Goal: Task Accomplishment & Management: Use online tool/utility

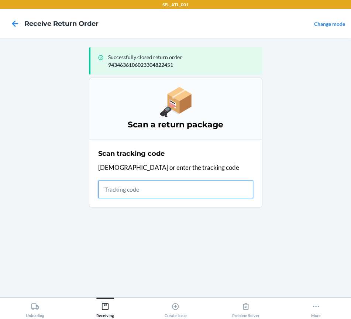
click at [116, 188] on input "text" at bounding box center [175, 190] width 155 height 18
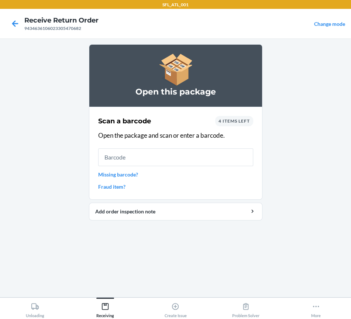
click at [238, 117] on div "4 items left" at bounding box center [234, 121] width 38 height 10
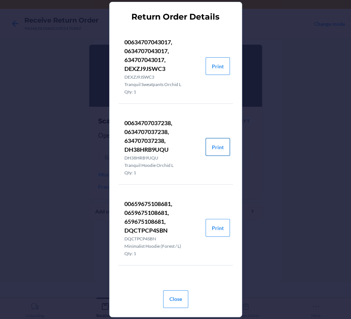
click at [210, 148] on button "Print" at bounding box center [218, 147] width 24 height 18
click at [178, 302] on button "Close" at bounding box center [175, 299] width 25 height 18
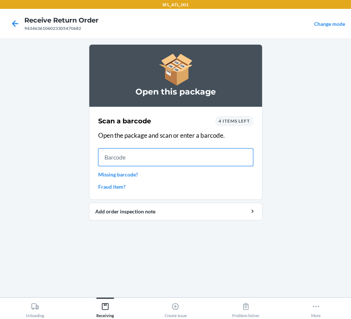
click at [138, 159] on input "text" at bounding box center [175, 157] width 155 height 18
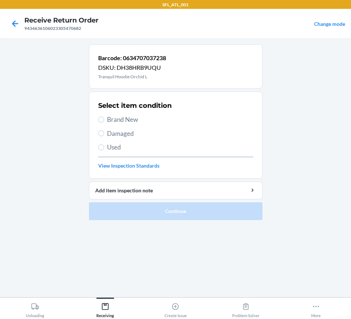
click at [114, 121] on span "Brand New" at bounding box center [180, 120] width 146 height 10
click at [104, 121] on input "Brand New" at bounding box center [101, 120] width 6 height 6
radio input "true"
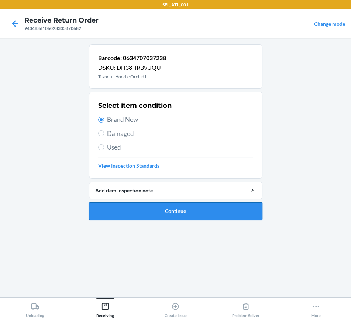
click at [133, 210] on button "Continue" at bounding box center [175, 211] width 173 height 18
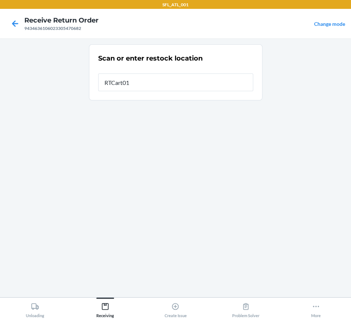
type input "RTCart011"
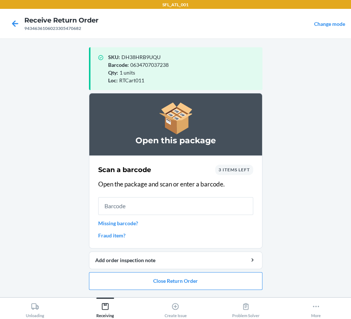
click at [236, 167] on span "3 items left" at bounding box center [234, 170] width 31 height 6
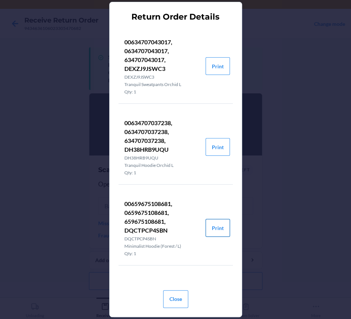
click at [212, 228] on button "Print" at bounding box center [218, 228] width 24 height 18
click at [176, 296] on button "Close" at bounding box center [175, 299] width 25 height 18
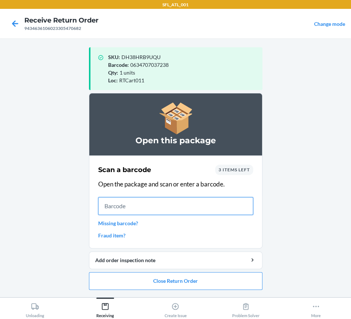
click at [128, 209] on input "text" at bounding box center [175, 206] width 155 height 18
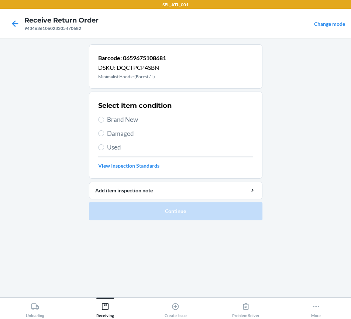
click at [126, 119] on span "Brand New" at bounding box center [180, 120] width 146 height 10
click at [104, 119] on input "Brand New" at bounding box center [101, 120] width 6 height 6
radio input "true"
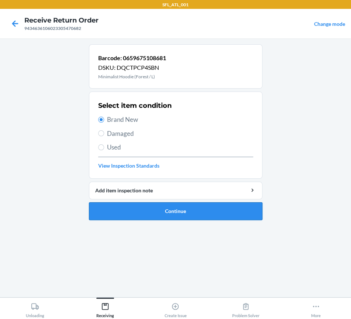
click at [147, 215] on button "Continue" at bounding box center [175, 211] width 173 height 18
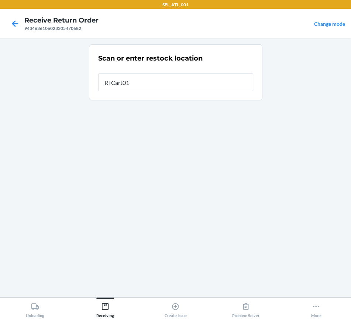
type input "RTCart011"
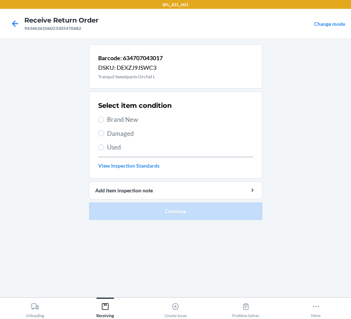
click at [124, 116] on span "Brand New" at bounding box center [180, 120] width 146 height 10
click at [104, 117] on input "Brand New" at bounding box center [101, 120] width 6 height 6
radio input "true"
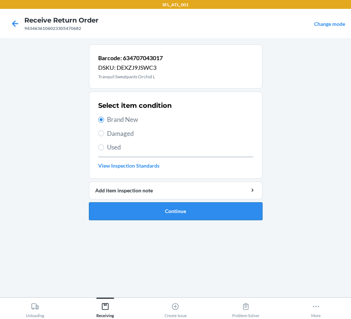
click at [130, 209] on button "Continue" at bounding box center [175, 211] width 173 height 18
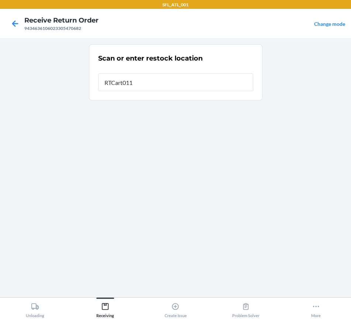
type input "RTCart011"
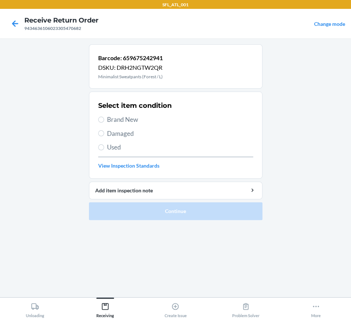
click at [133, 119] on span "Brand New" at bounding box center [180, 120] width 146 height 10
click at [104, 119] on input "Brand New" at bounding box center [101, 120] width 6 height 6
radio input "true"
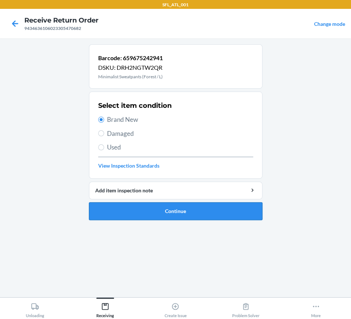
click at [125, 207] on button "Continue" at bounding box center [175, 211] width 173 height 18
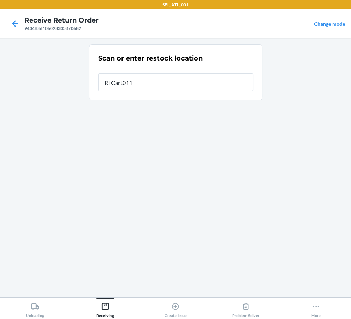
type input "RTCart011"
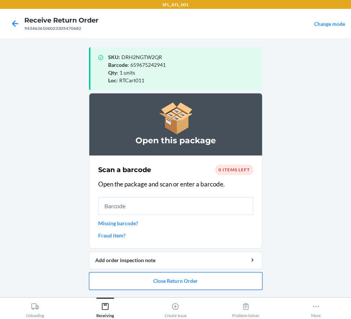
click at [189, 282] on button "Close Return Order" at bounding box center [175, 281] width 173 height 18
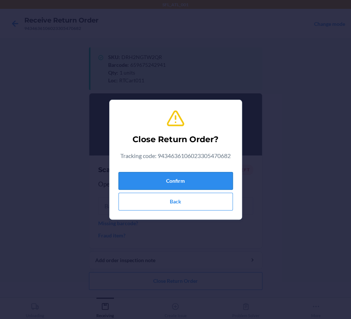
click at [162, 182] on button "Confirm" at bounding box center [175, 181] width 114 height 18
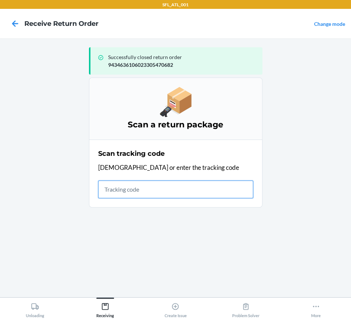
click at [122, 192] on input "text" at bounding box center [175, 190] width 155 height 18
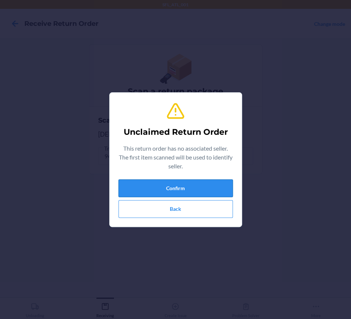
click at [125, 189] on button "Confirm" at bounding box center [175, 188] width 114 height 18
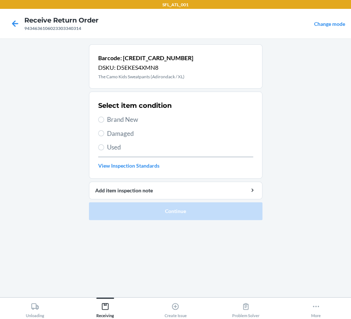
click at [132, 123] on span "Brand New" at bounding box center [180, 120] width 146 height 10
click at [104, 123] on input "Brand New" at bounding box center [101, 120] width 6 height 6
radio input "true"
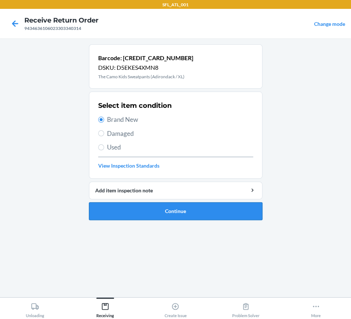
click at [136, 209] on button "Continue" at bounding box center [175, 211] width 173 height 18
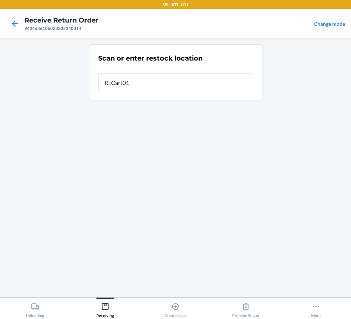
type input "RTCart011"
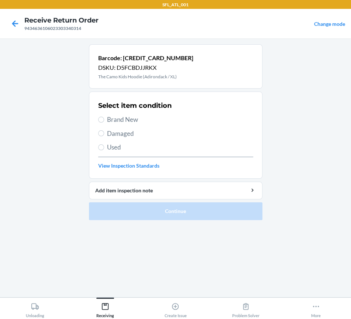
drag, startPoint x: 114, startPoint y: 115, endPoint x: 115, endPoint y: 121, distance: 6.7
click at [114, 116] on span "Brand New" at bounding box center [180, 120] width 146 height 10
click at [104, 117] on input "Brand New" at bounding box center [101, 120] width 6 height 6
radio input "true"
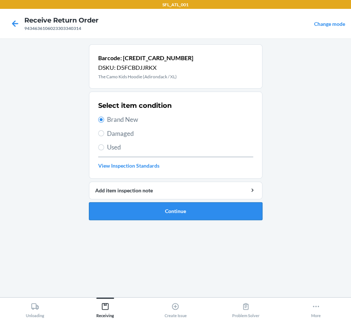
click at [140, 212] on button "Continue" at bounding box center [175, 211] width 173 height 18
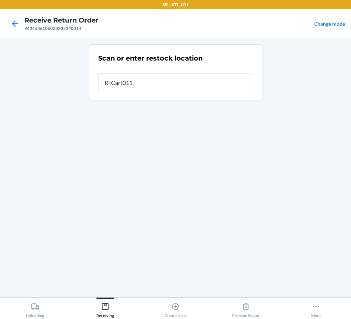
type input "RTCart011"
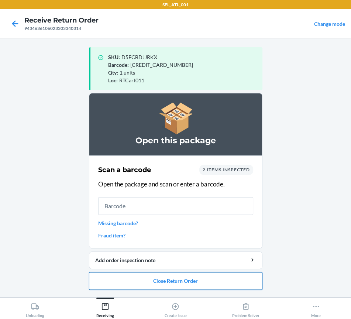
click at [150, 281] on button "Close Return Order" at bounding box center [175, 281] width 173 height 18
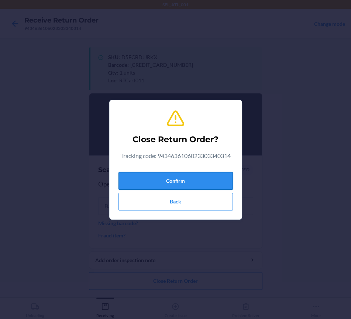
click at [147, 185] on button "Confirm" at bounding box center [175, 181] width 114 height 18
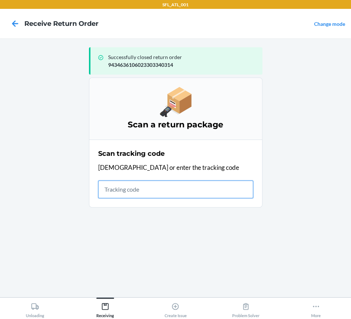
click at [115, 187] on input "text" at bounding box center [175, 190] width 155 height 18
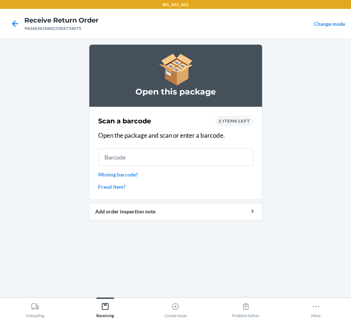
click at [227, 122] on span "2 items left" at bounding box center [234, 121] width 31 height 6
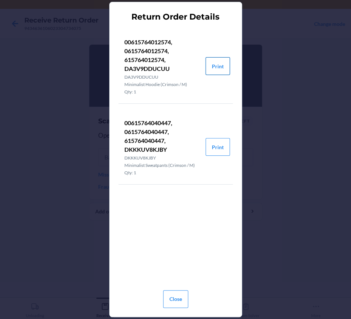
click at [223, 64] on button "Print" at bounding box center [218, 66] width 24 height 18
click at [219, 151] on button "Print" at bounding box center [218, 147] width 24 height 18
click at [179, 298] on button "Close" at bounding box center [175, 299] width 25 height 18
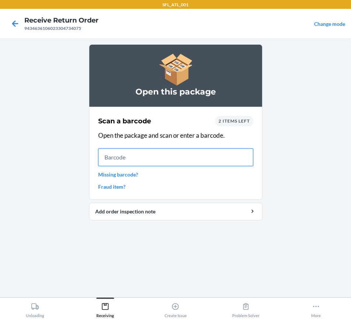
click at [138, 154] on input "text" at bounding box center [175, 157] width 155 height 18
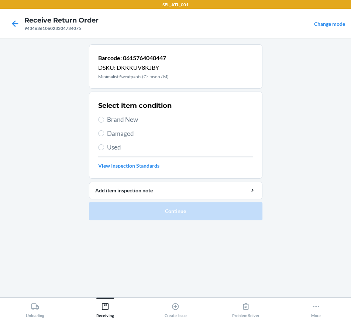
click at [118, 124] on div "Select item condition Brand New Damaged Used View Inspection Standards" at bounding box center [175, 135] width 155 height 73
click at [111, 123] on span "Brand New" at bounding box center [180, 120] width 146 height 10
click at [104, 123] on input "Brand New" at bounding box center [101, 120] width 6 height 6
radio input "true"
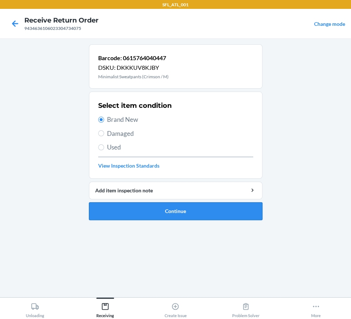
click at [119, 212] on button "Continue" at bounding box center [175, 211] width 173 height 18
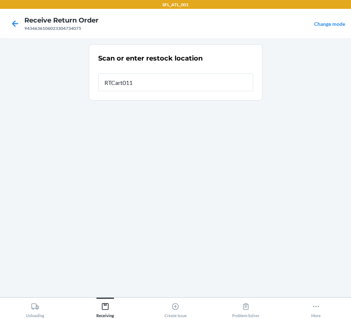
type input "RTCart011"
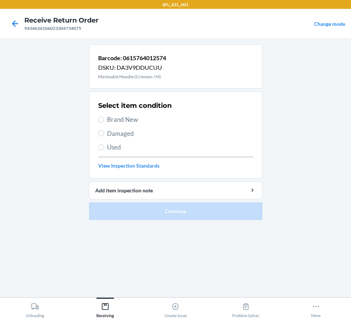
click at [119, 121] on span "Brand New" at bounding box center [180, 120] width 146 height 10
click at [104, 121] on input "Brand New" at bounding box center [101, 120] width 6 height 6
radio input "true"
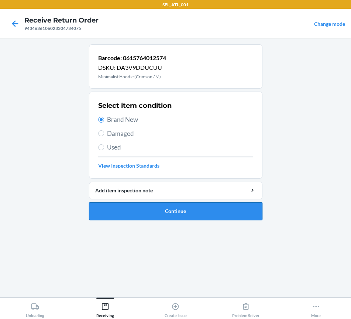
click at [138, 211] on button "Continue" at bounding box center [175, 211] width 173 height 18
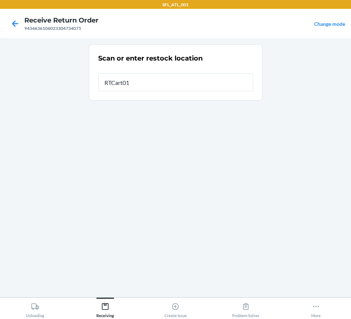
type input "RTCart011"
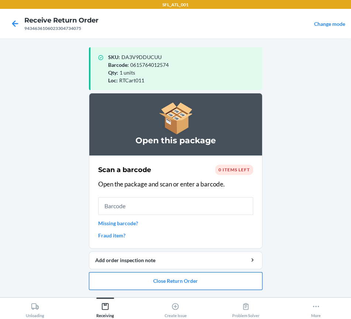
click at [173, 279] on button "Close Return Order" at bounding box center [175, 281] width 173 height 18
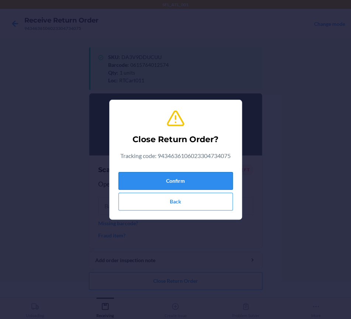
click at [164, 183] on button "Confirm" at bounding box center [175, 181] width 114 height 18
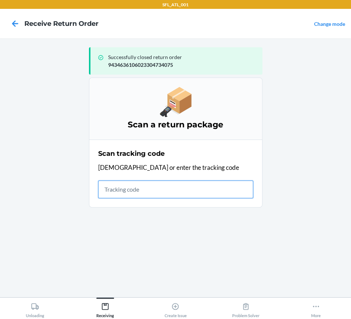
click at [126, 189] on input "text" at bounding box center [175, 190] width 155 height 18
click at [120, 191] on input "text" at bounding box center [175, 190] width 155 height 18
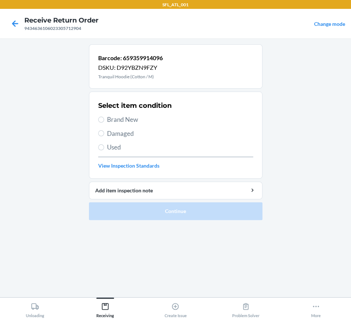
click at [116, 117] on span "Brand New" at bounding box center [180, 120] width 146 height 10
click at [104, 117] on input "Brand New" at bounding box center [101, 120] width 6 height 6
radio input "true"
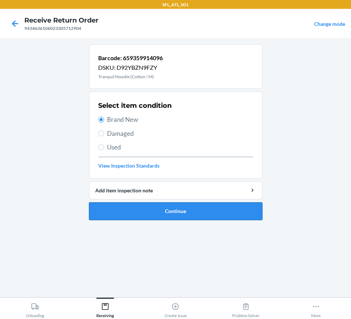
click at [143, 212] on button "Continue" at bounding box center [175, 211] width 173 height 18
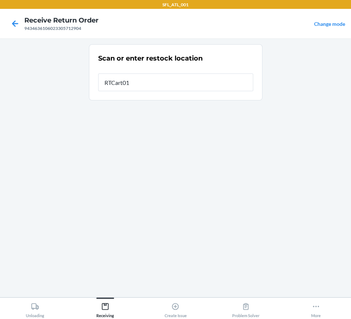
type input "RTCart011"
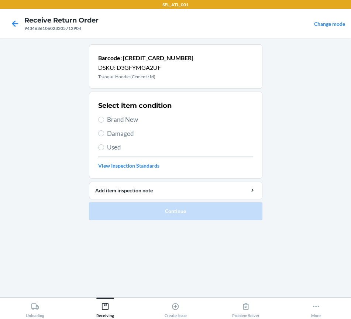
click at [121, 116] on span "Brand New" at bounding box center [180, 120] width 146 height 10
click at [104, 117] on input "Brand New" at bounding box center [101, 120] width 6 height 6
radio input "true"
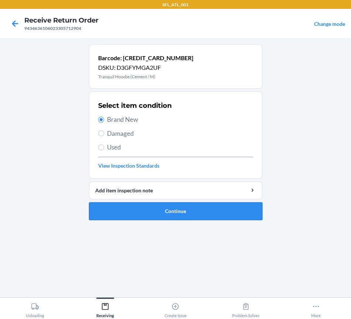
click at [144, 212] on button "Continue" at bounding box center [175, 211] width 173 height 18
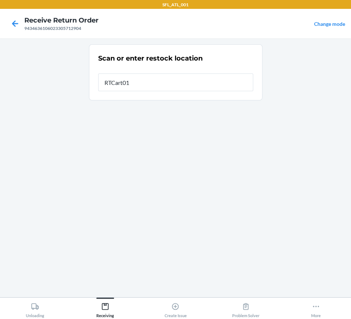
type input "RTCart011"
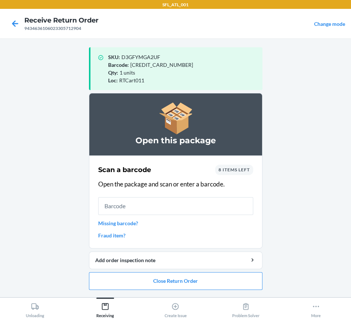
click at [229, 169] on span "8 items left" at bounding box center [234, 170] width 31 height 6
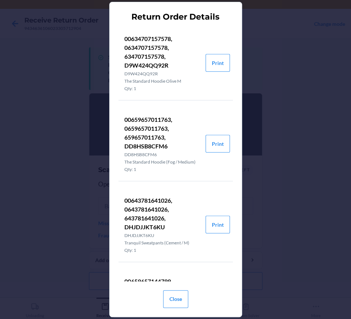
scroll to position [247, 0]
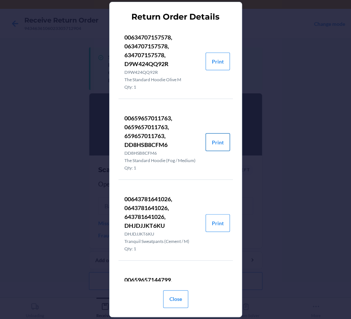
click at [211, 147] on button "Print" at bounding box center [218, 142] width 24 height 18
click at [173, 302] on button "Close" at bounding box center [175, 299] width 25 height 18
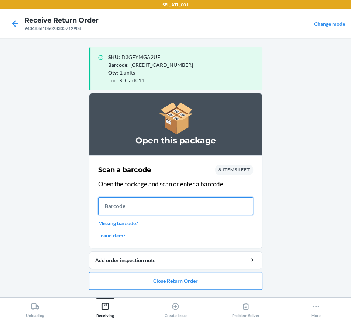
click at [130, 208] on input "text" at bounding box center [175, 206] width 155 height 18
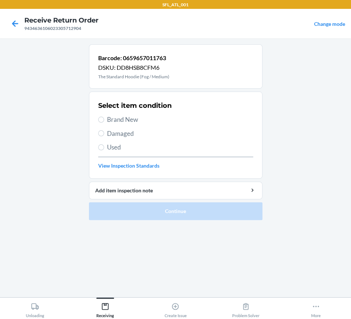
click at [114, 120] on span "Brand New" at bounding box center [180, 120] width 146 height 10
click at [104, 120] on input "Brand New" at bounding box center [101, 120] width 6 height 6
radio input "true"
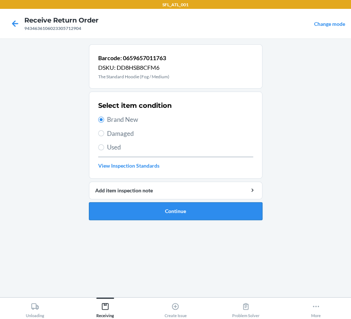
click at [121, 205] on button "Continue" at bounding box center [175, 211] width 173 height 18
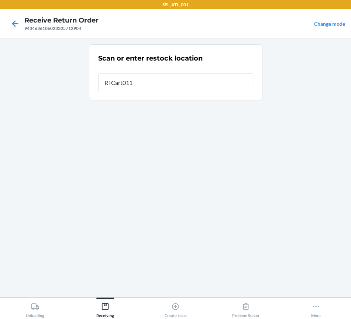
type input "RTCart011"
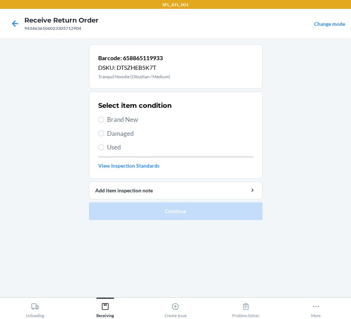
click at [107, 120] on span "Brand New" at bounding box center [180, 120] width 146 height 10
click at [104, 120] on input "Brand New" at bounding box center [101, 120] width 6 height 6
radio input "true"
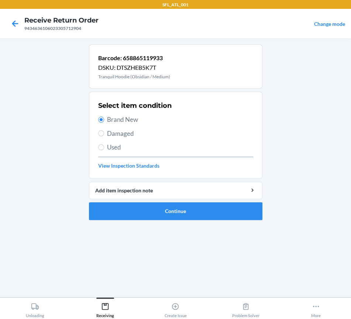
click at [138, 201] on li "Barcode: 658865119933 DSKU: DTSZHEB5K7T Tranquil Hoodie (Obsidian / Medium) Sel…" at bounding box center [175, 132] width 173 height 176
click at [154, 210] on button "Continue" at bounding box center [175, 211] width 173 height 18
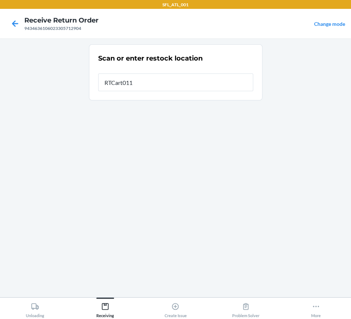
type input "RTCart011"
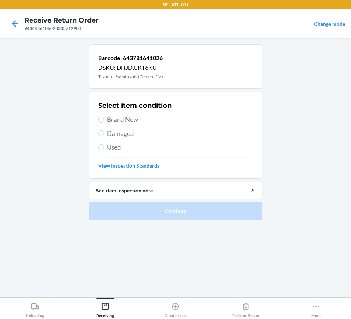
click at [133, 119] on span "Brand New" at bounding box center [180, 120] width 146 height 10
click at [104, 119] on input "Brand New" at bounding box center [101, 120] width 6 height 6
radio input "true"
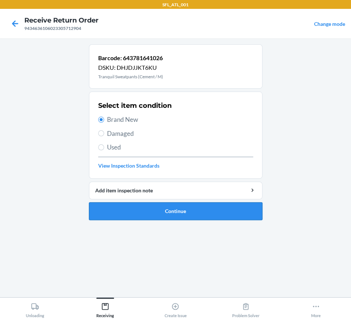
click at [162, 212] on button "Continue" at bounding box center [175, 211] width 173 height 18
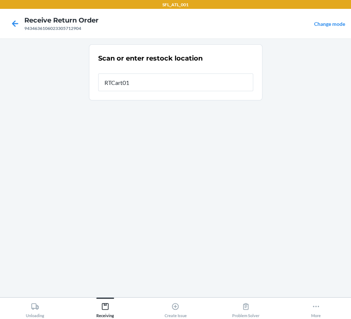
type input "RTCart011"
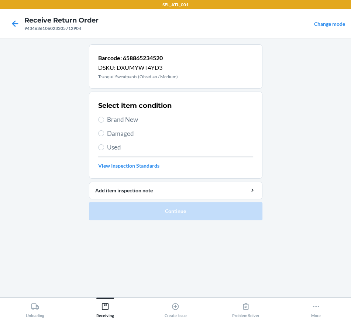
click at [140, 120] on span "Brand New" at bounding box center [180, 120] width 146 height 10
click at [104, 120] on input "Brand New" at bounding box center [101, 120] width 6 height 6
radio input "true"
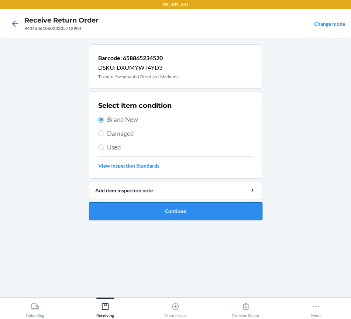
click at [152, 218] on button "Continue" at bounding box center [175, 211] width 173 height 18
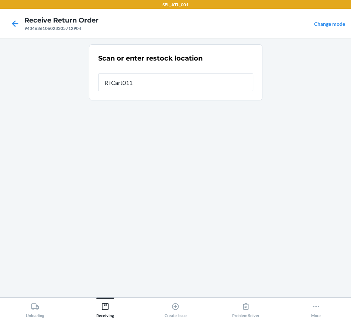
type input "RTCart011"
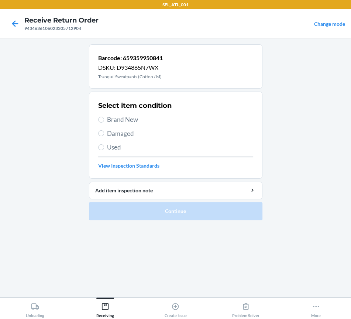
drag, startPoint x: 126, startPoint y: 117, endPoint x: 126, endPoint y: 128, distance: 10.3
click at [126, 120] on span "Brand New" at bounding box center [180, 120] width 146 height 10
click at [104, 120] on input "Brand New" at bounding box center [101, 120] width 6 height 6
radio input "true"
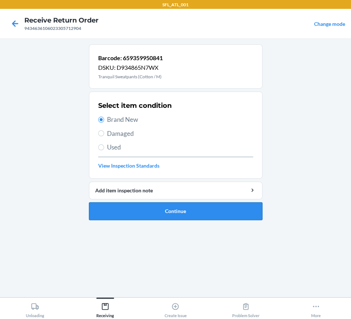
click at [150, 211] on button "Continue" at bounding box center [175, 211] width 173 height 18
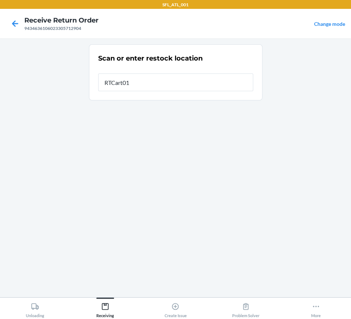
type input "RTCart011"
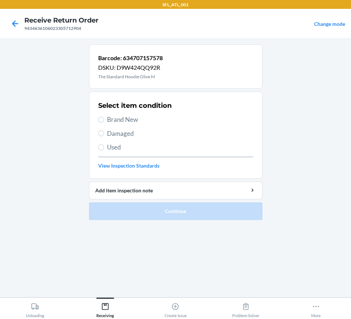
click at [122, 122] on span "Brand New" at bounding box center [180, 120] width 146 height 10
click at [104, 122] on input "Brand New" at bounding box center [101, 120] width 6 height 6
radio input "true"
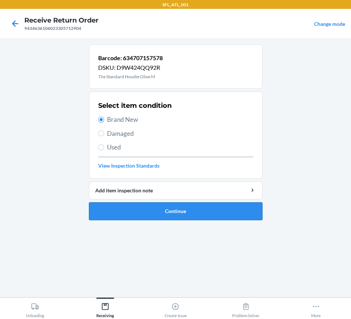
click at [156, 211] on button "Continue" at bounding box center [175, 211] width 173 height 18
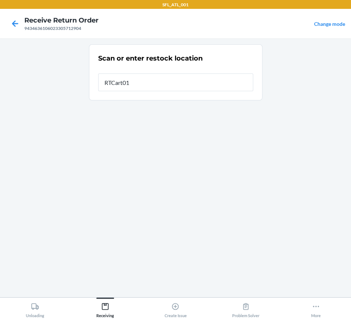
type input "RTCart011"
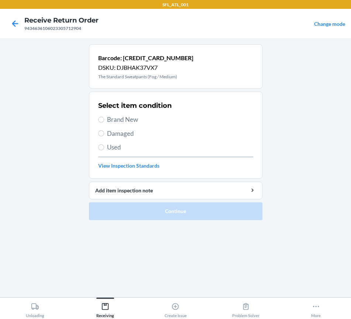
click at [107, 120] on span "Brand New" at bounding box center [180, 120] width 146 height 10
click at [104, 120] on input "Brand New" at bounding box center [101, 120] width 6 height 6
radio input "true"
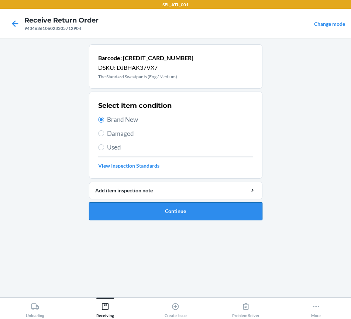
click at [147, 211] on button "Continue" at bounding box center [175, 211] width 173 height 18
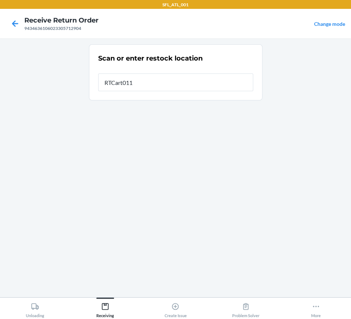
type input "RTCart011"
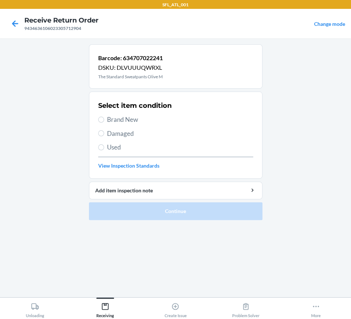
click at [116, 120] on span "Brand New" at bounding box center [180, 120] width 146 height 10
click at [104, 120] on input "Brand New" at bounding box center [101, 120] width 6 height 6
radio input "true"
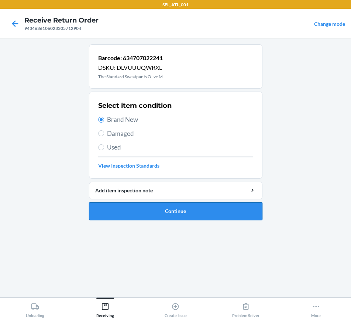
click at [144, 215] on button "Continue" at bounding box center [175, 211] width 173 height 18
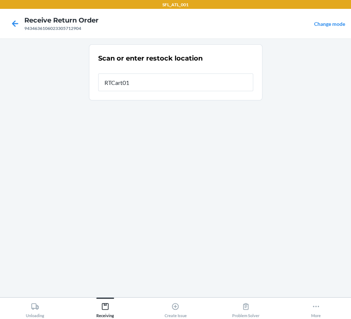
type input "RTCart011"
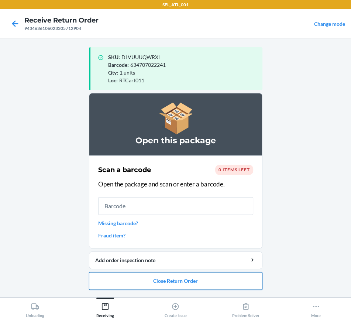
click at [181, 281] on button "Close Return Order" at bounding box center [175, 281] width 173 height 18
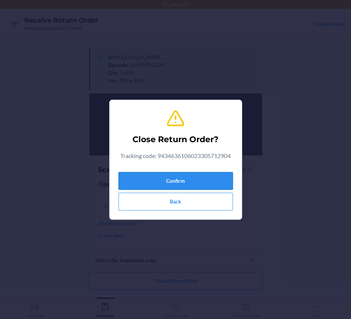
click at [165, 181] on button "Confirm" at bounding box center [175, 181] width 114 height 18
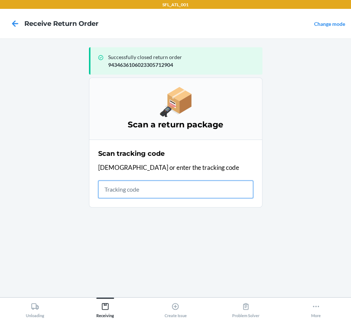
click at [128, 185] on input "text" at bounding box center [175, 190] width 155 height 18
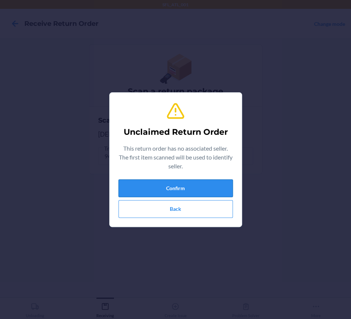
click at [165, 188] on button "Confirm" at bounding box center [175, 188] width 114 height 18
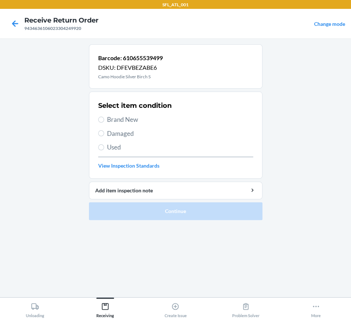
click at [116, 118] on span "Brand New" at bounding box center [180, 120] width 146 height 10
click at [104, 118] on input "Brand New" at bounding box center [101, 120] width 6 height 6
radio input "true"
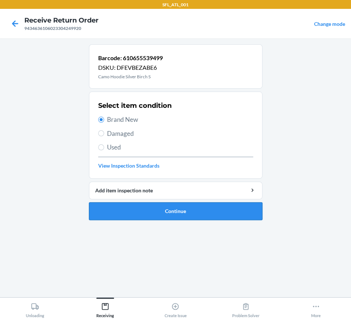
click at [145, 212] on button "Continue" at bounding box center [175, 211] width 173 height 18
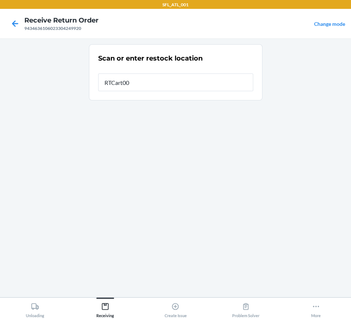
type input "RTCart004"
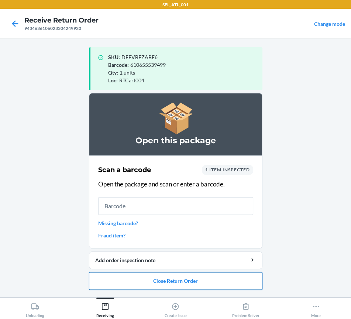
click at [188, 278] on button "Close Return Order" at bounding box center [175, 281] width 173 height 18
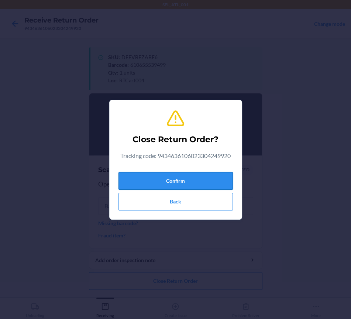
click at [162, 181] on button "Confirm" at bounding box center [175, 181] width 114 height 18
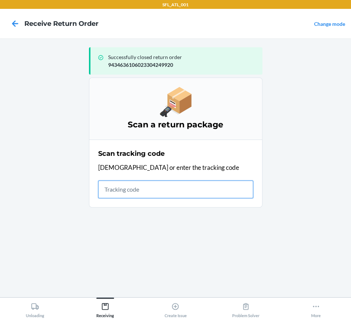
click at [119, 191] on input "text" at bounding box center [175, 190] width 155 height 18
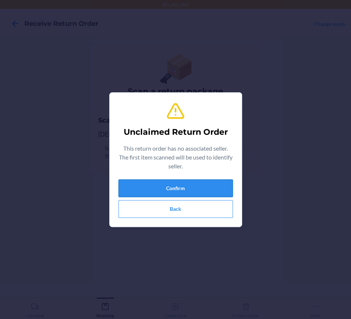
click at [172, 182] on button "Confirm" at bounding box center [175, 188] width 114 height 18
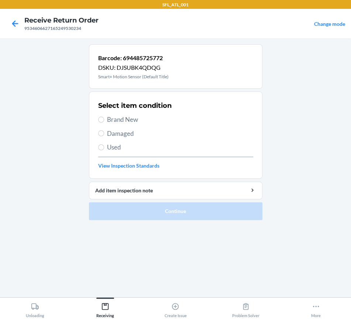
click at [119, 120] on span "Brand New" at bounding box center [180, 120] width 146 height 10
click at [104, 120] on input "Brand New" at bounding box center [101, 120] width 6 height 6
radio input "true"
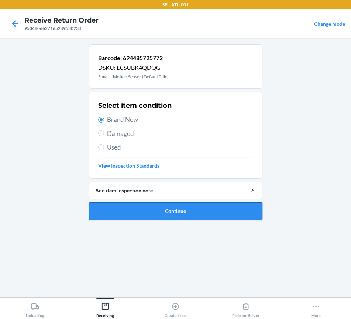
click at [138, 208] on button "Continue" at bounding box center [175, 211] width 173 height 18
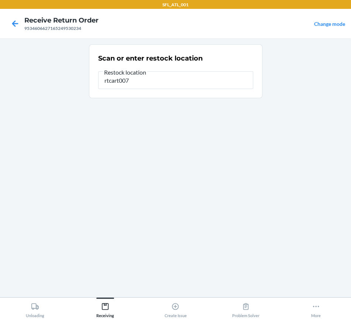
type input "rtcart007"
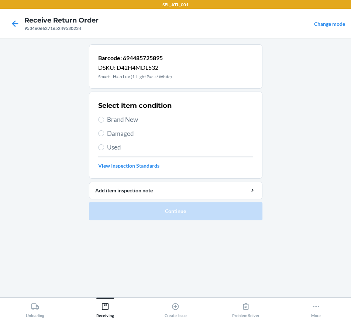
click at [122, 119] on span "Brand New" at bounding box center [180, 120] width 146 height 10
click at [104, 119] on input "Brand New" at bounding box center [101, 120] width 6 height 6
radio input "true"
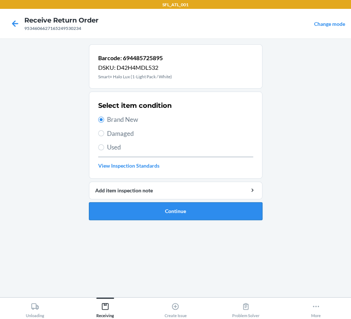
click at [139, 214] on button "Continue" at bounding box center [175, 211] width 173 height 18
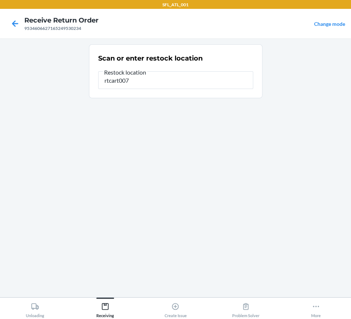
type input "rtcart007"
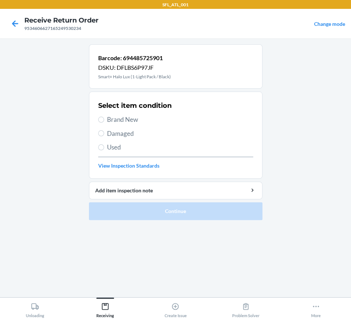
click at [113, 147] on span "Used" at bounding box center [180, 147] width 146 height 10
click at [104, 147] on input "Used" at bounding box center [101, 147] width 6 height 6
radio input "true"
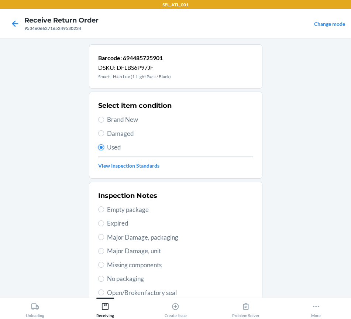
scroll to position [92, 0]
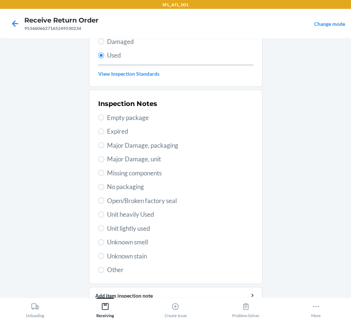
click at [139, 202] on span "Open/Broken factory seal" at bounding box center [180, 201] width 146 height 10
click at [104, 202] on input "Open/Broken factory seal" at bounding box center [101, 200] width 6 height 6
radio input "true"
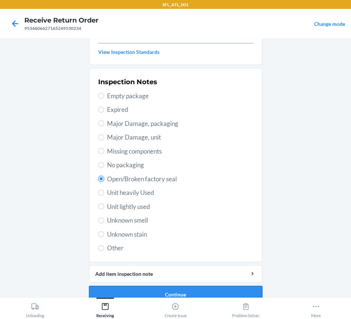
scroll to position [125, 0]
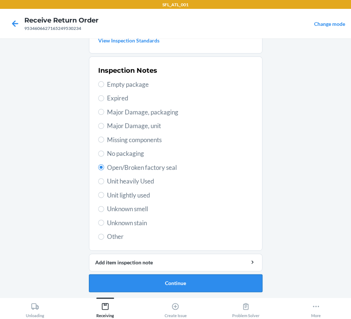
click at [179, 282] on button "Continue" at bounding box center [175, 283] width 173 height 18
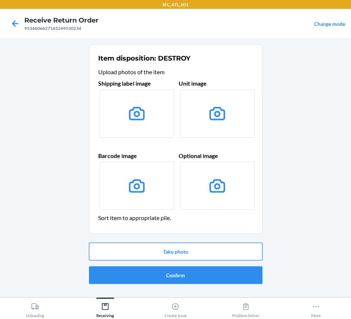
click at [179, 252] on button "Take photo" at bounding box center [175, 252] width 173 height 18
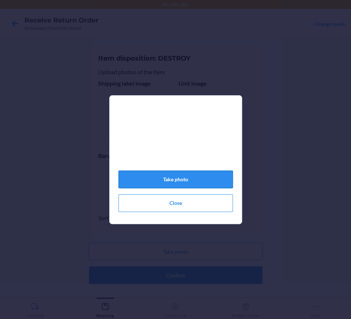
drag, startPoint x: 180, startPoint y: 182, endPoint x: 179, endPoint y: 186, distance: 4.1
click at [180, 183] on button "Take photo" at bounding box center [175, 180] width 114 height 18
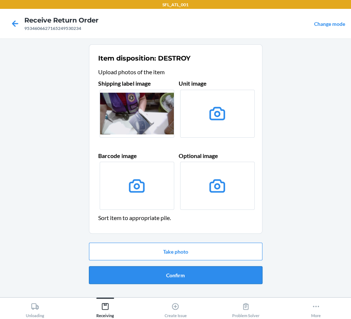
click at [217, 275] on button "Confirm" at bounding box center [175, 275] width 173 height 18
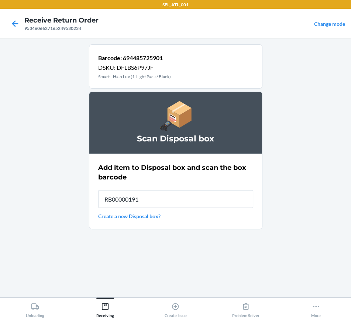
type input "RB00000191O"
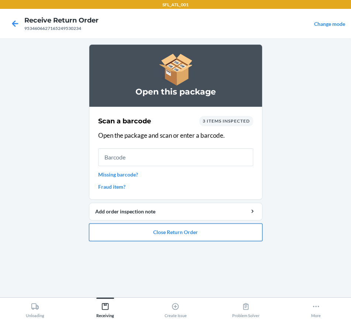
click at [216, 234] on button "Close Return Order" at bounding box center [175, 232] width 173 height 18
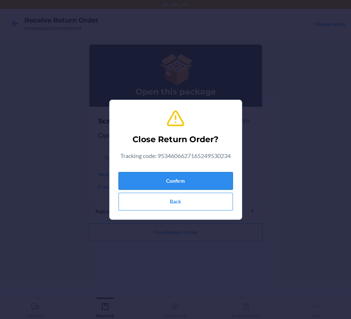
click at [186, 185] on button "Confirm" at bounding box center [175, 181] width 114 height 18
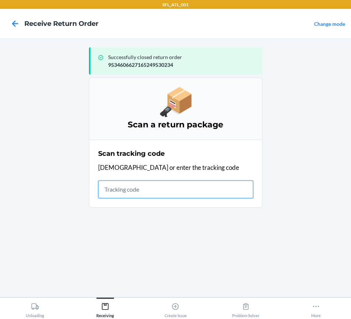
click at [169, 185] on input "text" at bounding box center [175, 190] width 155 height 18
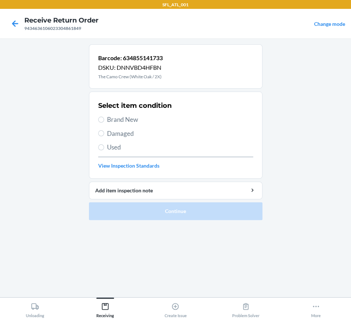
click at [132, 123] on span "Brand New" at bounding box center [180, 120] width 146 height 10
click at [104, 123] on input "Brand New" at bounding box center [101, 120] width 6 height 6
radio input "true"
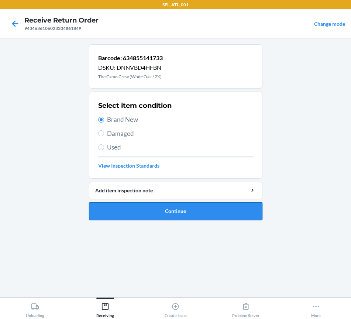
click at [150, 208] on button "Continue" at bounding box center [175, 211] width 173 height 18
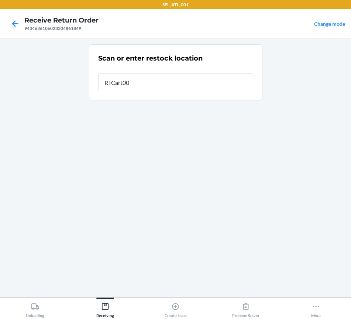
type input "RTCart004"
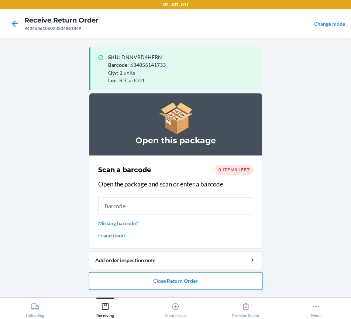
click at [184, 281] on button "Close Return Order" at bounding box center [175, 281] width 173 height 18
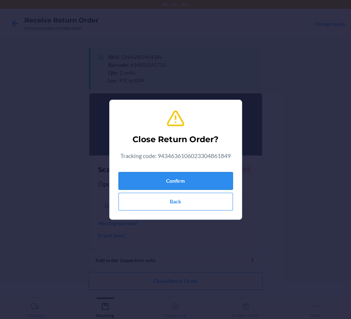
click at [166, 186] on button "Confirm" at bounding box center [175, 181] width 114 height 18
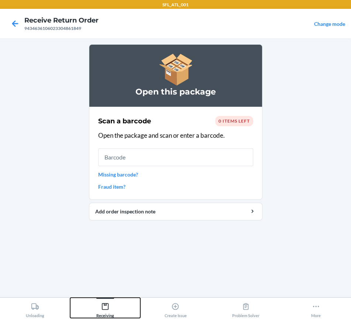
drag, startPoint x: 96, startPoint y: 311, endPoint x: 104, endPoint y: 299, distance: 13.8
click at [96, 311] on div "Receiving" at bounding box center [105, 308] width 18 height 18
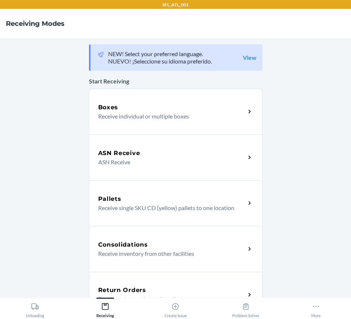
click at [123, 276] on div "Return Orders Receive return order package items" at bounding box center [175, 295] width 173 height 46
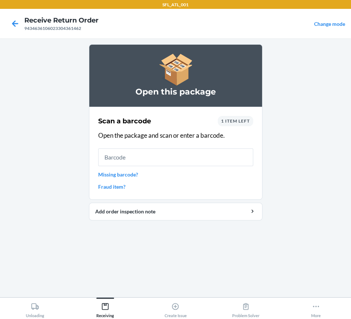
click at [247, 120] on span "1 item left" at bounding box center [235, 121] width 29 height 6
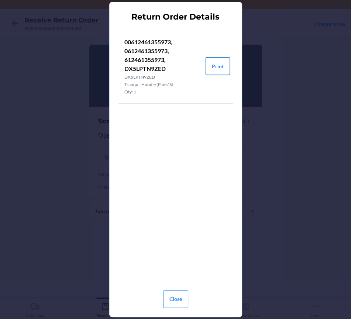
click at [214, 66] on button "Print" at bounding box center [218, 66] width 24 height 18
click at [171, 299] on button "Close" at bounding box center [175, 299] width 25 height 18
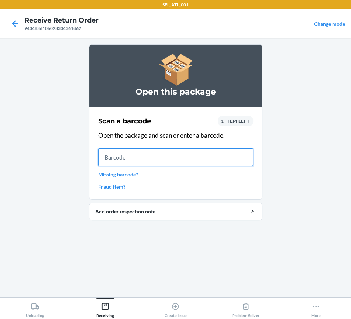
click at [116, 159] on input "text" at bounding box center [175, 157] width 155 height 18
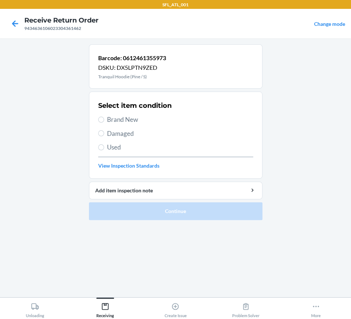
drag, startPoint x: 109, startPoint y: 116, endPoint x: 115, endPoint y: 140, distance: 25.0
click at [109, 119] on span "Brand New" at bounding box center [180, 120] width 146 height 10
click at [104, 119] on input "Brand New" at bounding box center [101, 120] width 6 height 6
radio input "true"
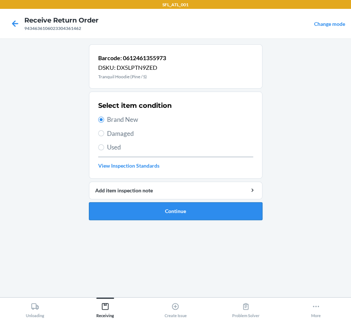
click at [131, 214] on button "Continue" at bounding box center [175, 211] width 173 height 18
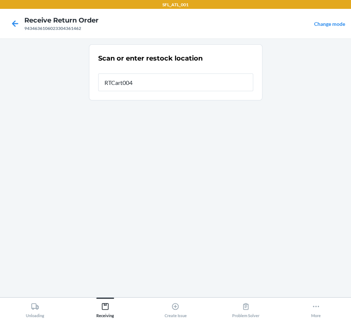
type input "RTCart004"
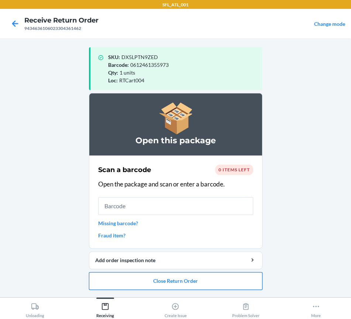
click at [200, 279] on button "Close Return Order" at bounding box center [175, 281] width 173 height 18
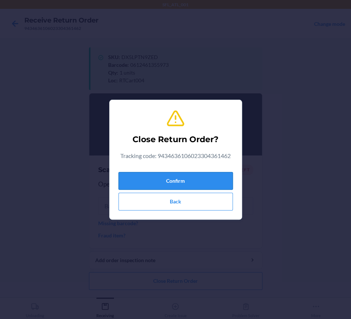
click at [194, 183] on button "Confirm" at bounding box center [175, 181] width 114 height 18
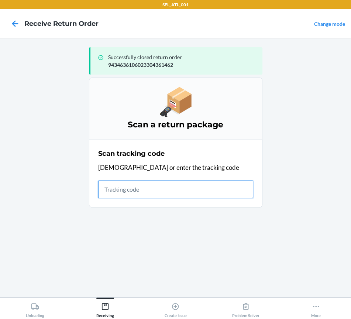
click at [126, 190] on input "text" at bounding box center [175, 190] width 155 height 18
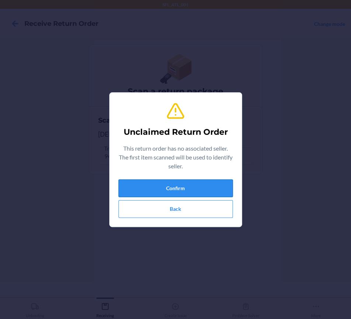
click at [158, 181] on button "Confirm" at bounding box center [175, 188] width 114 height 18
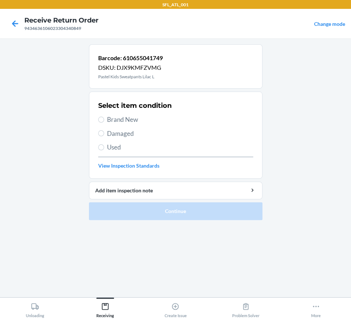
click at [120, 115] on span "Brand New" at bounding box center [180, 120] width 146 height 10
click at [104, 117] on input "Brand New" at bounding box center [101, 120] width 6 height 6
radio input "true"
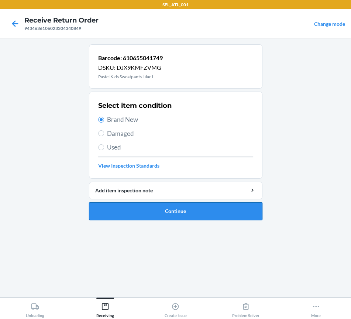
click at [150, 211] on button "Continue" at bounding box center [175, 211] width 173 height 18
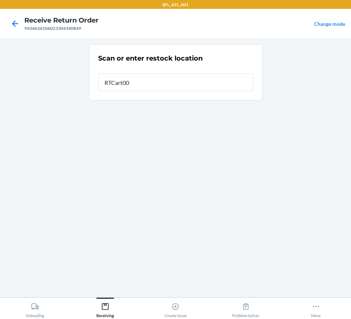
type input "RTCart004"
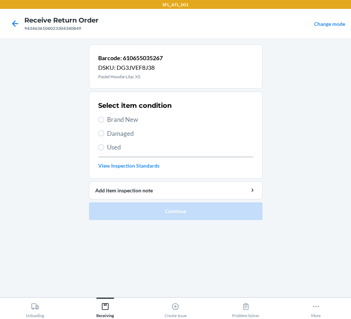
click at [112, 122] on span "Brand New" at bounding box center [180, 120] width 146 height 10
click at [104, 122] on input "Brand New" at bounding box center [101, 120] width 6 height 6
radio input "true"
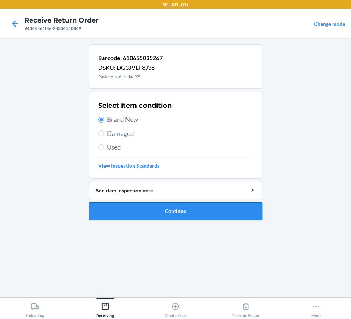
click at [135, 213] on button "Continue" at bounding box center [175, 211] width 173 height 18
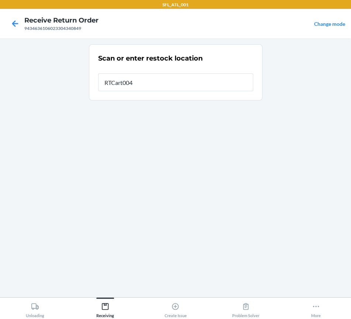
type input "RTCart004"
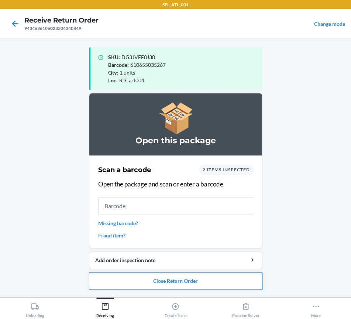
click at [163, 281] on button "Close Return Order" at bounding box center [175, 281] width 173 height 18
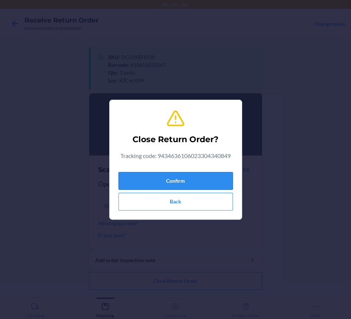
click at [150, 176] on button "Confirm" at bounding box center [175, 181] width 114 height 18
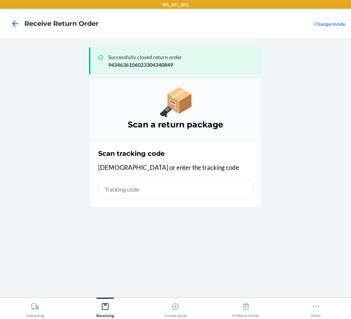
click at [145, 202] on section "Scan tracking code Scan or enter the tracking code" at bounding box center [175, 174] width 173 height 68
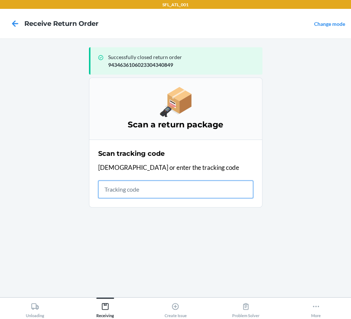
click at [147, 195] on input "text" at bounding box center [175, 190] width 155 height 18
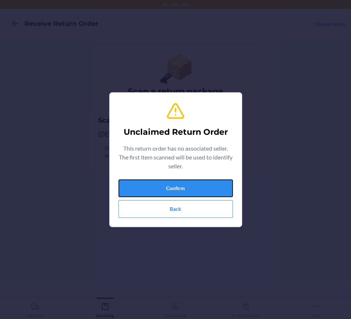
click at [147, 195] on button "Confirm" at bounding box center [175, 188] width 114 height 18
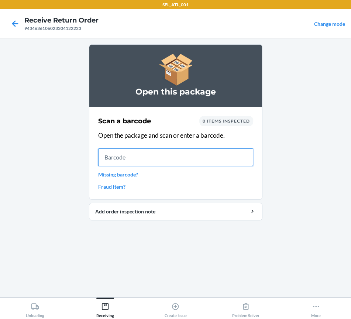
click at [124, 158] on input "text" at bounding box center [175, 157] width 155 height 18
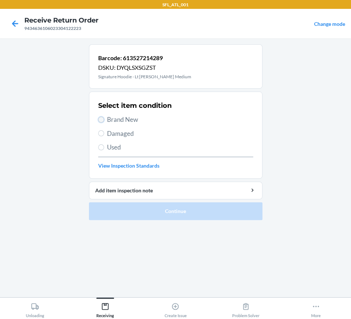
click at [100, 119] on input "Brand New" at bounding box center [101, 120] width 6 height 6
radio input "true"
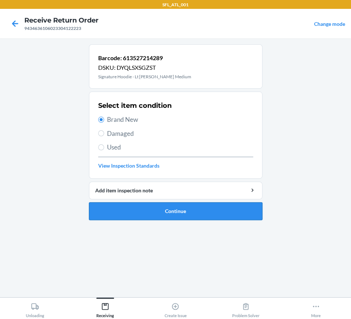
click at [155, 209] on button "Continue" at bounding box center [175, 211] width 173 height 18
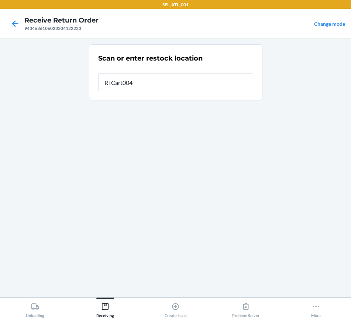
type input "RTCart004"
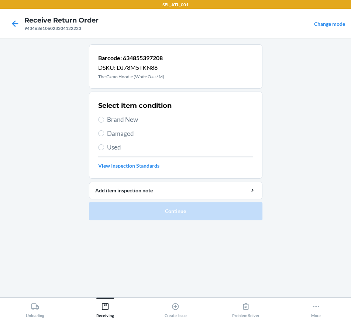
click at [129, 119] on span "Brand New" at bounding box center [180, 120] width 146 height 10
click at [104, 119] on input "Brand New" at bounding box center [101, 120] width 6 height 6
radio input "true"
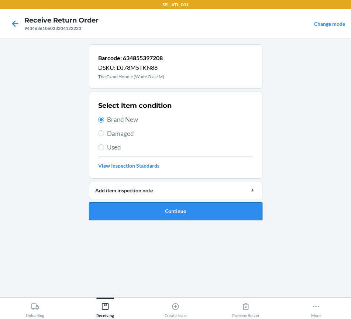
click at [133, 207] on button "Continue" at bounding box center [175, 211] width 173 height 18
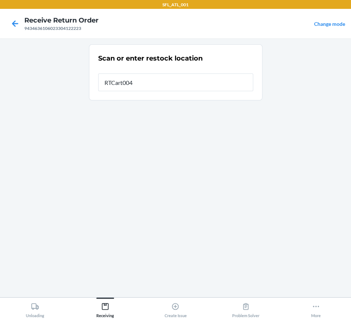
type input "RTCart004"
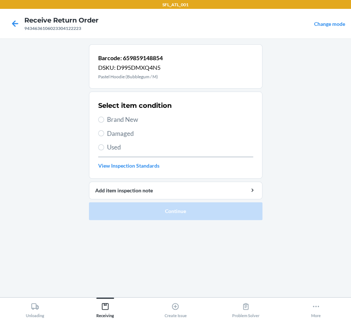
click at [108, 121] on span "Brand New" at bounding box center [180, 120] width 146 height 10
click at [104, 121] on input "Brand New" at bounding box center [101, 120] width 6 height 6
radio input "true"
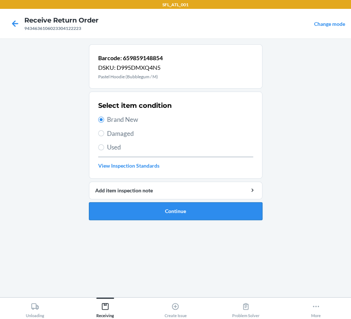
click at [120, 212] on button "Continue" at bounding box center [175, 211] width 173 height 18
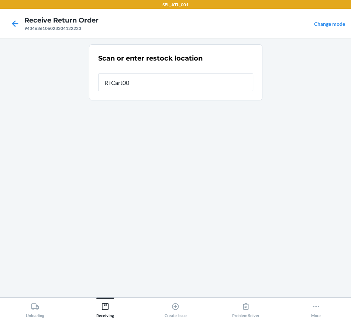
type input "RTCart004"
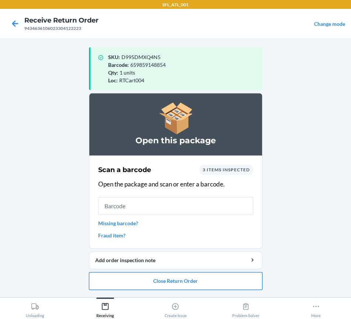
click at [151, 279] on button "Close Return Order" at bounding box center [175, 281] width 173 height 18
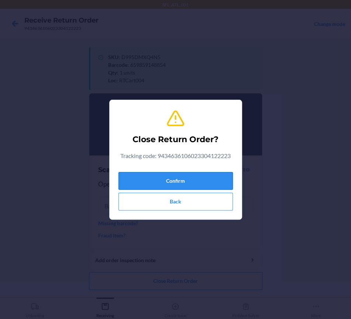
click at [148, 175] on button "Confirm" at bounding box center [175, 181] width 114 height 18
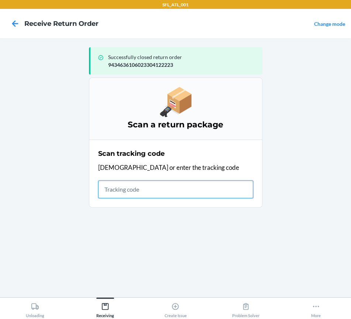
click at [133, 193] on input "text" at bounding box center [175, 190] width 155 height 18
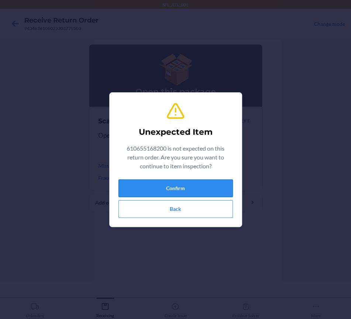
click at [153, 190] on button "Confirm" at bounding box center [175, 188] width 114 height 18
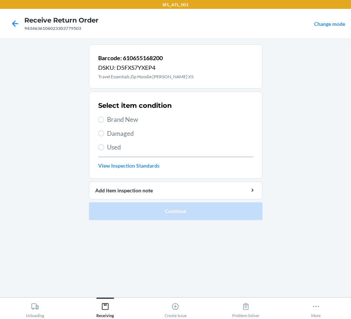
click at [113, 120] on span "Brand New" at bounding box center [180, 120] width 146 height 10
click at [104, 120] on input "Brand New" at bounding box center [101, 120] width 6 height 6
radio input "true"
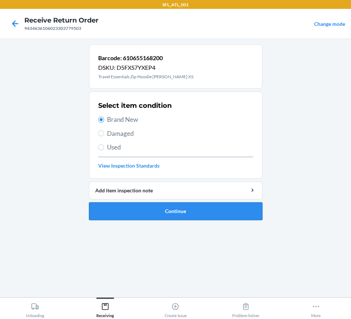
click at [126, 210] on button "Continue" at bounding box center [175, 211] width 173 height 18
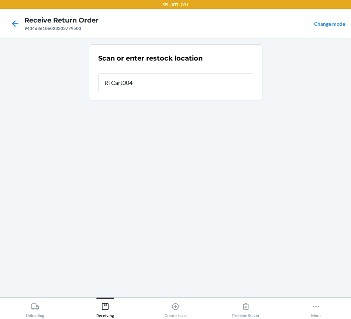
type input "RTCart004"
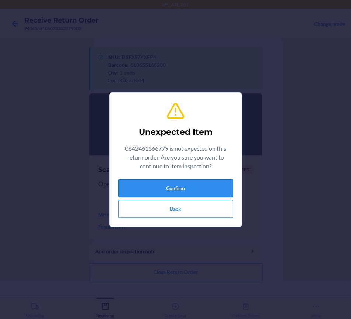
click at [148, 183] on button "Confirm" at bounding box center [175, 188] width 114 height 18
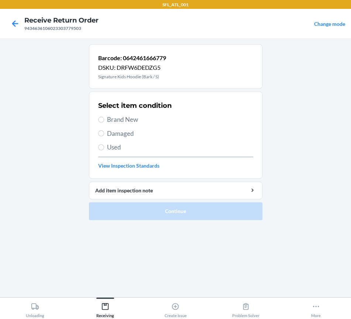
click at [113, 122] on span "Brand New" at bounding box center [180, 120] width 146 height 10
click at [104, 122] on input "Brand New" at bounding box center [101, 120] width 6 height 6
radio input "true"
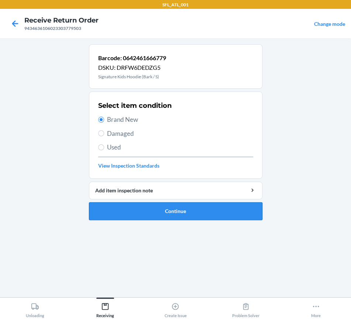
click at [137, 206] on button "Continue" at bounding box center [175, 211] width 173 height 18
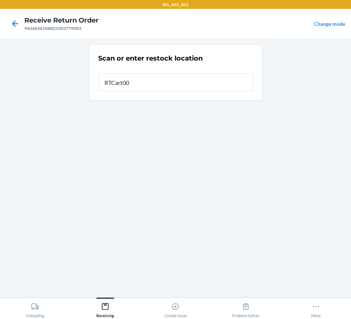
type input "RTCart004"
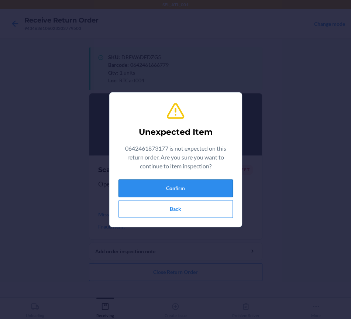
drag, startPoint x: 163, startPoint y: 180, endPoint x: 155, endPoint y: 179, distance: 7.8
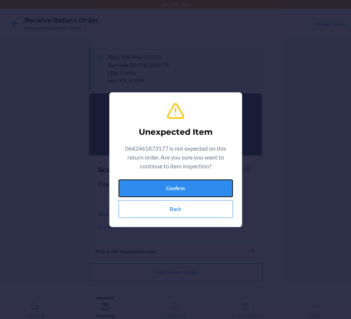
click at [163, 183] on button "Confirm" at bounding box center [175, 188] width 114 height 18
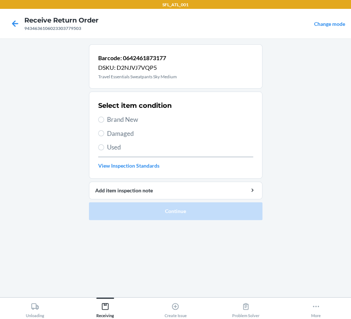
click at [118, 120] on span "Brand New" at bounding box center [180, 120] width 146 height 10
click at [104, 120] on input "Brand New" at bounding box center [101, 120] width 6 height 6
radio input "true"
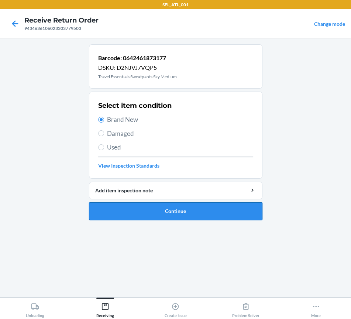
click at [171, 217] on button "Continue" at bounding box center [175, 211] width 173 height 18
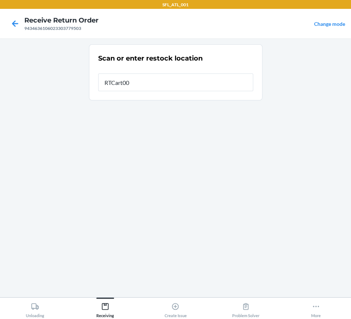
type input "RTCart004"
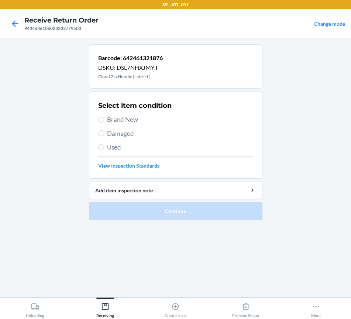
click at [130, 124] on div "Select item condition Brand New Damaged Used View Inspection Standards" at bounding box center [175, 135] width 155 height 73
click at [128, 123] on span "Brand New" at bounding box center [180, 120] width 146 height 10
click at [104, 123] on input "Brand New" at bounding box center [101, 120] width 6 height 6
radio input "true"
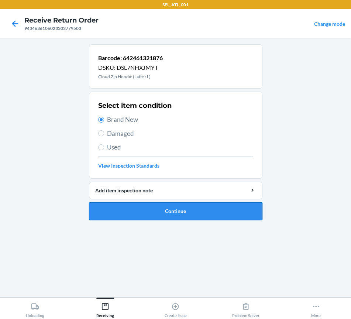
click at [171, 208] on button "Continue" at bounding box center [175, 211] width 173 height 18
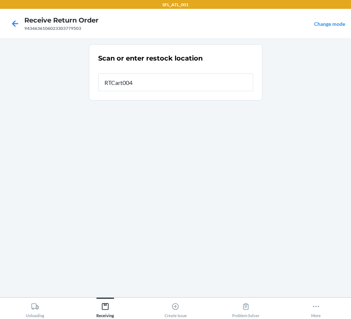
type input "RTCart004"
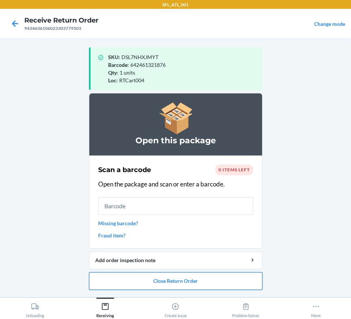
click at [183, 280] on button "Close Return Order" at bounding box center [175, 281] width 173 height 18
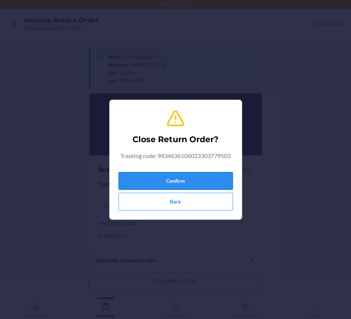
click at [179, 185] on button "Confirm" at bounding box center [175, 181] width 114 height 18
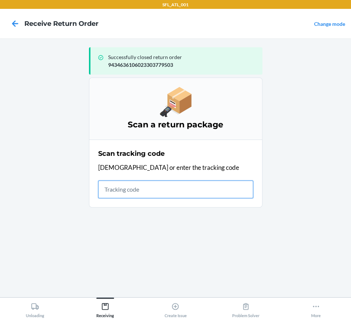
click at [117, 184] on input "text" at bounding box center [175, 190] width 155 height 18
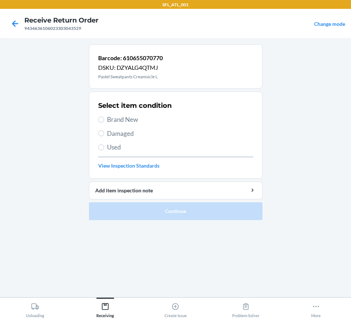
click at [129, 120] on span "Brand New" at bounding box center [180, 120] width 146 height 10
click at [104, 120] on input "Brand New" at bounding box center [101, 120] width 6 height 6
radio input "true"
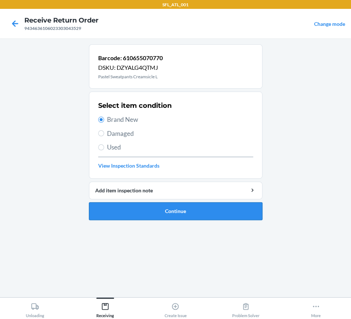
click at [135, 203] on button "Continue" at bounding box center [175, 211] width 173 height 18
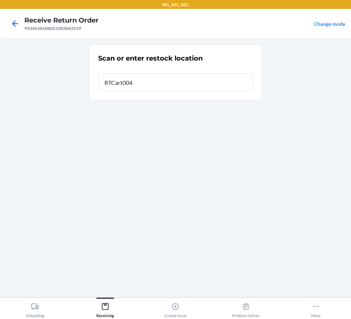
type input "RTCart004"
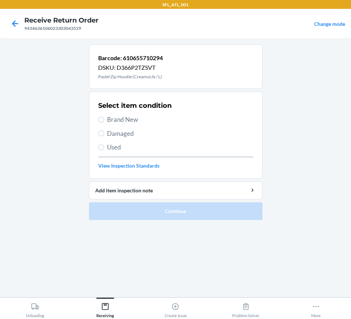
click at [113, 120] on span "Brand New" at bounding box center [180, 120] width 146 height 10
click at [104, 120] on input "Brand New" at bounding box center [101, 120] width 6 height 6
radio input "true"
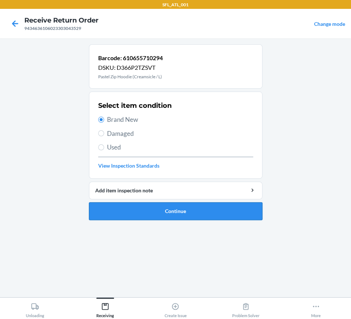
click at [135, 208] on button "Continue" at bounding box center [175, 211] width 173 height 18
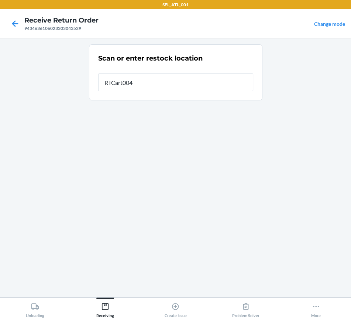
type input "RTCart004"
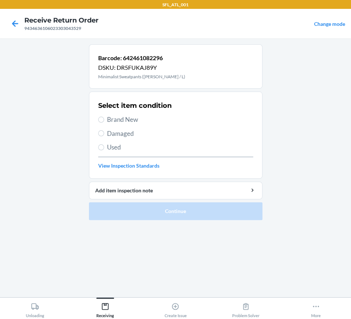
click at [120, 123] on span "Brand New" at bounding box center [180, 120] width 146 height 10
click at [104, 123] on input "Brand New" at bounding box center [101, 120] width 6 height 6
radio input "true"
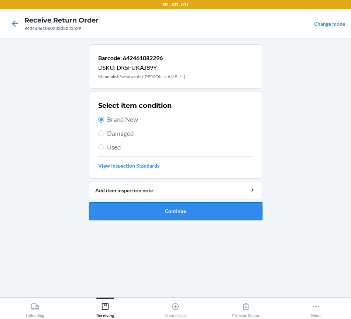
click at [125, 212] on button "Continue" at bounding box center [175, 211] width 173 height 18
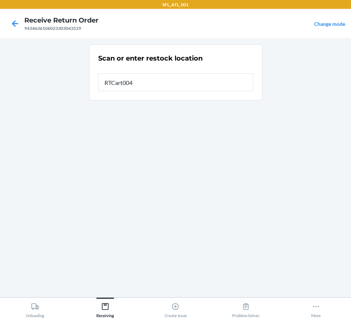
type input "RTCart004"
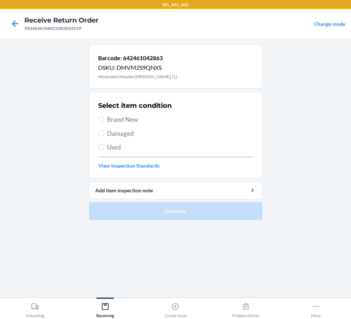
click at [123, 120] on span "Brand New" at bounding box center [180, 120] width 146 height 10
click at [104, 120] on input "Brand New" at bounding box center [101, 120] width 6 height 6
radio input "true"
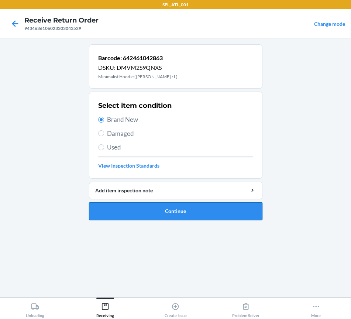
click at [128, 210] on button "Continue" at bounding box center [175, 211] width 173 height 18
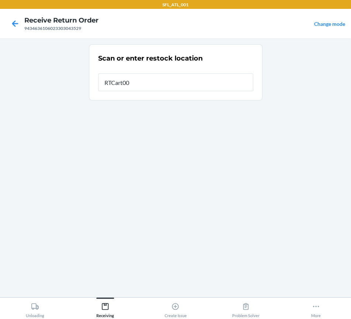
type input "RTCart004"
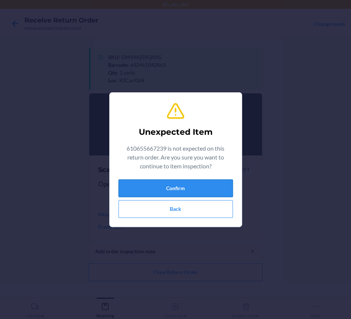
click at [169, 188] on button "Confirm" at bounding box center [175, 188] width 114 height 18
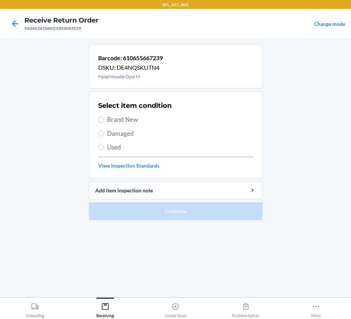
click at [119, 122] on span "Brand New" at bounding box center [180, 120] width 146 height 10
click at [104, 122] on input "Brand New" at bounding box center [101, 120] width 6 height 6
radio input "true"
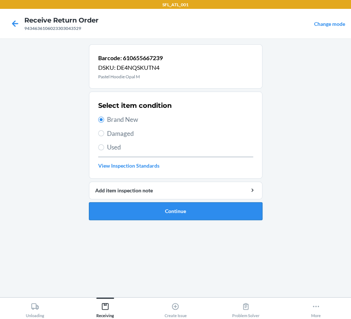
click at [153, 212] on button "Continue" at bounding box center [175, 211] width 173 height 18
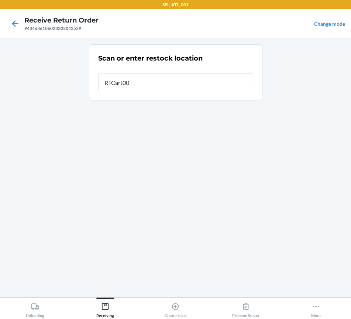
type input "RTCart004"
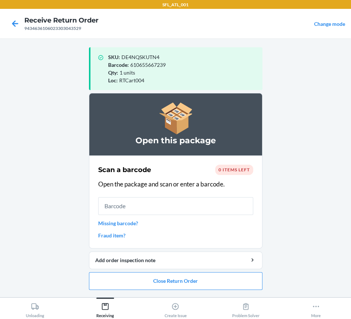
click at [242, 167] on span "0 items left" at bounding box center [234, 170] width 31 height 6
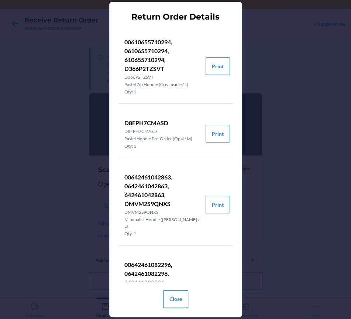
click at [183, 299] on button "Close" at bounding box center [175, 299] width 25 height 18
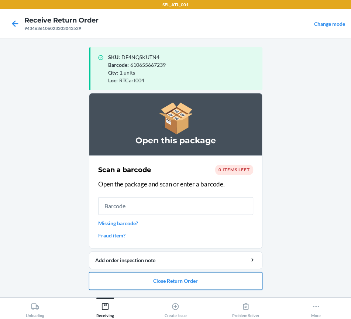
click at [161, 281] on button "Close Return Order" at bounding box center [175, 281] width 173 height 18
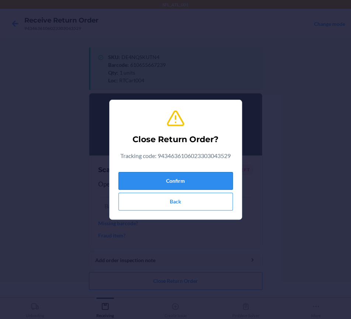
click at [152, 181] on button "Confirm" at bounding box center [175, 181] width 114 height 18
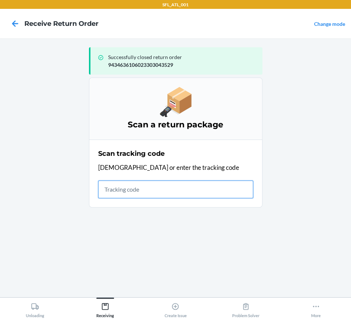
click at [131, 189] on input "text" at bounding box center [175, 190] width 155 height 18
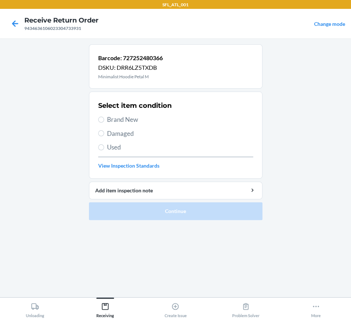
click at [122, 120] on span "Brand New" at bounding box center [180, 120] width 146 height 10
click at [104, 120] on input "Brand New" at bounding box center [101, 120] width 6 height 6
radio input "true"
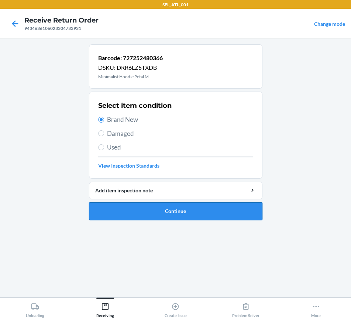
click at [145, 211] on button "Continue" at bounding box center [175, 211] width 173 height 18
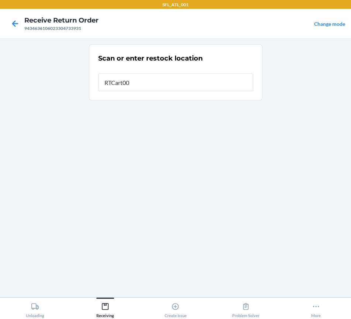
type input "RTCart004"
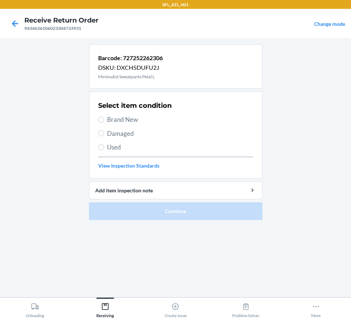
click at [128, 118] on span "Brand New" at bounding box center [180, 120] width 146 height 10
click at [104, 118] on input "Brand New" at bounding box center [101, 120] width 6 height 6
radio input "true"
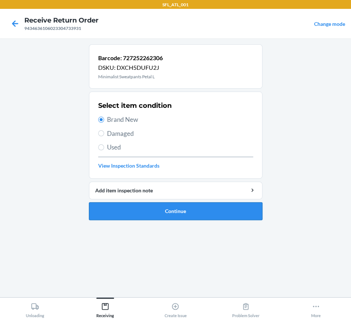
click at [151, 213] on button "Continue" at bounding box center [175, 211] width 173 height 18
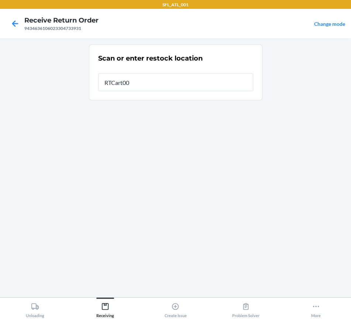
type input "RTCart004"
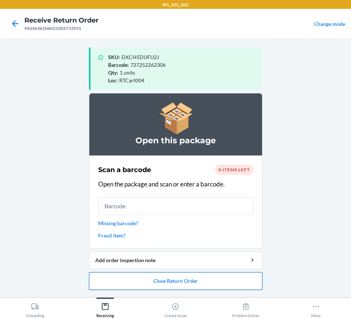
click at [161, 278] on button "Close Return Order" at bounding box center [175, 281] width 173 height 18
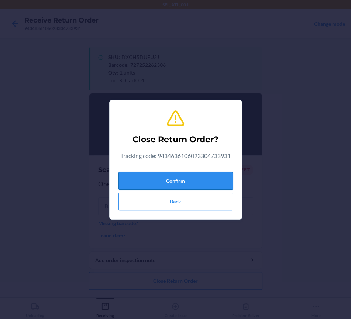
click at [158, 176] on button "Confirm" at bounding box center [175, 181] width 114 height 18
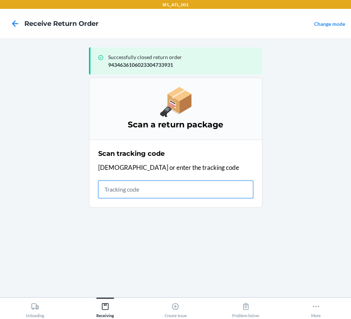
click at [139, 192] on input "text" at bounding box center [175, 190] width 155 height 18
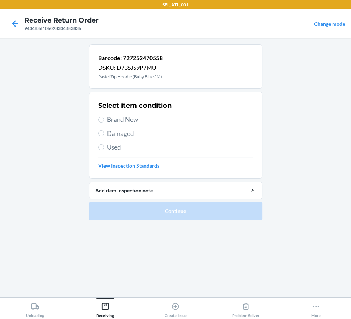
click at [133, 121] on span "Brand New" at bounding box center [180, 120] width 146 height 10
click at [104, 121] on input "Brand New" at bounding box center [101, 120] width 6 height 6
radio input "true"
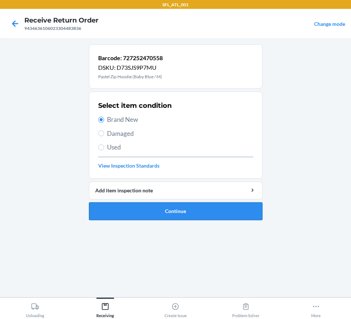
click at [161, 210] on button "Continue" at bounding box center [175, 211] width 173 height 18
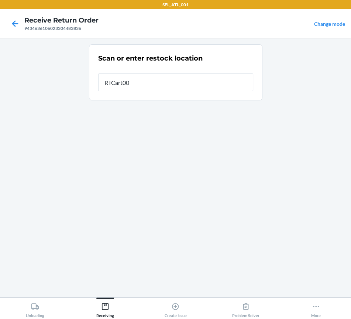
type input "RTCart004"
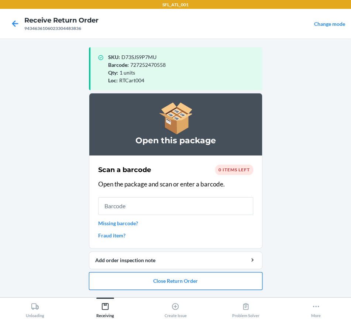
click at [160, 279] on button "Close Return Order" at bounding box center [175, 281] width 173 height 18
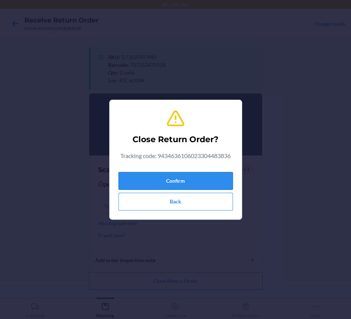
click at [156, 183] on button "Confirm" at bounding box center [175, 181] width 114 height 18
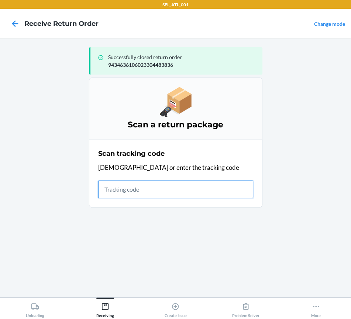
click at [147, 187] on input "text" at bounding box center [175, 190] width 155 height 18
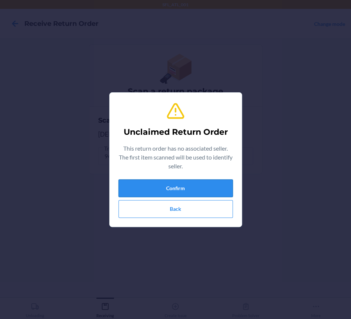
click at [176, 190] on button "Confirm" at bounding box center [175, 188] width 114 height 18
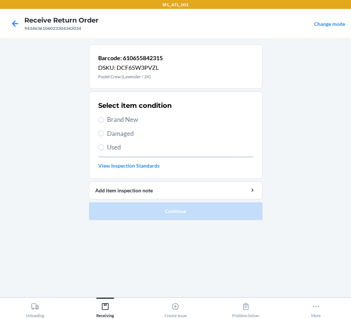
click at [136, 125] on div "Select item condition Brand New Damaged Used View Inspection Standards" at bounding box center [175, 135] width 155 height 73
click at [111, 121] on span "Brand New" at bounding box center [180, 120] width 146 height 10
click at [104, 121] on input "Brand New" at bounding box center [101, 120] width 6 height 6
radio input "true"
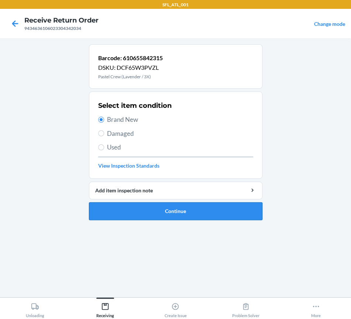
click at [119, 210] on button "Continue" at bounding box center [175, 211] width 173 height 18
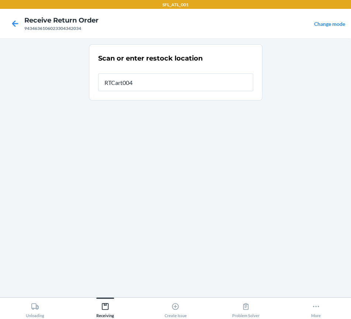
type input "RTCart004"
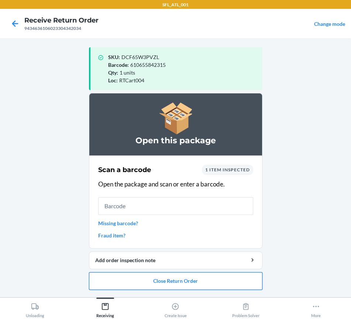
click at [183, 280] on button "Close Return Order" at bounding box center [175, 281] width 173 height 18
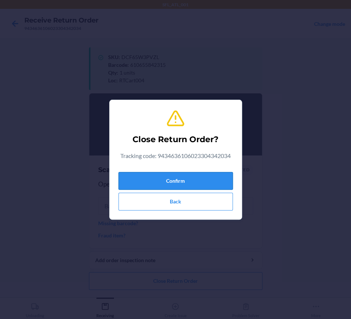
click at [171, 172] on button "Confirm" at bounding box center [175, 181] width 114 height 18
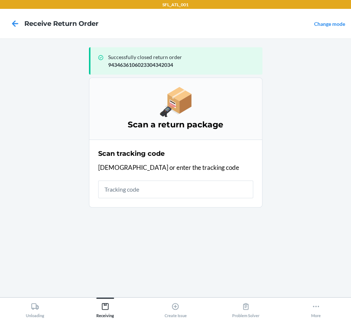
drag, startPoint x: 69, startPoint y: 171, endPoint x: -14, endPoint y: 221, distance: 96.9
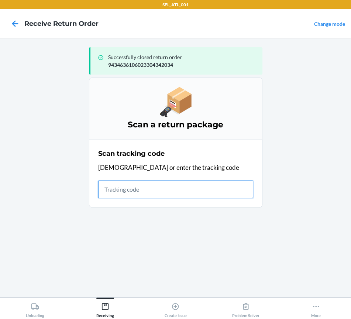
click at [124, 191] on input "text" at bounding box center [175, 190] width 155 height 18
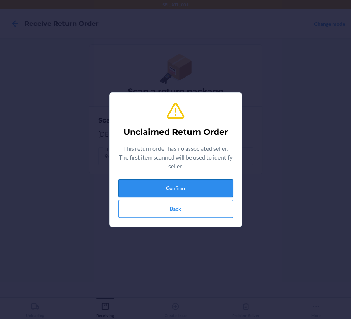
click at [149, 186] on button "Confirm" at bounding box center [175, 188] width 114 height 18
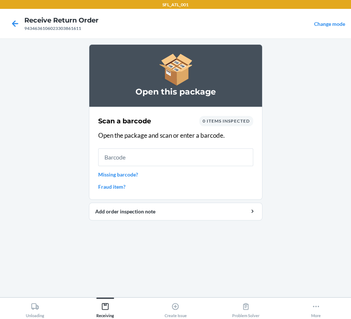
click at [150, 158] on input "text" at bounding box center [175, 157] width 155 height 18
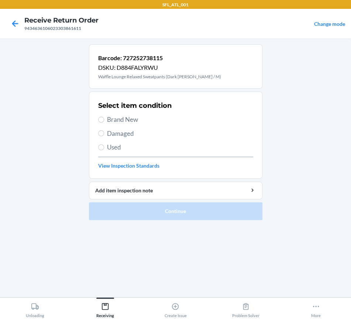
click at [114, 120] on span "Brand New" at bounding box center [180, 120] width 146 height 10
click at [104, 120] on input "Brand New" at bounding box center [101, 120] width 6 height 6
radio input "true"
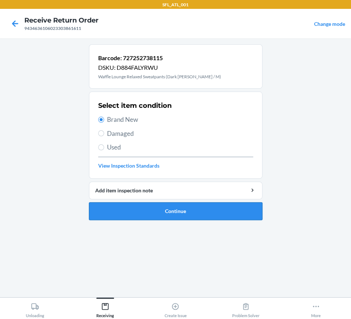
click at [127, 210] on button "Continue" at bounding box center [175, 211] width 173 height 18
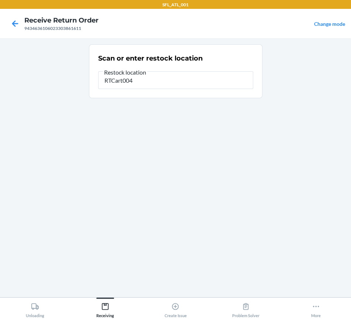
type input "RTCart004"
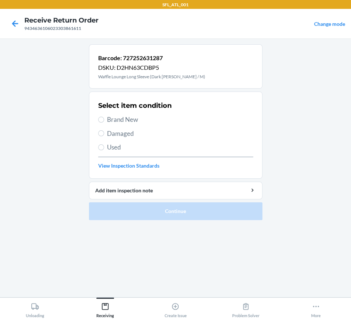
click at [115, 117] on span "Brand New" at bounding box center [180, 120] width 146 height 10
click at [104, 117] on input "Brand New" at bounding box center [101, 120] width 6 height 6
radio input "true"
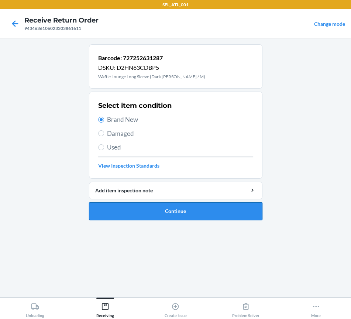
click at [128, 210] on button "Continue" at bounding box center [175, 211] width 173 height 18
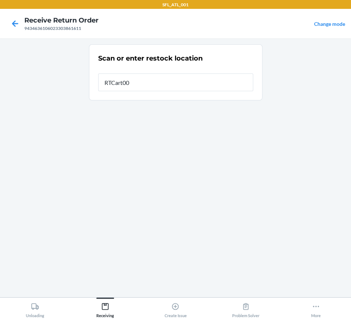
type input "RTCart004"
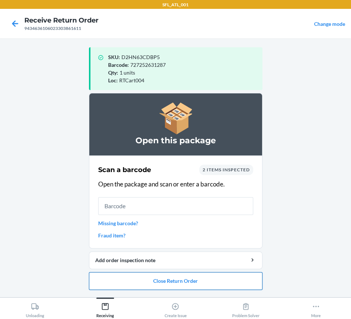
click at [158, 283] on button "Close Return Order" at bounding box center [175, 281] width 173 height 18
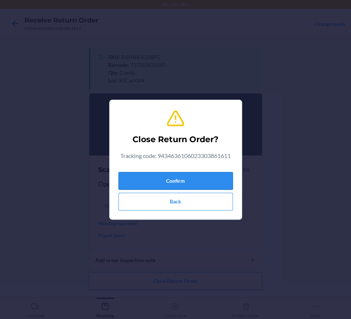
click at [150, 178] on button "Confirm" at bounding box center [175, 181] width 114 height 18
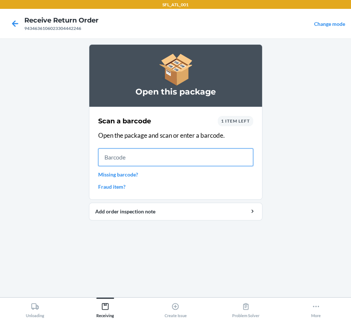
click at [122, 161] on input "text" at bounding box center [175, 157] width 155 height 18
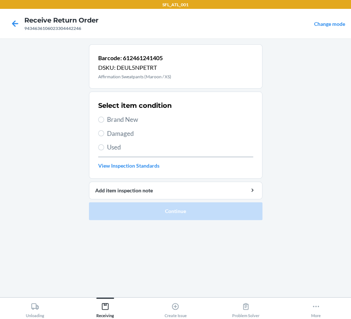
click at [121, 119] on span "Brand New" at bounding box center [180, 120] width 146 height 10
click at [104, 119] on input "Brand New" at bounding box center [101, 120] width 6 height 6
radio input "true"
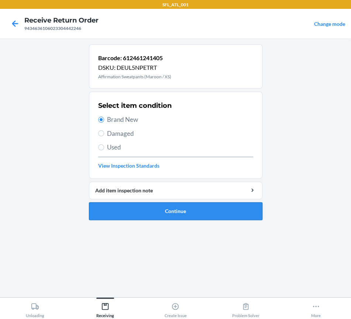
click at [144, 210] on button "Continue" at bounding box center [175, 211] width 173 height 18
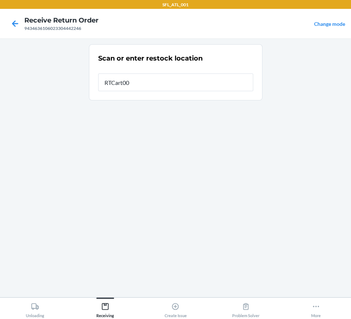
type input "RTCart004"
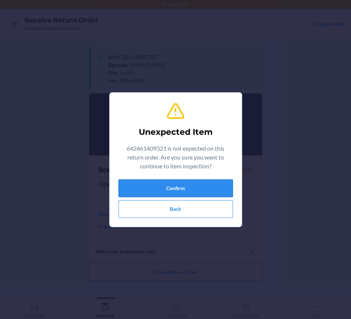
click at [166, 189] on button "Confirm" at bounding box center [175, 188] width 114 height 18
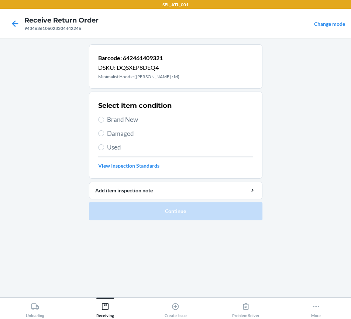
click at [126, 119] on span "Brand New" at bounding box center [180, 120] width 146 height 10
click at [104, 119] on input "Brand New" at bounding box center [101, 120] width 6 height 6
radio input "true"
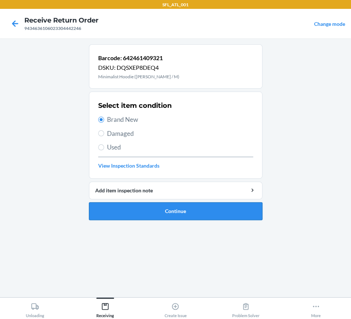
click at [139, 214] on button "Continue" at bounding box center [175, 211] width 173 height 18
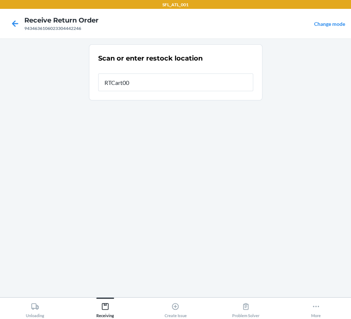
type input "RTCart004"
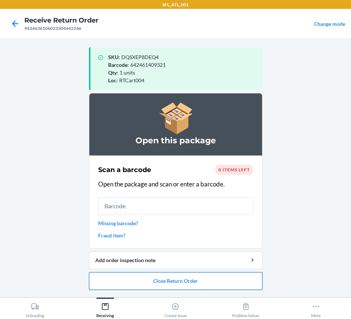
click at [169, 283] on button "Close Return Order" at bounding box center [175, 281] width 173 height 18
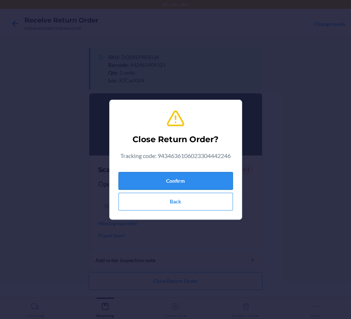
click at [162, 181] on button "Confirm" at bounding box center [175, 181] width 114 height 18
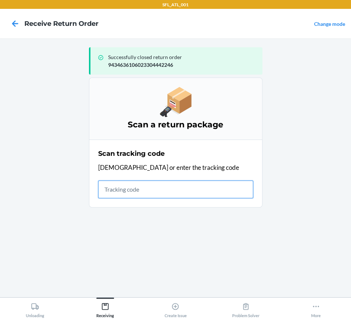
click at [123, 189] on input "text" at bounding box center [175, 190] width 155 height 18
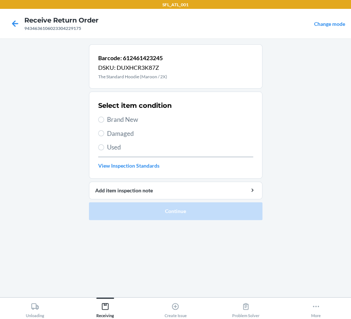
click at [104, 145] on label "Used" at bounding box center [175, 147] width 155 height 10
click at [104, 145] on input "Used" at bounding box center [101, 147] width 6 height 6
radio input "true"
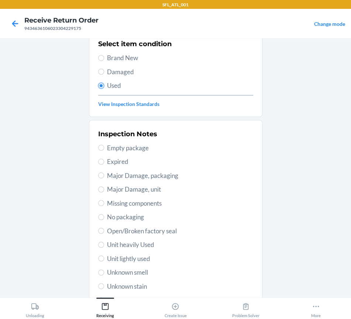
scroll to position [125, 0]
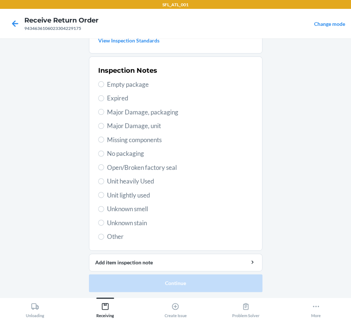
click at [121, 184] on span "Unit heavily Used" at bounding box center [180, 181] width 146 height 10
click at [104, 184] on input "Unit heavily Used" at bounding box center [101, 181] width 6 height 6
radio input "true"
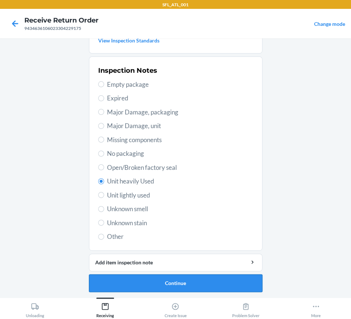
click at [152, 277] on button "Continue" at bounding box center [175, 283] width 173 height 18
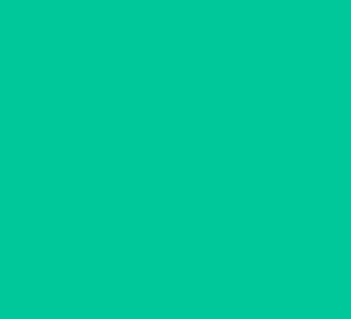
scroll to position [0, 0]
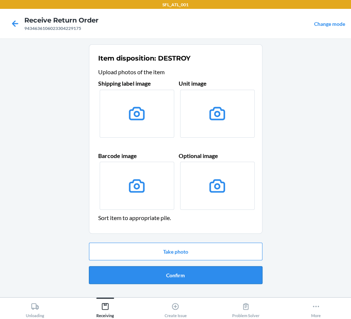
click at [161, 276] on button "Confirm" at bounding box center [175, 275] width 173 height 18
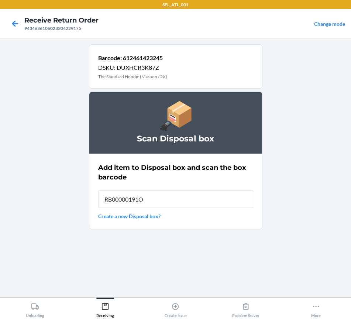
type input "RB00000191O"
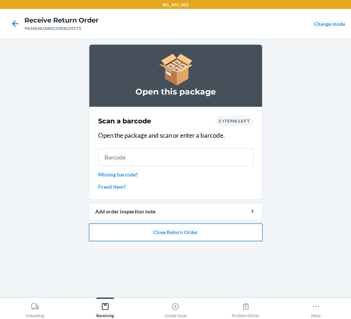
click at [151, 230] on button "Close Return Order" at bounding box center [175, 232] width 173 height 18
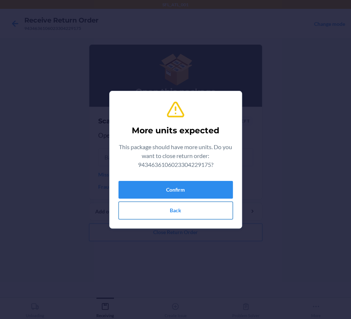
click at [152, 207] on button "Back" at bounding box center [175, 211] width 114 height 18
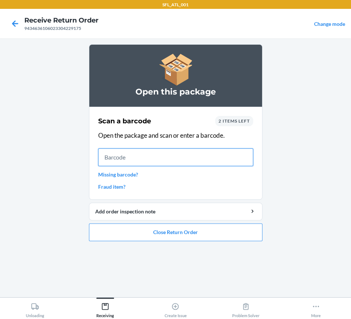
click at [121, 155] on input "text" at bounding box center [175, 157] width 155 height 18
click at [118, 186] on link "Fraud item?" at bounding box center [175, 187] width 155 height 8
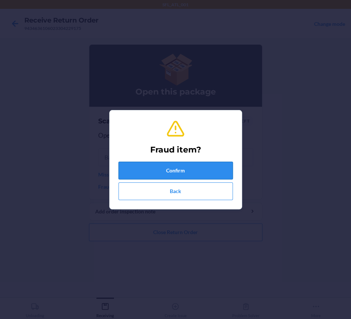
click at [127, 170] on button "Confirm" at bounding box center [175, 171] width 114 height 18
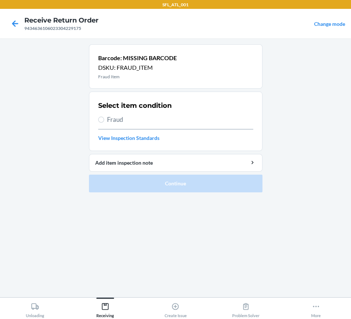
click at [107, 118] on span "Fraud" at bounding box center [180, 120] width 146 height 10
click at [104, 118] on input "Fraud" at bounding box center [101, 120] width 6 height 6
radio input "true"
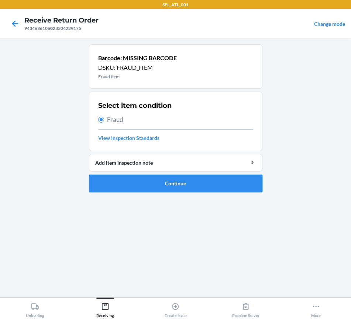
click at [138, 182] on button "Continue" at bounding box center [175, 184] width 173 height 18
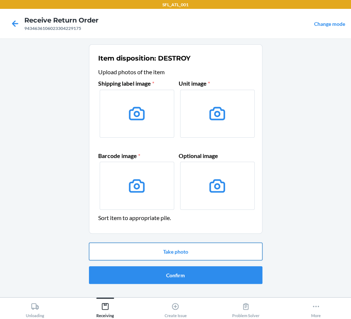
click at [162, 251] on button "Take photo" at bounding box center [175, 252] width 173 height 18
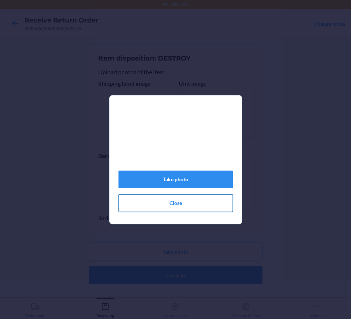
click at [136, 206] on button "Close" at bounding box center [175, 203] width 114 height 18
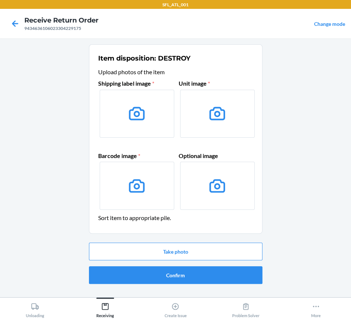
click at [62, 30] on div "9434636106023304229175" at bounding box center [61, 28] width 74 height 7
copy div "9434636106023304229175"
click at [106, 311] on div "Receiving" at bounding box center [105, 308] width 18 height 18
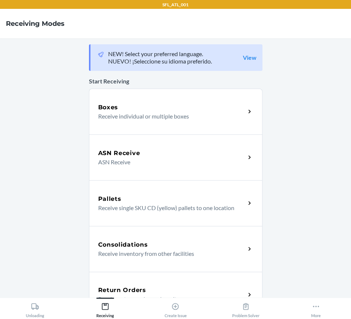
drag, startPoint x: 114, startPoint y: 279, endPoint x: 115, endPoint y: 263, distance: 15.9
click at [114, 279] on div "Return Orders Receive return order package items" at bounding box center [175, 295] width 173 height 46
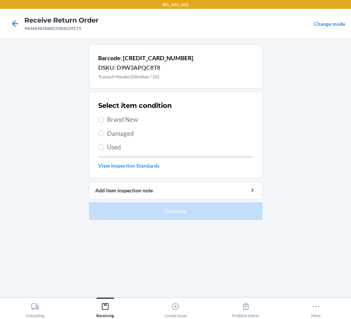
click at [104, 147] on label "Used" at bounding box center [175, 147] width 155 height 10
click at [104, 147] on input "Used" at bounding box center [101, 147] width 6 height 6
radio input "true"
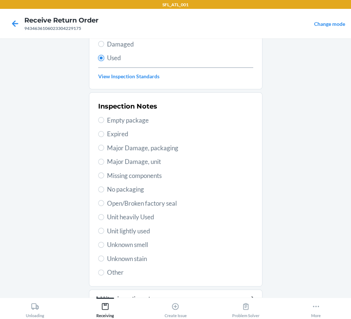
scroll to position [92, 0]
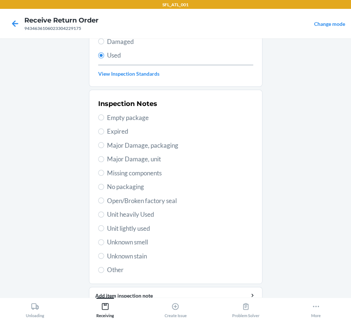
click at [134, 214] on span "Unit heavily Used" at bounding box center [180, 215] width 146 height 10
click at [104, 214] on input "Unit heavily Used" at bounding box center [101, 215] width 6 height 6
radio input "true"
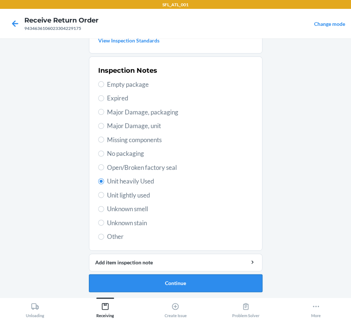
click at [159, 278] on button "Continue" at bounding box center [175, 283] width 173 height 18
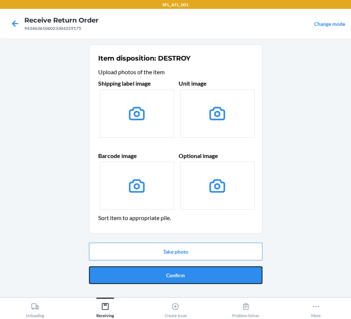
click at [159, 274] on button "Confirm" at bounding box center [175, 275] width 173 height 18
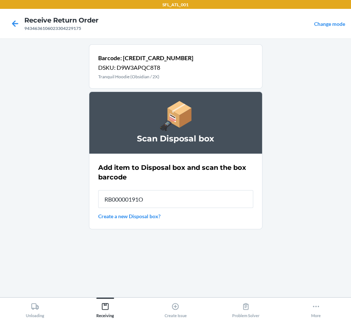
type input "RB00000191O"
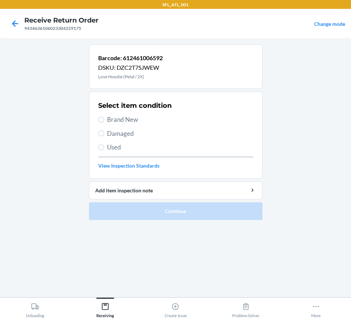
click at [128, 120] on span "Brand New" at bounding box center [180, 120] width 146 height 10
click at [104, 120] on input "Brand New" at bounding box center [101, 120] width 6 height 6
radio input "true"
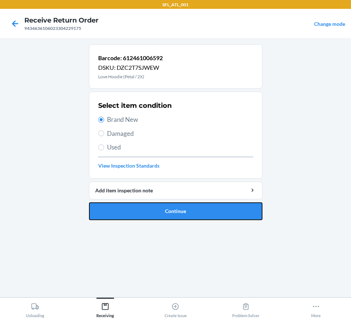
click at [160, 214] on button "Continue" at bounding box center [175, 211] width 173 height 18
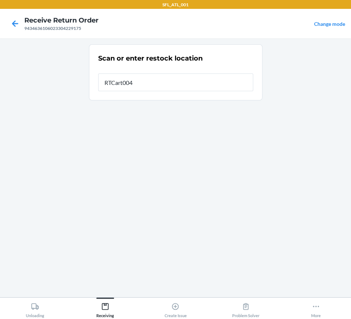
type input "RTCart004"
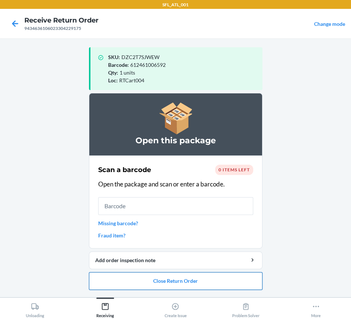
click at [237, 276] on button "Close Return Order" at bounding box center [175, 281] width 173 height 18
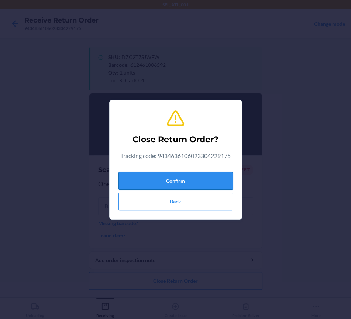
click at [207, 185] on button "Confirm" at bounding box center [175, 181] width 114 height 18
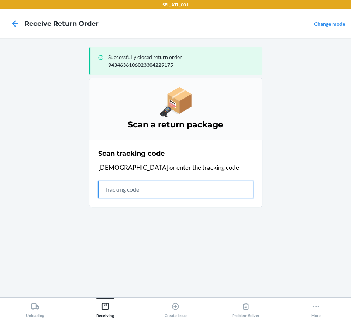
click at [148, 188] on input "text" at bounding box center [175, 190] width 155 height 18
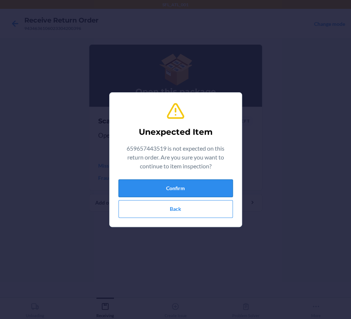
click at [162, 190] on button "Confirm" at bounding box center [175, 188] width 114 height 18
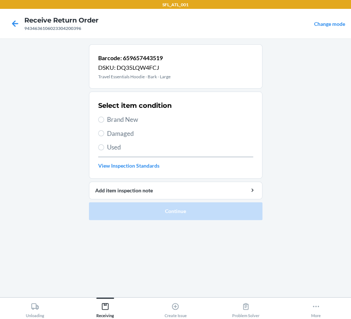
click at [121, 119] on span "Brand New" at bounding box center [180, 120] width 146 height 10
click at [104, 119] on input "Brand New" at bounding box center [101, 120] width 6 height 6
radio input "true"
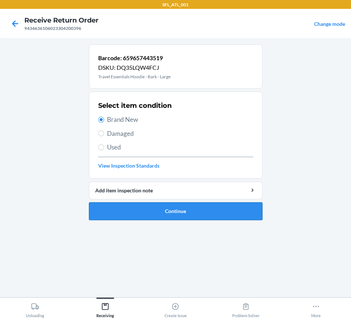
click at [136, 211] on button "Continue" at bounding box center [175, 211] width 173 height 18
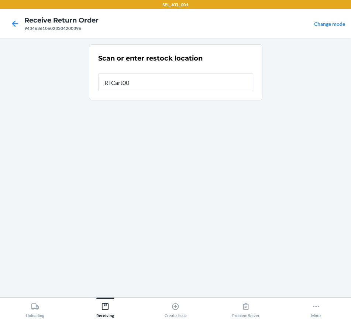
type input "RTCart004"
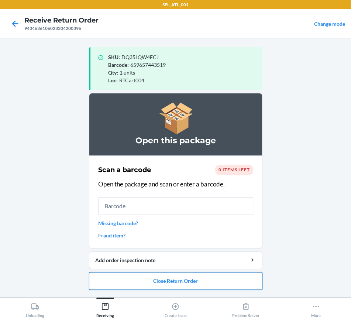
click at [172, 280] on button "Close Return Order" at bounding box center [175, 281] width 173 height 18
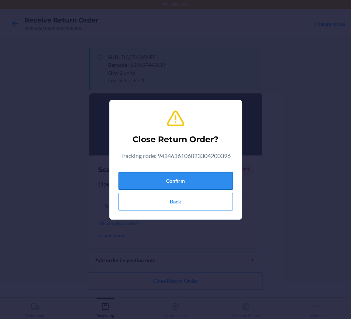
click at [182, 180] on button "Confirm" at bounding box center [175, 181] width 114 height 18
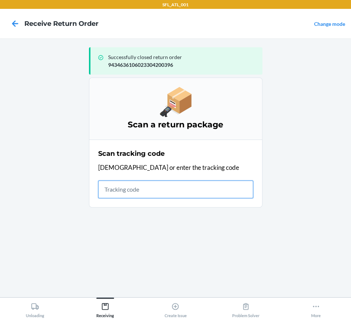
click at [133, 189] on input "text" at bounding box center [175, 190] width 155 height 18
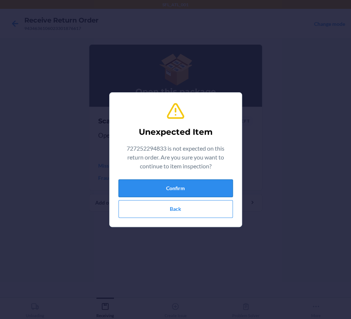
click at [151, 184] on button "Confirm" at bounding box center [175, 188] width 114 height 18
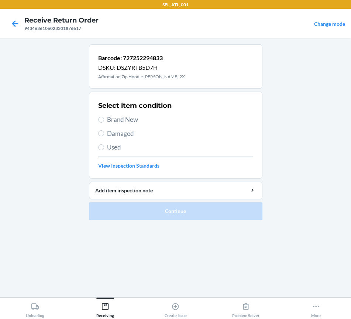
click at [111, 120] on span "Brand New" at bounding box center [180, 120] width 146 height 10
click at [104, 120] on input "Brand New" at bounding box center [101, 120] width 6 height 6
radio input "true"
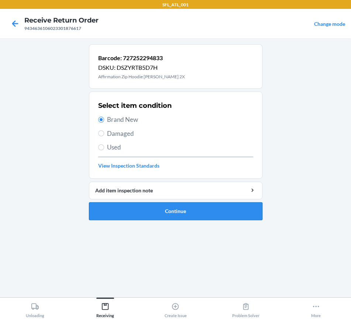
click at [138, 216] on button "Continue" at bounding box center [175, 211] width 173 height 18
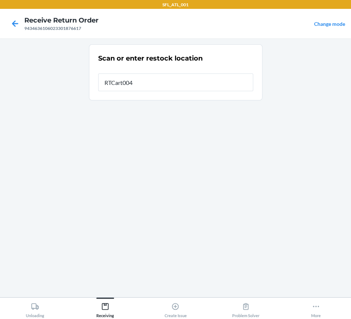
type input "RTCart004"
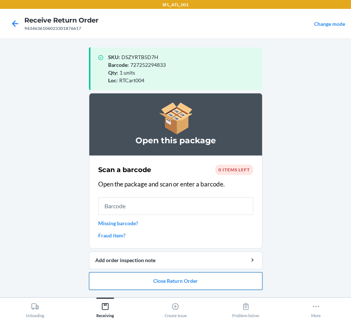
click at [173, 278] on button "Close Return Order" at bounding box center [175, 281] width 173 height 18
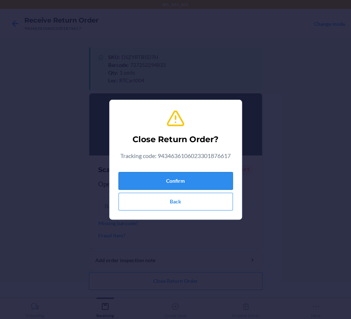
click at [171, 185] on button "Confirm" at bounding box center [175, 181] width 114 height 18
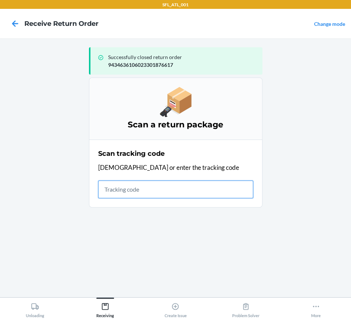
click at [111, 193] on input "text" at bounding box center [175, 190] width 155 height 18
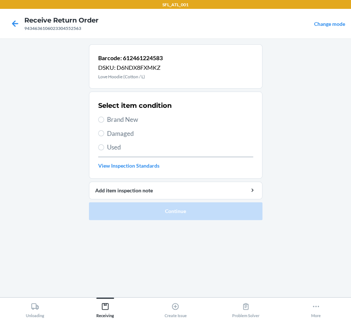
drag, startPoint x: 127, startPoint y: 120, endPoint x: 127, endPoint y: 145, distance: 24.4
click at [127, 121] on span "Brand New" at bounding box center [180, 120] width 146 height 10
click at [104, 121] on input "Brand New" at bounding box center [101, 120] width 6 height 6
radio input "true"
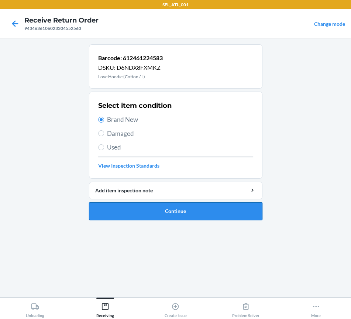
click at [126, 213] on button "Continue" at bounding box center [175, 211] width 173 height 18
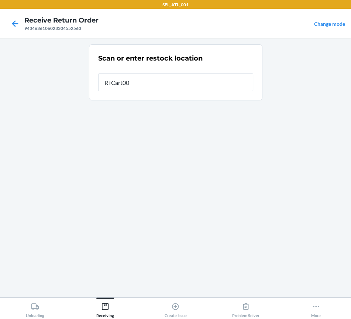
type input "RTCart004"
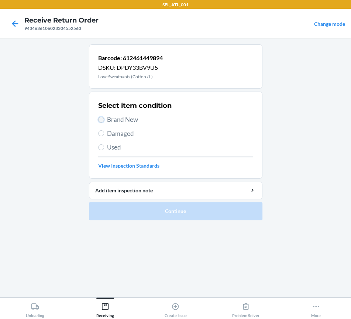
click at [103, 121] on input "Brand New" at bounding box center [101, 120] width 6 height 6
radio input "true"
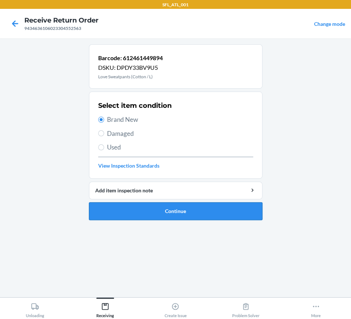
click at [131, 209] on button "Continue" at bounding box center [175, 211] width 173 height 18
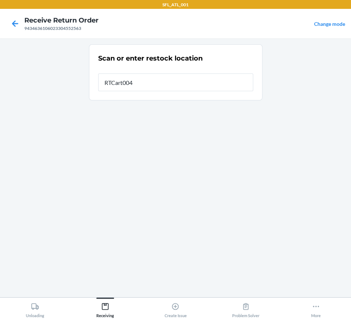
type input "RTCart004"
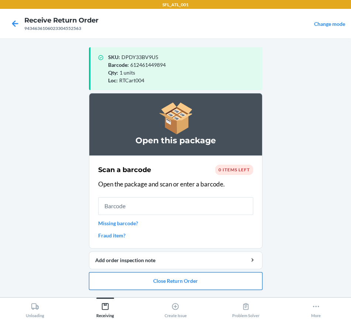
click at [159, 278] on button "Close Return Order" at bounding box center [175, 281] width 173 height 18
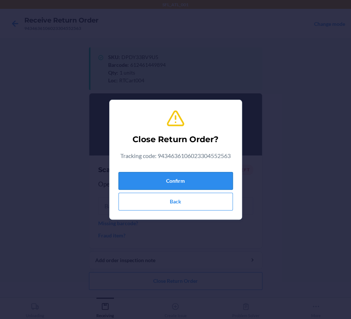
click at [154, 184] on button "Confirm" at bounding box center [175, 181] width 114 height 18
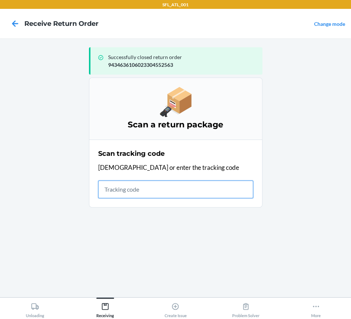
click at [141, 192] on input "text" at bounding box center [175, 190] width 155 height 18
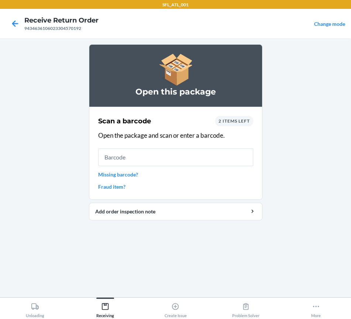
click at [229, 120] on span "2 items left" at bounding box center [234, 121] width 31 height 6
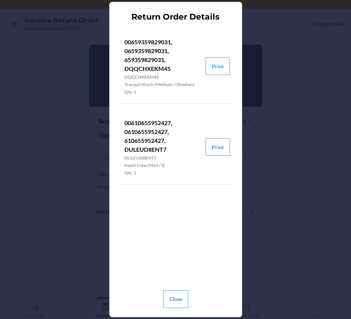
click at [148, 66] on p "00659359829031, 0659359829031, 659359829031, DQQCHXEKM45" at bounding box center [161, 55] width 75 height 35
copy p "DQQCHXEKM45"
click at [175, 295] on button "Close" at bounding box center [175, 299] width 25 height 18
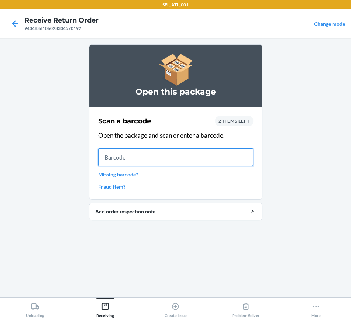
click at [117, 158] on input "text" at bounding box center [175, 157] width 155 height 18
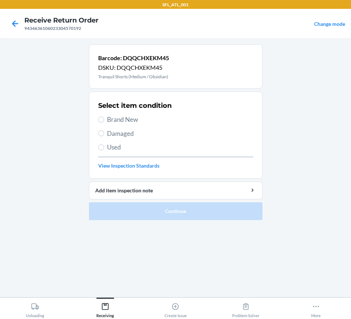
click at [117, 146] on span "Used" at bounding box center [180, 147] width 146 height 10
click at [104, 146] on input "Used" at bounding box center [101, 147] width 6 height 6
radio input "true"
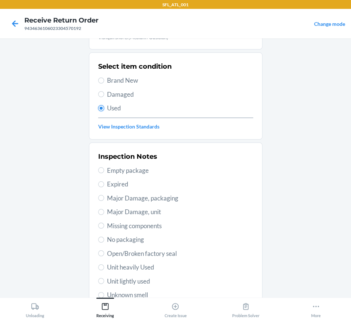
scroll to position [125, 0]
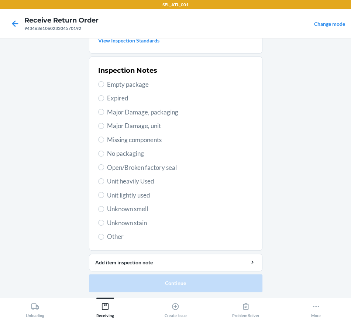
click at [142, 180] on span "Unit heavily Used" at bounding box center [180, 181] width 146 height 10
click at [104, 180] on input "Unit heavily Used" at bounding box center [101, 181] width 6 height 6
radio input "true"
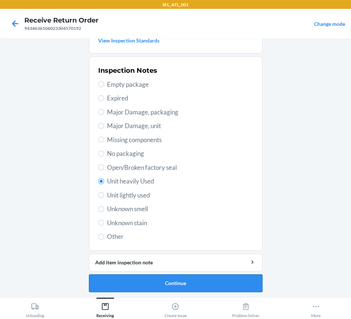
click at [178, 284] on button "Continue" at bounding box center [175, 283] width 173 height 18
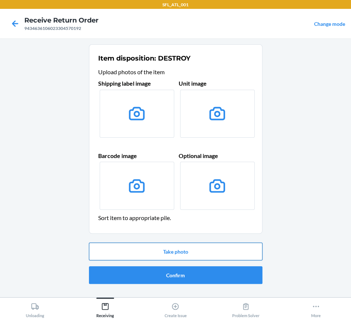
click at [172, 247] on button "Take photo" at bounding box center [175, 252] width 173 height 18
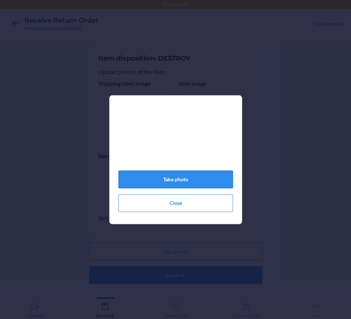
click at [173, 185] on button "Take photo" at bounding box center [175, 180] width 114 height 18
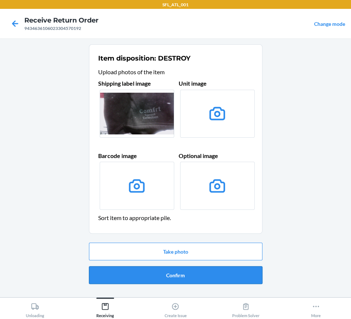
click at [182, 276] on button "Confirm" at bounding box center [175, 275] width 173 height 18
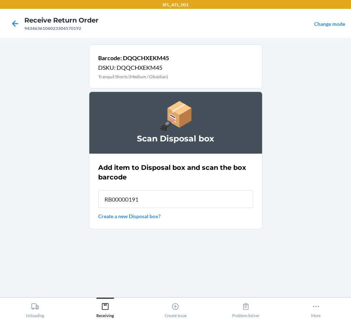
type input "RB00000191O"
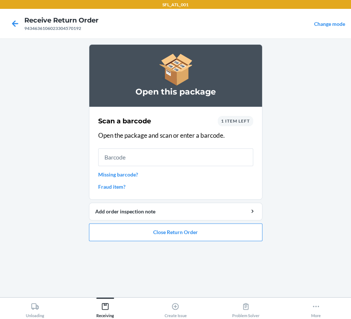
click at [236, 118] on span "1 item left" at bounding box center [235, 121] width 29 height 6
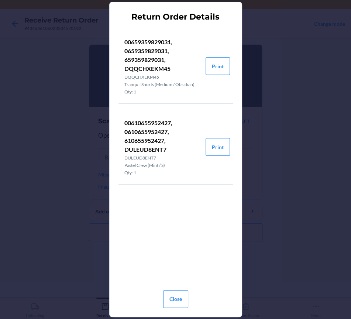
click at [139, 149] on p "00610655952427, 0610655952427, 610655952427, DULEUD8ENT7" at bounding box center [161, 135] width 75 height 35
copy p "DULEUD8ENT7"
click at [172, 298] on button "Close" at bounding box center [175, 299] width 25 height 18
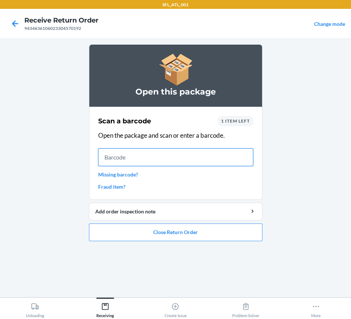
click at [116, 155] on input "text" at bounding box center [175, 157] width 155 height 18
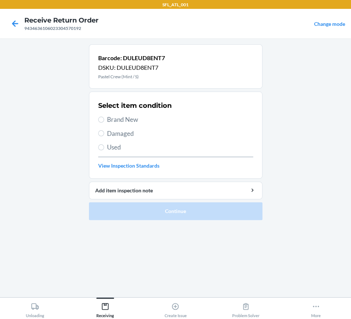
click at [49, 28] on div "9434636106023304570192" at bounding box center [61, 28] width 74 height 7
copy div "9434636106023304570192"
click at [111, 307] on div "Receiving" at bounding box center [105, 308] width 18 height 18
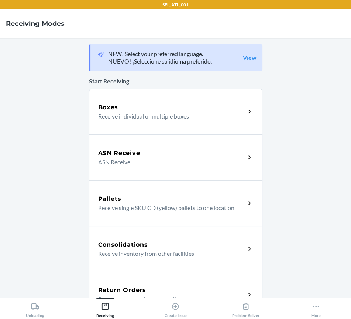
drag, startPoint x: 131, startPoint y: 283, endPoint x: 131, endPoint y: 278, distance: 4.8
click at [131, 282] on div "Return Orders Receive return order package items" at bounding box center [175, 295] width 173 height 46
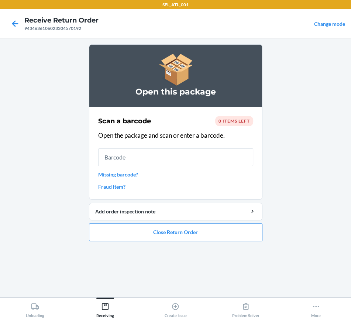
click at [224, 118] on span "0 items left" at bounding box center [234, 121] width 31 height 6
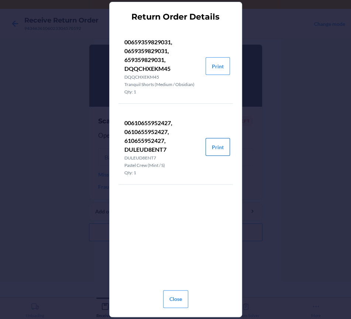
click at [211, 149] on button "Print" at bounding box center [218, 147] width 24 height 18
click at [216, 147] on button "Print" at bounding box center [218, 147] width 24 height 18
click at [175, 300] on button "Close" at bounding box center [175, 299] width 25 height 18
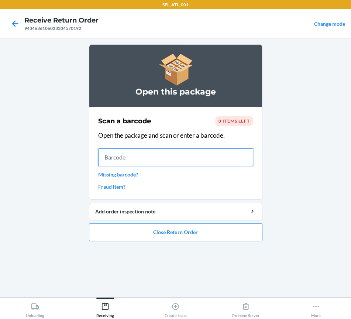
click at [120, 158] on input "text" at bounding box center [175, 157] width 155 height 18
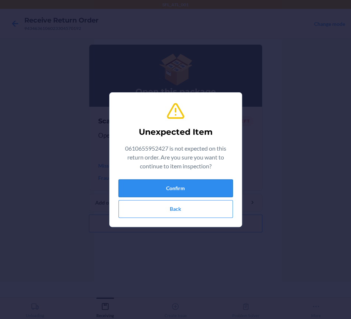
click at [144, 187] on button "Confirm" at bounding box center [175, 188] width 114 height 18
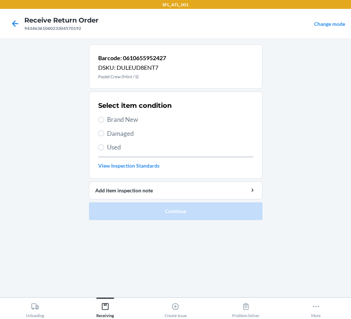
click at [118, 119] on span "Brand New" at bounding box center [180, 120] width 146 height 10
click at [104, 119] on input "Brand New" at bounding box center [101, 120] width 6 height 6
radio input "true"
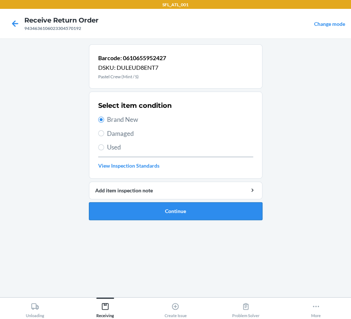
click at [135, 214] on button "Continue" at bounding box center [175, 211] width 173 height 18
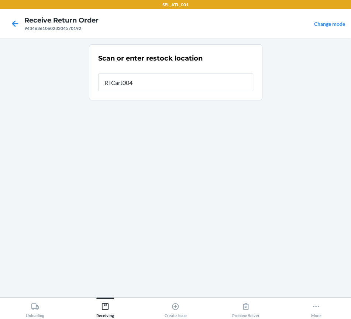
type input "RTCart004"
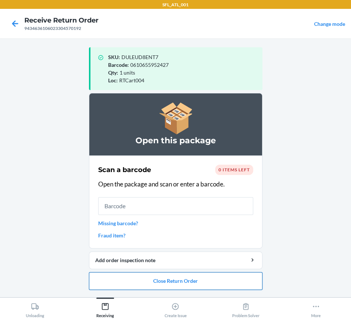
click at [161, 282] on button "Close Return Order" at bounding box center [175, 281] width 173 height 18
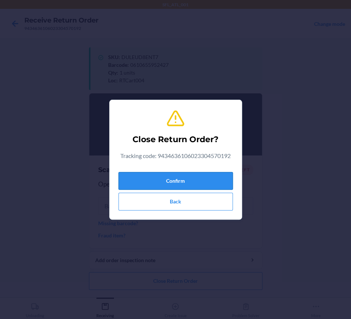
click at [158, 183] on button "Confirm" at bounding box center [175, 181] width 114 height 18
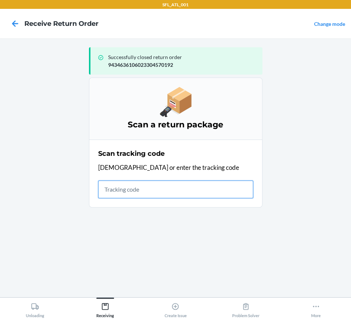
click at [110, 188] on input "text" at bounding box center [175, 190] width 155 height 18
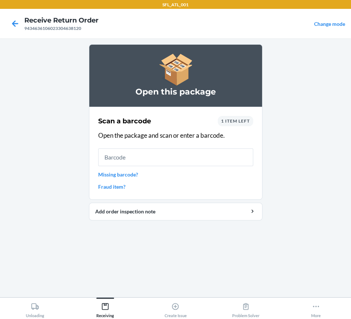
click at [231, 121] on span "1 item left" at bounding box center [235, 121] width 29 height 6
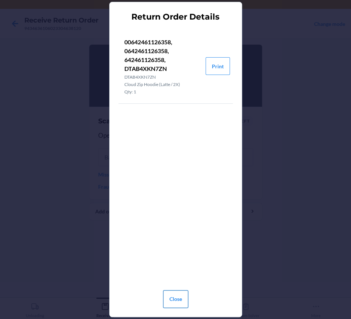
click at [174, 297] on button "Close" at bounding box center [175, 299] width 25 height 18
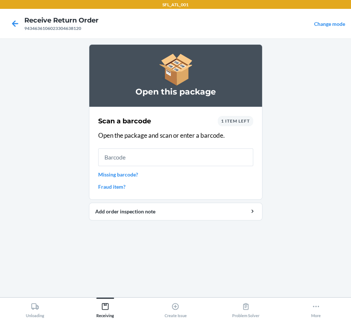
click at [233, 118] on span "1 item left" at bounding box center [235, 121] width 29 height 6
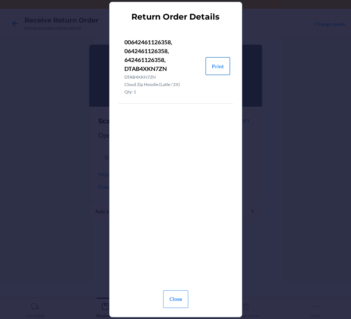
click at [214, 66] on button "Print" at bounding box center [218, 66] width 24 height 18
click at [176, 302] on button "Close" at bounding box center [175, 299] width 25 height 18
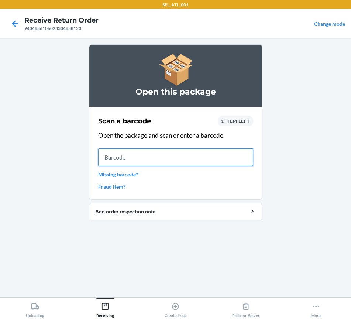
click at [165, 157] on input "text" at bounding box center [175, 157] width 155 height 18
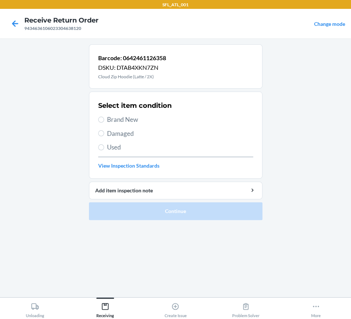
click at [123, 119] on span "Brand New" at bounding box center [180, 120] width 146 height 10
click at [104, 119] on input "Brand New" at bounding box center [101, 120] width 6 height 6
radio input "true"
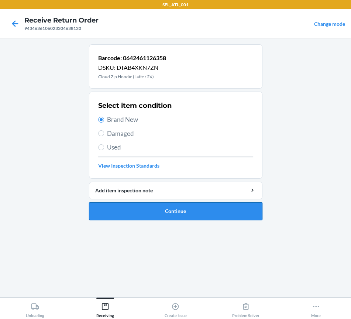
click at [125, 213] on button "Continue" at bounding box center [175, 211] width 173 height 18
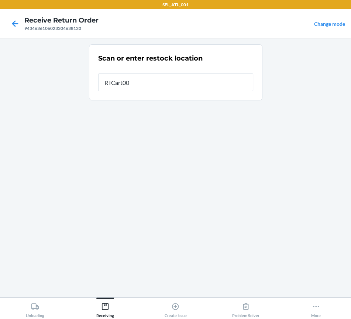
type input "RTCart004"
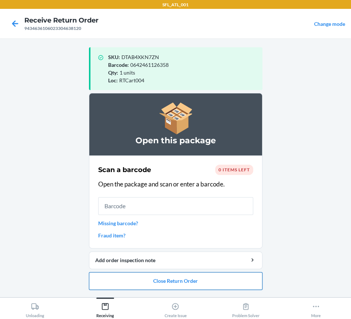
click at [145, 277] on button "Close Return Order" at bounding box center [175, 281] width 173 height 18
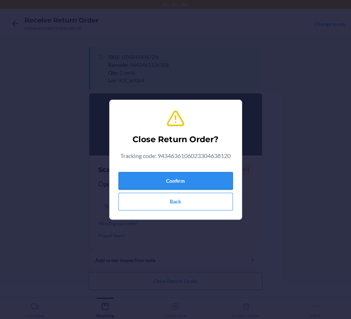
click at [144, 183] on button "Confirm" at bounding box center [175, 181] width 114 height 18
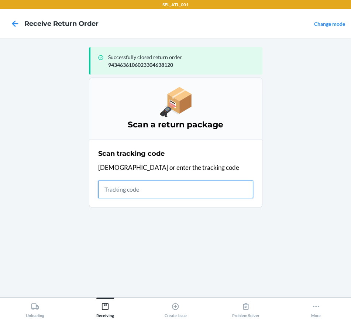
click at [133, 189] on input "text" at bounding box center [175, 190] width 155 height 18
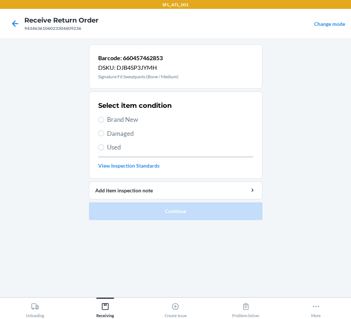
click at [118, 117] on span "Brand New" at bounding box center [180, 120] width 146 height 10
click at [104, 117] on input "Brand New" at bounding box center [101, 120] width 6 height 6
radio input "true"
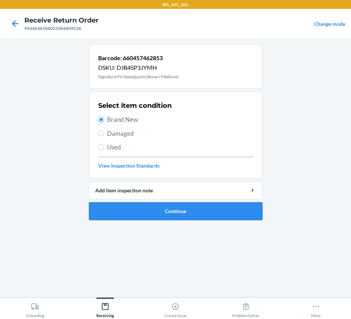
click at [129, 209] on button "Continue" at bounding box center [175, 211] width 173 height 18
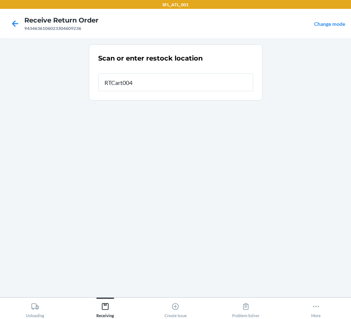
type input "RTCart004"
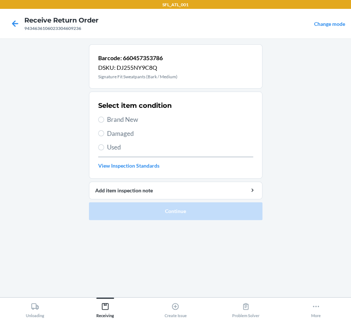
drag, startPoint x: 113, startPoint y: 118, endPoint x: 116, endPoint y: 129, distance: 11.5
click at [113, 120] on span "Brand New" at bounding box center [180, 120] width 146 height 10
click at [104, 120] on input "Brand New" at bounding box center [101, 120] width 6 height 6
radio input "true"
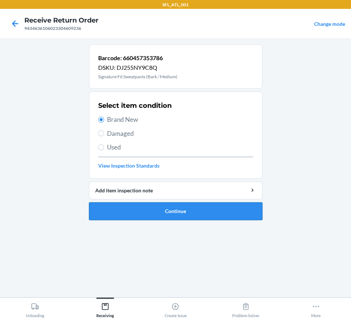
click at [138, 207] on button "Continue" at bounding box center [175, 211] width 173 height 18
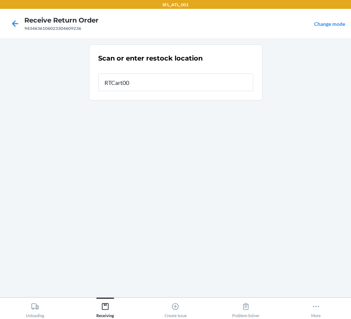
type input "RTCart004"
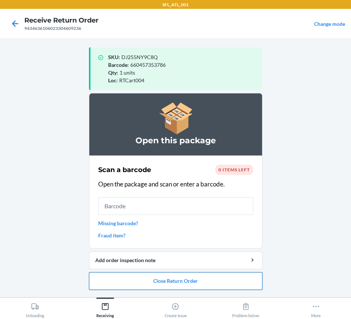
click at [162, 282] on button "Close Return Order" at bounding box center [175, 281] width 173 height 18
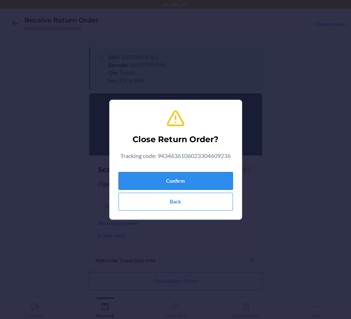
click at [157, 183] on button "Confirm" at bounding box center [175, 181] width 114 height 18
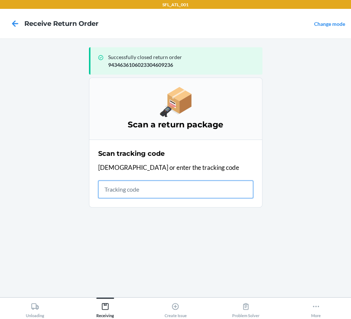
click at [101, 186] on input "text" at bounding box center [175, 190] width 155 height 18
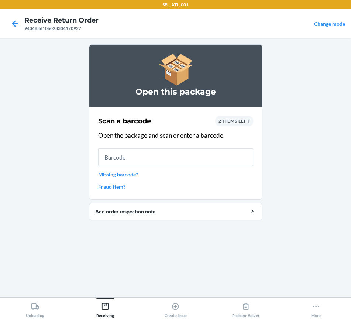
click at [236, 121] on span "2 items left" at bounding box center [234, 121] width 31 height 6
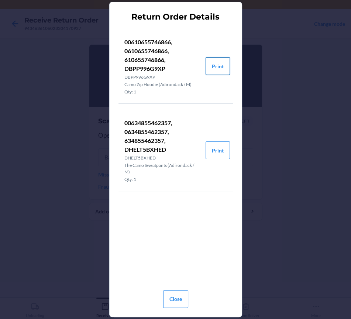
click at [228, 64] on button "Print" at bounding box center [218, 66] width 24 height 18
click at [219, 151] on button "Print" at bounding box center [218, 150] width 24 height 18
click at [175, 297] on button "Close" at bounding box center [175, 299] width 25 height 18
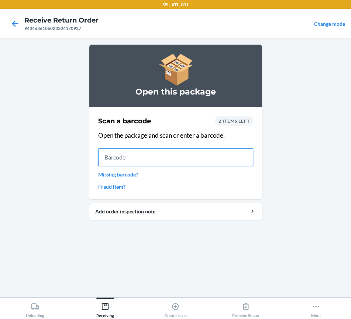
click at [125, 157] on input "text" at bounding box center [175, 157] width 155 height 18
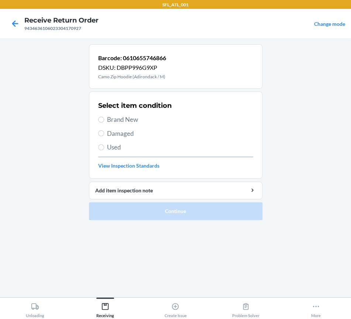
click at [110, 122] on span "Brand New" at bounding box center [180, 120] width 146 height 10
click at [104, 122] on input "Brand New" at bounding box center [101, 120] width 6 height 6
radio input "true"
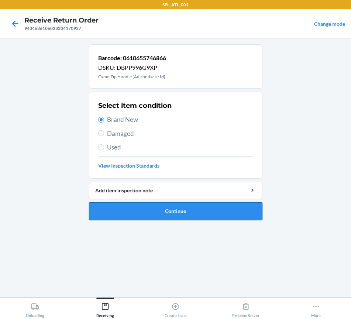
click at [152, 211] on button "Continue" at bounding box center [175, 211] width 173 height 18
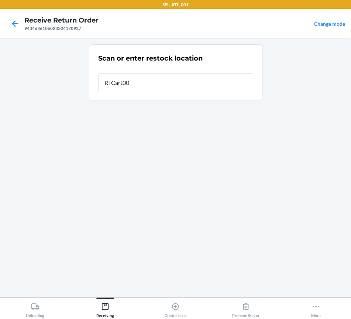
type input "RTCart004"
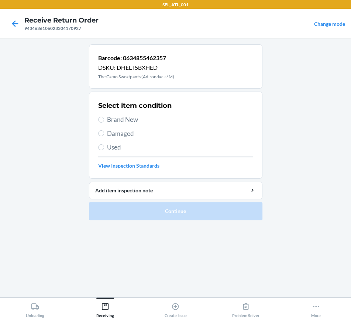
click at [115, 118] on span "Brand New" at bounding box center [180, 120] width 146 height 10
click at [104, 118] on input "Brand New" at bounding box center [101, 120] width 6 height 6
radio input "true"
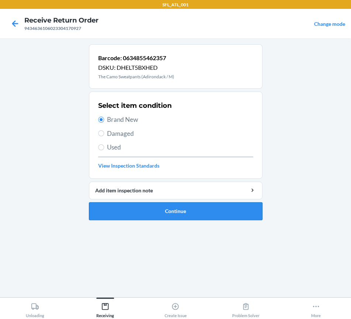
click at [154, 211] on button "Continue" at bounding box center [175, 211] width 173 height 18
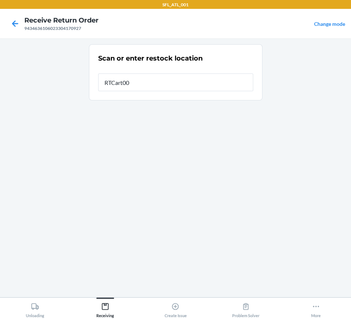
type input "RTCart004"
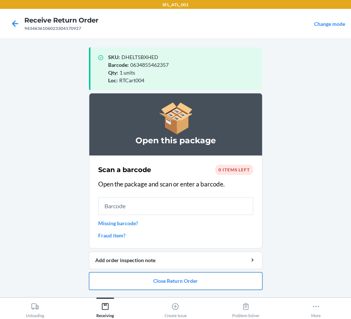
click at [202, 282] on button "Close Return Order" at bounding box center [175, 281] width 173 height 18
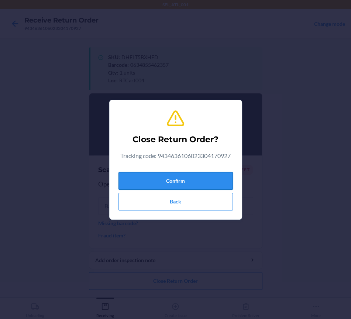
click at [181, 181] on button "Confirm" at bounding box center [175, 181] width 114 height 18
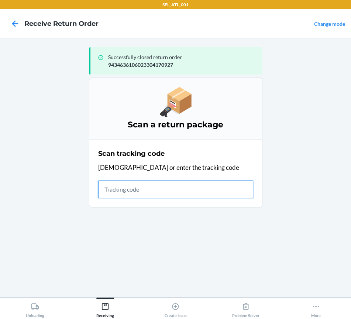
click at [158, 189] on input "text" at bounding box center [175, 190] width 155 height 18
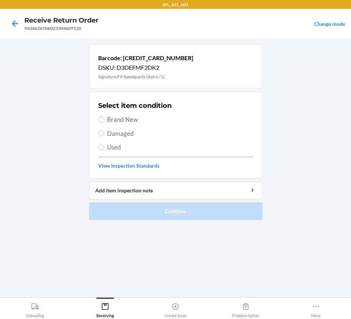
click at [139, 119] on span "Brand New" at bounding box center [180, 120] width 146 height 10
click at [104, 119] on input "Brand New" at bounding box center [101, 120] width 6 height 6
radio input "true"
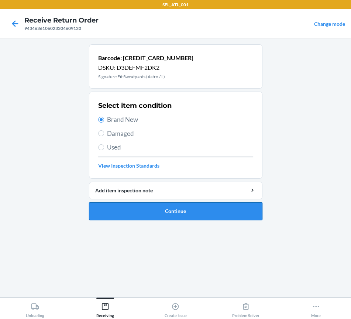
click at [159, 214] on button "Continue" at bounding box center [175, 211] width 173 height 18
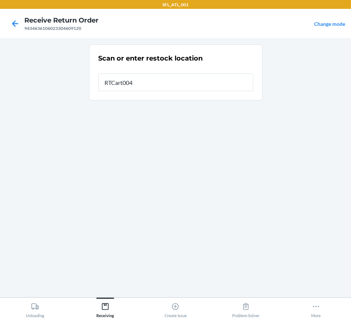
type input "RTCart004"
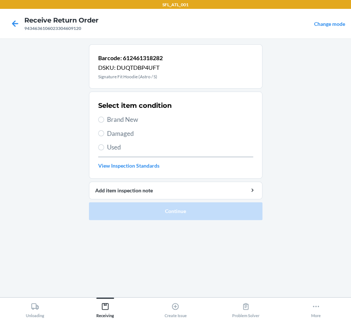
click at [121, 120] on span "Brand New" at bounding box center [180, 120] width 146 height 10
click at [104, 120] on input "Brand New" at bounding box center [101, 120] width 6 height 6
radio input "true"
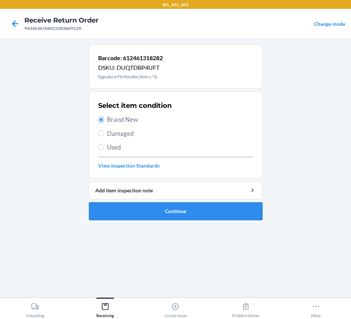
click at [143, 209] on button "Continue" at bounding box center [175, 211] width 173 height 18
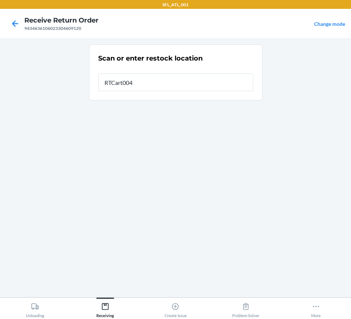
type input "RTCart004"
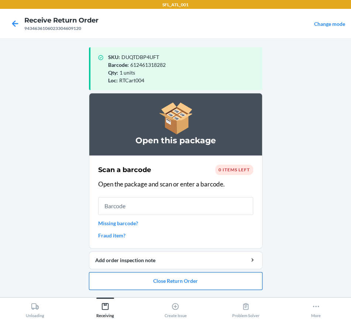
click at [150, 285] on button "Close Return Order" at bounding box center [175, 281] width 173 height 18
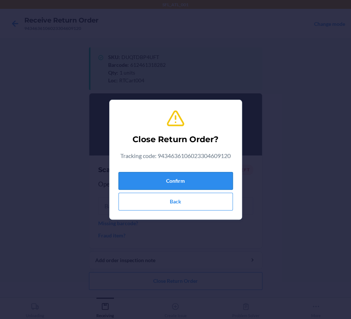
click at [154, 173] on button "Confirm" at bounding box center [175, 181] width 114 height 18
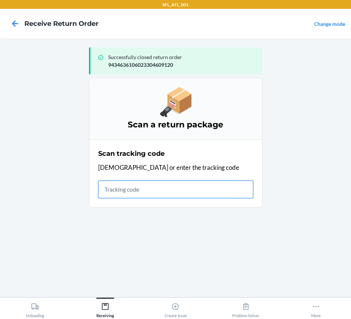
click at [150, 192] on input "text" at bounding box center [175, 190] width 155 height 18
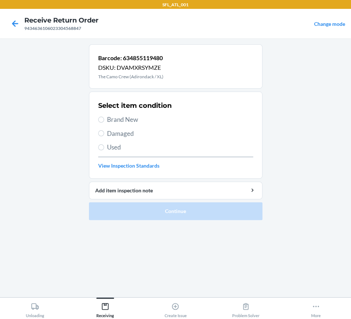
click at [131, 118] on span "Brand New" at bounding box center [180, 120] width 146 height 10
click at [104, 118] on input "Brand New" at bounding box center [101, 120] width 6 height 6
radio input "true"
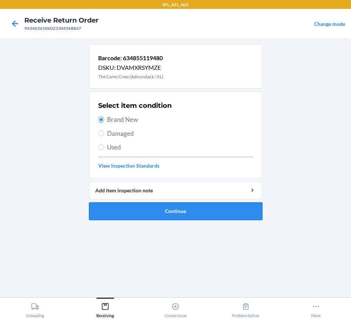
click at [162, 215] on button "Continue" at bounding box center [175, 211] width 173 height 18
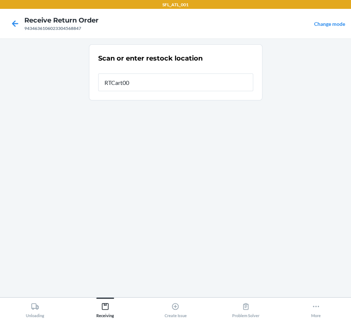
type input "RTCart004"
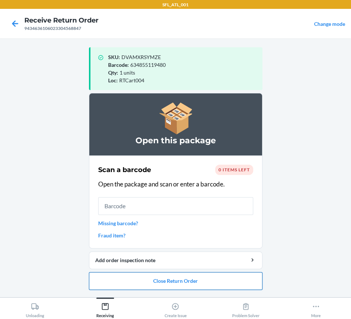
click at [161, 284] on button "Close Return Order" at bounding box center [175, 281] width 173 height 18
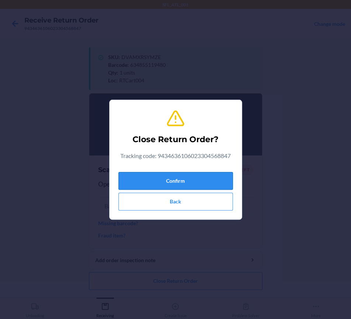
click at [165, 186] on button "Confirm" at bounding box center [175, 181] width 114 height 18
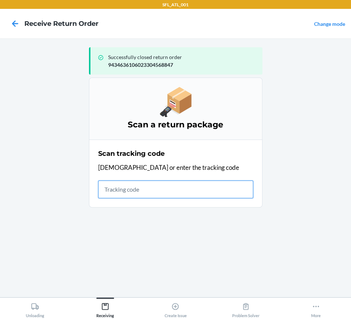
click at [124, 194] on input "text" at bounding box center [175, 190] width 155 height 18
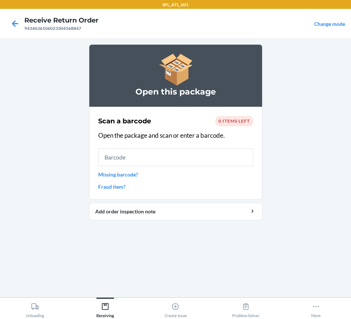
click at [245, 117] on div "0 items left" at bounding box center [234, 121] width 38 height 10
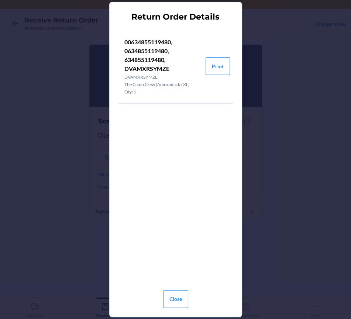
click at [47, 148] on div "Return Order Details 00634855119480, 0634855119480, 634855119480, DVAMXRSYMZE D…" at bounding box center [175, 159] width 351 height 319
click at [175, 299] on button "Close" at bounding box center [175, 299] width 25 height 18
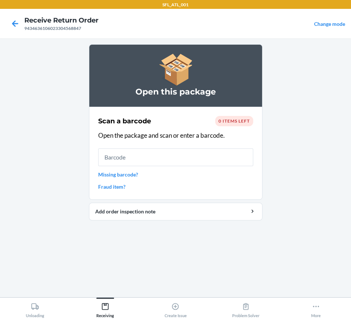
click at [48, 197] on main "Open this package Scan a barcode 0 items left Open the package and scan or ente…" at bounding box center [175, 167] width 351 height 259
drag, startPoint x: 105, startPoint y: 310, endPoint x: 48, endPoint y: 278, distance: 65.8
click at [105, 310] on div "Receiving" at bounding box center [105, 308] width 18 height 18
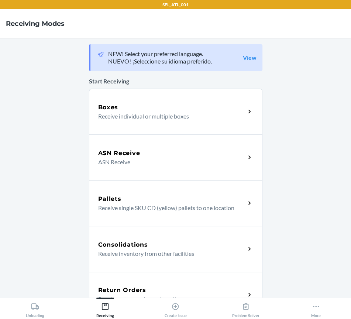
drag, startPoint x: 120, startPoint y: 283, endPoint x: 120, endPoint y: 276, distance: 6.3
click at [120, 282] on div "Return Orders Receive return order package items" at bounding box center [175, 295] width 173 height 46
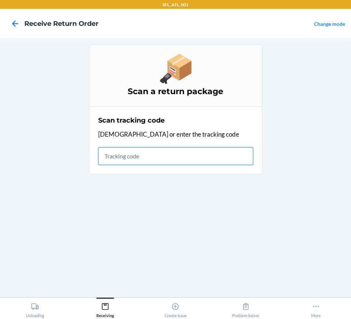
click at [114, 160] on input "text" at bounding box center [175, 156] width 155 height 18
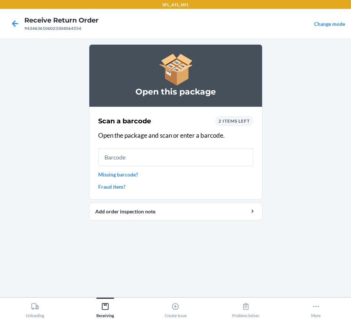
click at [233, 120] on span "2 items left" at bounding box center [234, 121] width 31 height 6
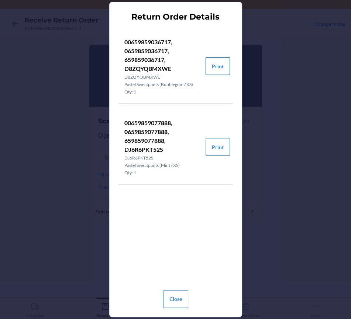
click at [215, 70] on button "Print" at bounding box center [218, 66] width 24 height 18
click at [179, 302] on button "Close" at bounding box center [175, 299] width 25 height 18
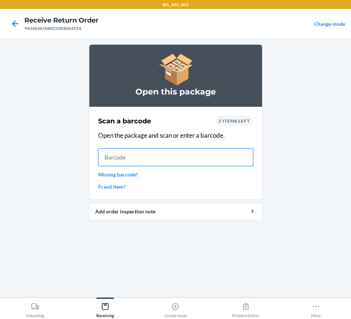
click at [115, 161] on input "text" at bounding box center [175, 157] width 155 height 18
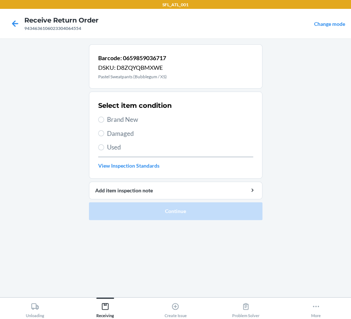
click at [105, 118] on label "Brand New" at bounding box center [175, 120] width 155 height 10
click at [104, 118] on input "Brand New" at bounding box center [101, 120] width 6 height 6
radio input "true"
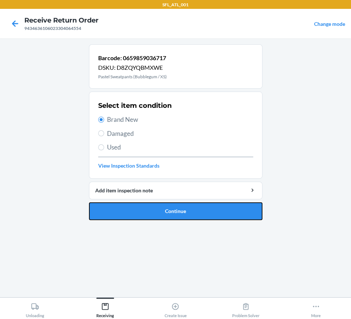
click at [150, 205] on button "Continue" at bounding box center [175, 211] width 173 height 18
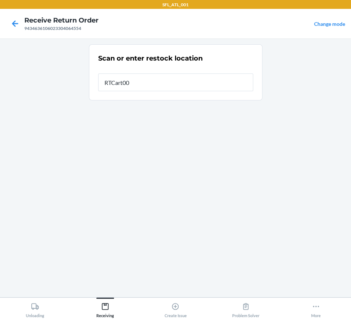
type input "RTCart004"
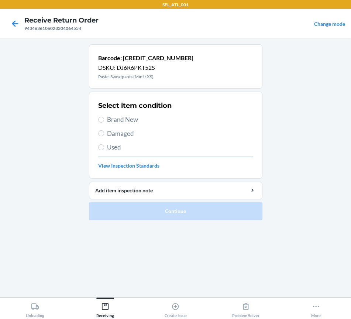
drag, startPoint x: 124, startPoint y: 120, endPoint x: 126, endPoint y: 134, distance: 14.8
click at [124, 121] on span "Brand New" at bounding box center [180, 120] width 146 height 10
click at [104, 121] on input "Brand New" at bounding box center [101, 120] width 6 height 6
radio input "true"
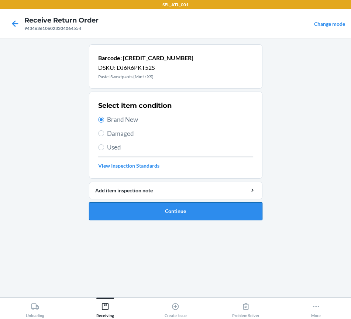
click at [137, 205] on button "Continue" at bounding box center [175, 211] width 173 height 18
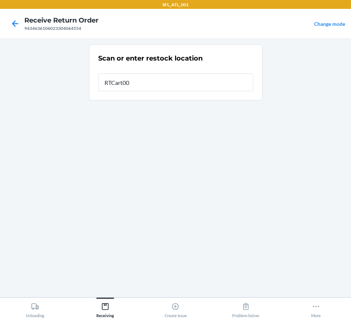
type input "RTCart004"
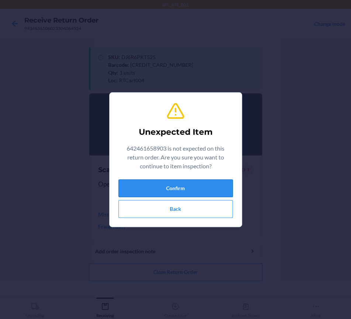
click at [142, 183] on button "Confirm" at bounding box center [175, 188] width 114 height 18
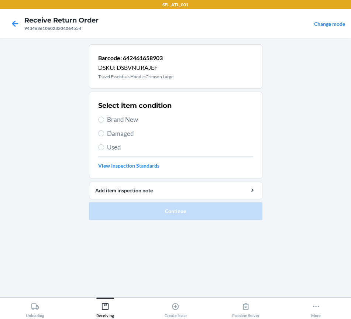
click at [122, 118] on span "Brand New" at bounding box center [180, 120] width 146 height 10
click at [104, 118] on input "Brand New" at bounding box center [101, 120] width 6 height 6
radio input "true"
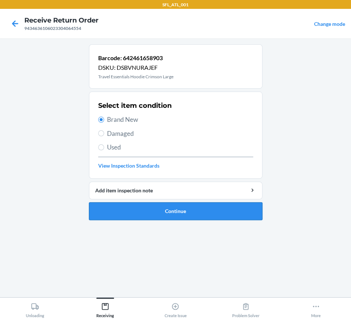
click at [157, 206] on button "Continue" at bounding box center [175, 211] width 173 height 18
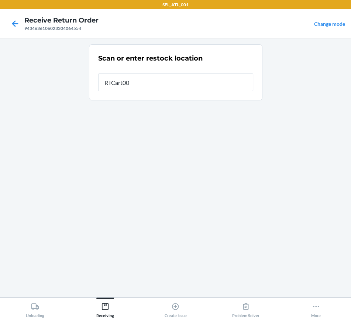
type input "RTCart004"
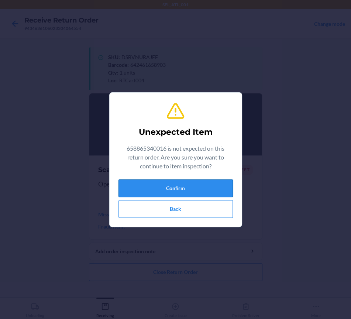
click at [160, 186] on button "Confirm" at bounding box center [175, 188] width 114 height 18
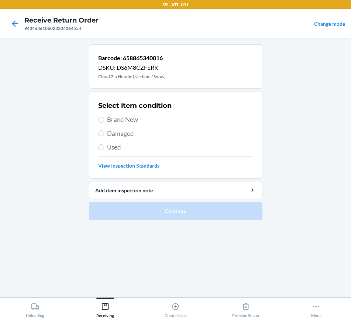
click at [118, 147] on span "Used" at bounding box center [180, 147] width 146 height 10
click at [104, 147] on input "Used" at bounding box center [101, 147] width 6 height 6
radio input "true"
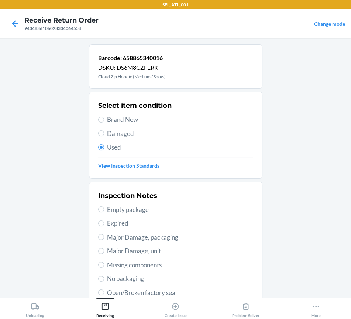
drag, startPoint x: 107, startPoint y: 272, endPoint x: 224, endPoint y: 254, distance: 118.7
click at [288, 255] on main "Barcode: 658865340016 DSKU: DS6M8CZFERK Cloud Zip Hoodie (Medium / Snow) Select…" at bounding box center [175, 167] width 351 height 259
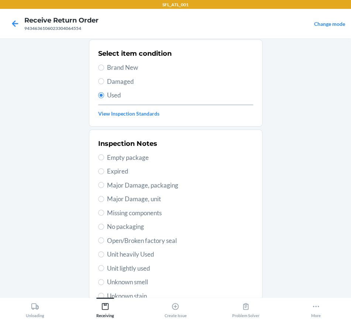
scroll to position [92, 0]
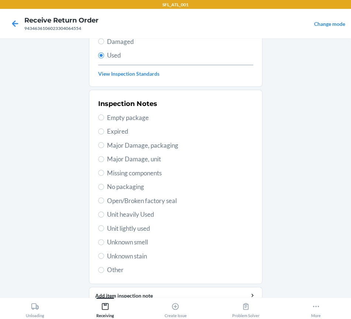
click at [125, 217] on span "Unit heavily Used" at bounding box center [180, 215] width 146 height 10
click at [104, 217] on input "Unit heavily Used" at bounding box center [101, 215] width 6 height 6
radio input "true"
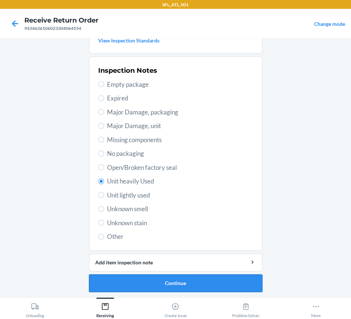
click at [161, 280] on button "Continue" at bounding box center [175, 283] width 173 height 18
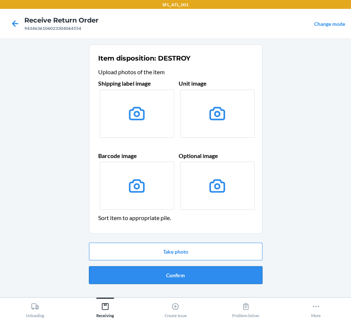
click at [169, 273] on button "Confirm" at bounding box center [175, 275] width 173 height 18
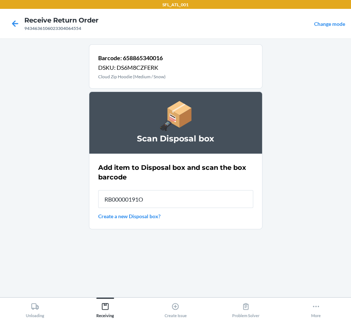
type input "RB00000191O"
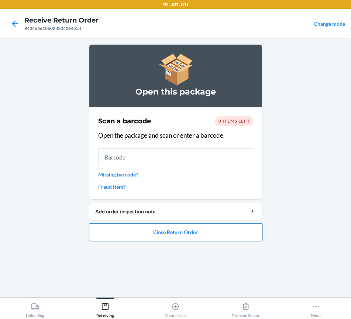
click at [173, 227] on button "Close Return Order" at bounding box center [175, 232] width 173 height 18
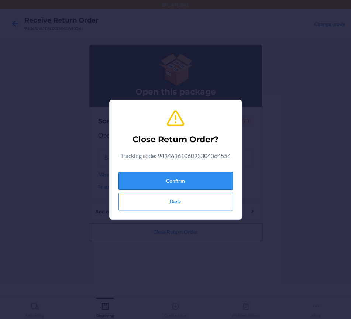
click at [171, 175] on button "Confirm" at bounding box center [175, 181] width 114 height 18
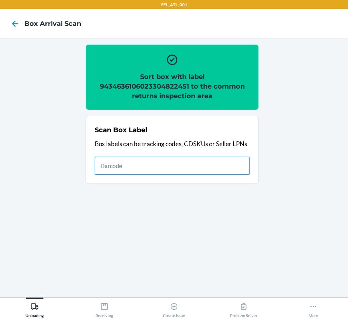
click at [152, 164] on input "text" at bounding box center [172, 166] width 155 height 18
type input "420302599434636106023305470682"
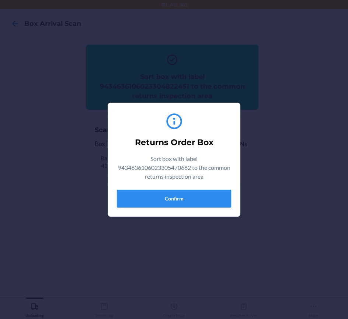
click at [157, 196] on button "Confirm" at bounding box center [174, 199] width 114 height 18
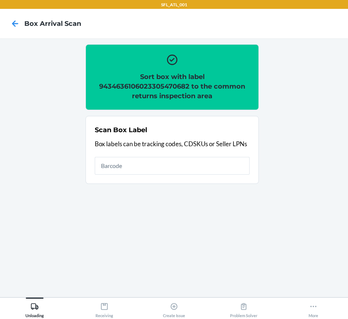
click at [169, 88] on h2 "Sort box with label 9434636106023305470682 to the common returns inspection area" at bounding box center [172, 86] width 155 height 29
click at [168, 87] on h2 "Sort box with label 9434636106023305470682 to the common returns inspection area" at bounding box center [172, 86] width 155 height 29
copy h2 "9434636106023305470682"
click at [237, 163] on input "text" at bounding box center [172, 166] width 155 height 18
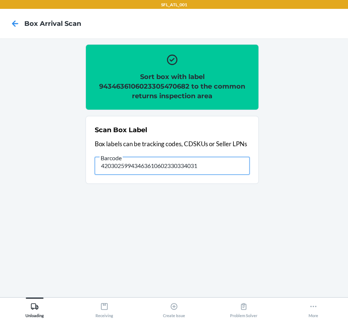
type input "420302599434636106023303340314"
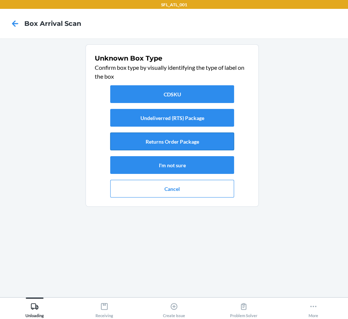
click at [179, 139] on button "Returns Order Package" at bounding box center [172, 142] width 124 height 18
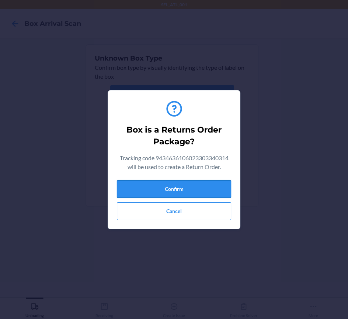
click at [205, 190] on button "Confirm" at bounding box center [174, 189] width 114 height 18
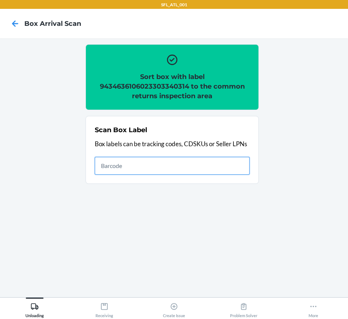
click at [217, 172] on input "text" at bounding box center [172, 166] width 155 height 18
type input "420302599434636106023304734075"
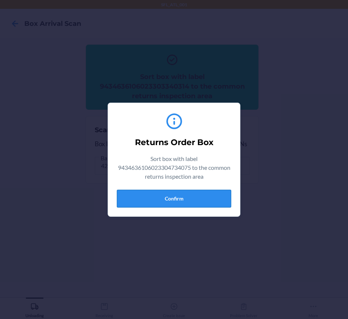
click at [189, 196] on button "Confirm" at bounding box center [174, 199] width 114 height 18
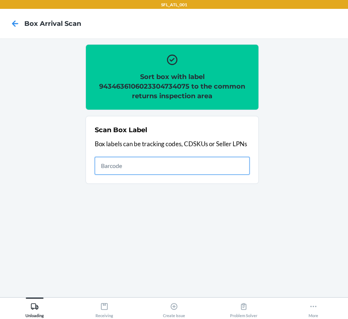
click at [228, 164] on input "text" at bounding box center [172, 166] width 155 height 18
type input "420302599434636106023305712904"
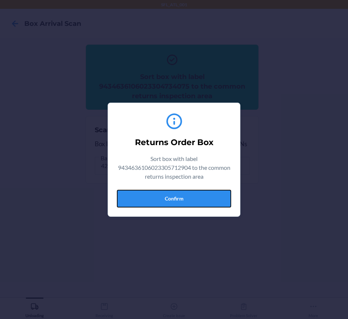
drag, startPoint x: 179, startPoint y: 202, endPoint x: 183, endPoint y: 200, distance: 4.1
click at [179, 202] on button "Confirm" at bounding box center [174, 199] width 114 height 18
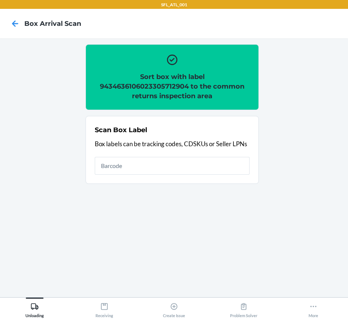
click at [174, 86] on h2 "Sort box with label 9434636106023305712904 to the common returns inspection area" at bounding box center [172, 86] width 155 height 29
copy h2 "9434636106023305712904"
click at [199, 162] on input "text" at bounding box center [172, 166] width 155 height 18
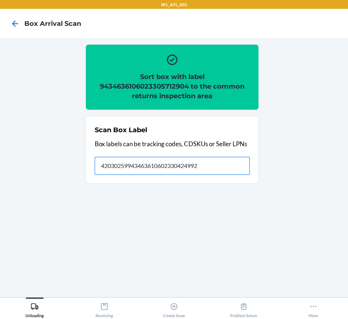
type input "420302599434636106023304249920"
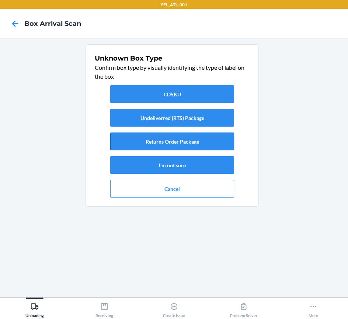
click at [189, 140] on button "Returns Order Package" at bounding box center [172, 142] width 124 height 18
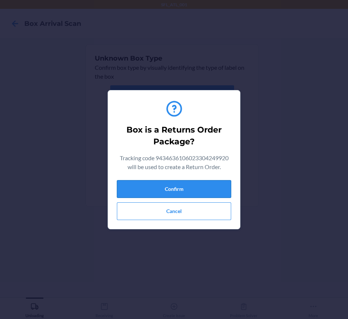
click at [200, 189] on button "Confirm" at bounding box center [174, 189] width 114 height 18
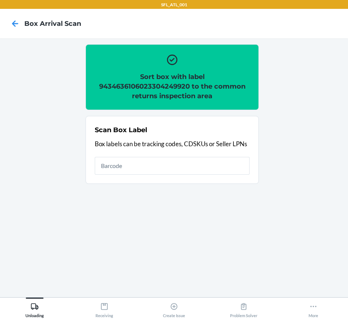
click at [151, 86] on h2 "Sort box with label 9434636106023304249920 to the common returns inspection area" at bounding box center [172, 86] width 155 height 29
copy h2 "9434636106023304249920"
drag, startPoint x: 247, startPoint y: 157, endPoint x: 242, endPoint y: 171, distance: 14.7
click at [242, 171] on input "text" at bounding box center [172, 166] width 155 height 18
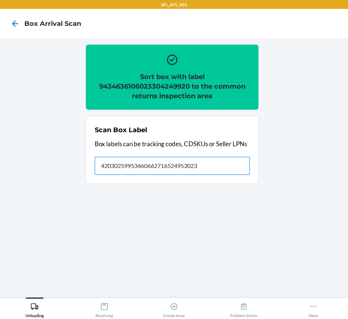
type input "420302599534606627165249530234"
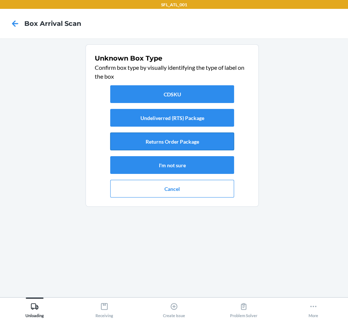
click at [190, 144] on button "Returns Order Package" at bounding box center [172, 142] width 124 height 18
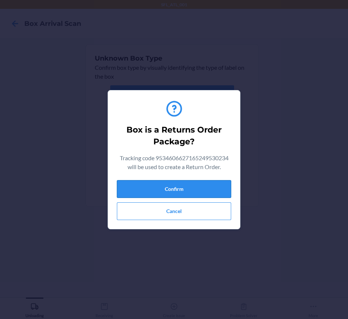
click at [208, 188] on button "Confirm" at bounding box center [174, 189] width 114 height 18
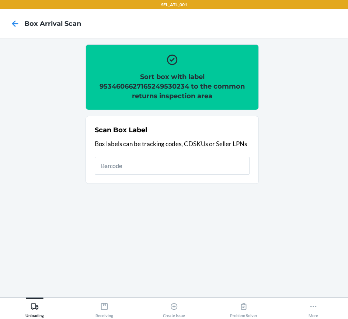
click at [169, 86] on h2 "Sort box with label 9534606627165249530234 to the common returns inspection area" at bounding box center [172, 86] width 155 height 29
copy h2 "9534606627165249530234"
click at [219, 162] on input "text" at bounding box center [172, 166] width 155 height 18
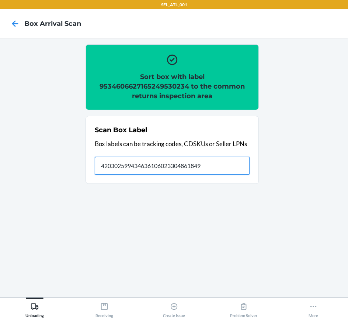
type input "420302599434636106023304861849"
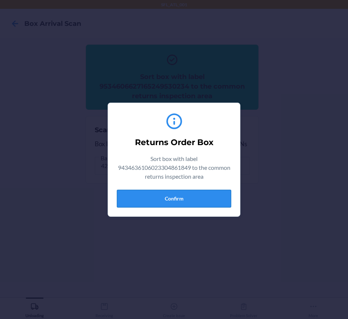
click at [207, 191] on button "Confirm" at bounding box center [174, 199] width 114 height 18
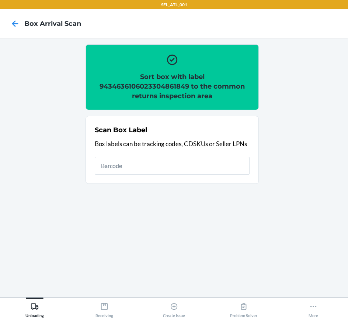
click at [157, 86] on h2 "Sort box with label 9434636106023304861849 to the common returns inspection area" at bounding box center [172, 86] width 155 height 29
copy h2 "9434636106023304861849"
click at [125, 166] on input "text" at bounding box center [172, 166] width 155 height 18
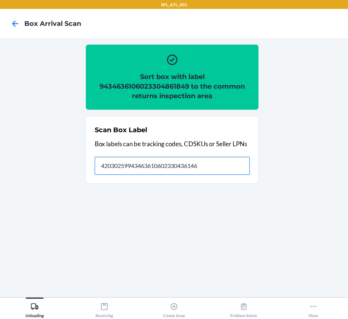
type input "420302599434636106023304361462"
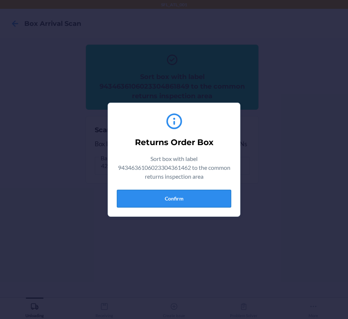
click at [168, 200] on button "Confirm" at bounding box center [174, 199] width 114 height 18
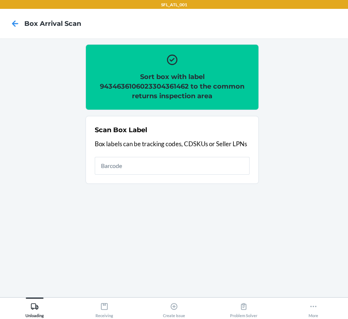
click at [138, 79] on h2 "Sort box with label 9434636106023304361462 to the common returns inspection area" at bounding box center [172, 86] width 155 height 29
click at [138, 85] on h2 "Sort box with label 9434636106023304361462 to the common returns inspection area" at bounding box center [172, 86] width 155 height 29
click at [161, 83] on h2 "Sort box with label 9434636106023304361462 to the common returns inspection area" at bounding box center [172, 86] width 155 height 29
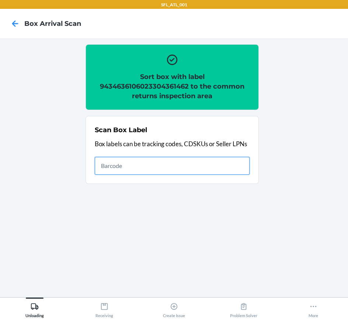
drag, startPoint x: 227, startPoint y: 167, endPoint x: 222, endPoint y: 165, distance: 5.8
click at [227, 167] on input "text" at bounding box center [172, 166] width 155 height 18
type input "420302599434636106023304340849"
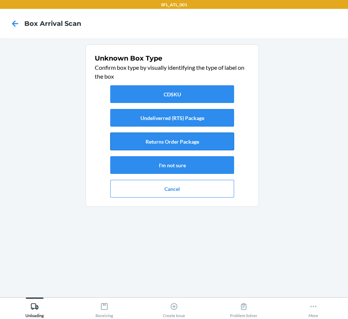
click at [159, 143] on button "Returns Order Package" at bounding box center [172, 142] width 124 height 18
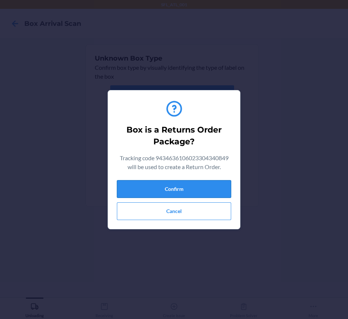
click at [203, 187] on button "Confirm" at bounding box center [174, 189] width 114 height 18
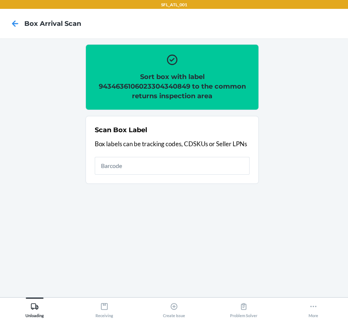
click at [155, 83] on h2 "Sort box with label 9434636106023304340849 to the common returns inspection area" at bounding box center [172, 86] width 155 height 29
copy h2 "9434636106023304340849"
click at [192, 156] on div "Scan Box Label Box labels can be tracking codes, CDSKUs or Seller LPNs" at bounding box center [172, 150] width 155 height 54
type input "4203025900299434636106023304122223"
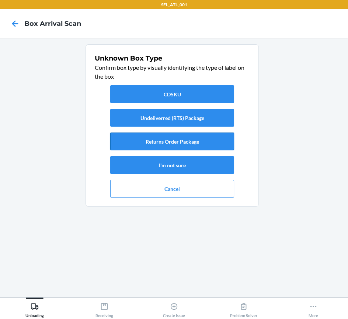
click at [173, 144] on button "Returns Order Package" at bounding box center [172, 142] width 124 height 18
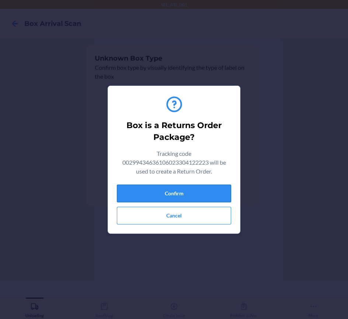
click at [199, 196] on button "Confirm" at bounding box center [174, 194] width 114 height 18
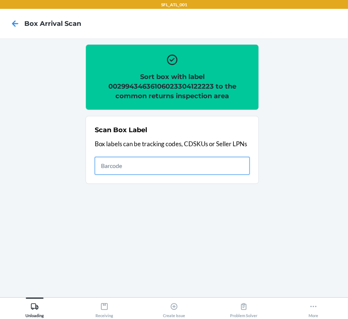
click at [170, 167] on input "text" at bounding box center [172, 166] width 155 height 18
type input "420302599434636106023303779503"
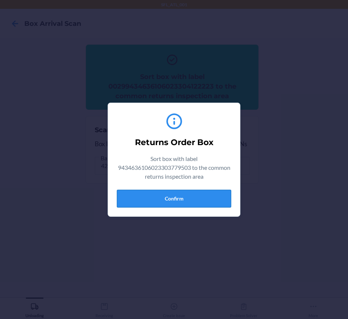
click at [211, 198] on button "Confirm" at bounding box center [174, 199] width 114 height 18
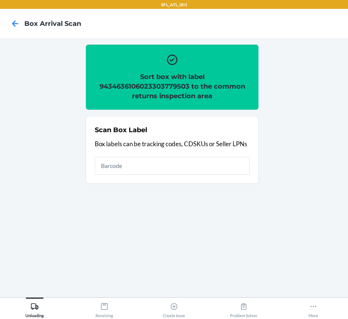
click at [161, 85] on h2 "Sort box with label 9434636106023303779503 to the common returns inspection area" at bounding box center [172, 86] width 155 height 29
copy h2 "9434636106023303779503"
click at [133, 155] on div "Scan Box Label Box labels can be tracking codes, CDSKUs or Seller LPNs" at bounding box center [172, 150] width 155 height 54
click at [133, 161] on input "text" at bounding box center [172, 166] width 155 height 18
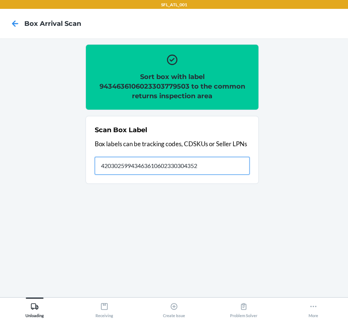
type input "420302599434636106023303043529"
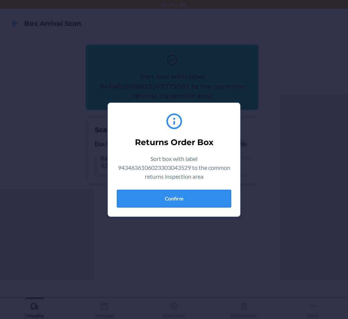
click at [175, 200] on button "Confirm" at bounding box center [174, 199] width 114 height 18
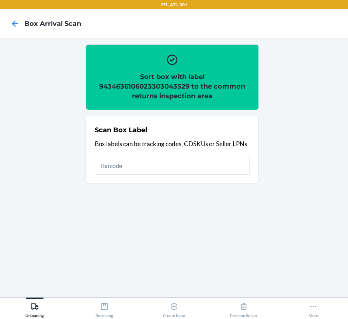
click at [134, 85] on h2 "Sort box with label 9434636106023303043529 to the common returns inspection area" at bounding box center [172, 86] width 155 height 29
drag, startPoint x: 134, startPoint y: 85, endPoint x: 131, endPoint y: 86, distance: 3.8
click at [131, 86] on h2 "Sort box with label 9434636106023303043529 to the common returns inspection area" at bounding box center [172, 86] width 155 height 29
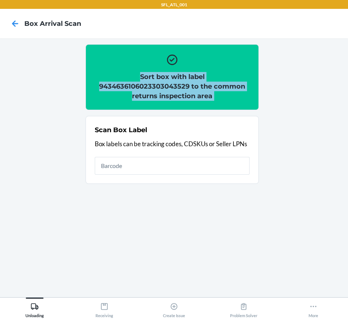
click at [131, 86] on h2 "Sort box with label 9434636106023303043529 to the common returns inspection area" at bounding box center [172, 86] width 155 height 29
click at [133, 61] on div "Sort box with label 9434636106023303043529 to the common returns inspection area" at bounding box center [172, 77] width 155 height 53
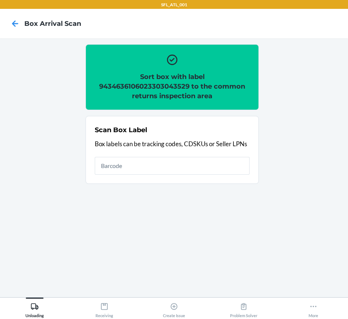
click at [124, 85] on h2 "Sort box with label 9434636106023303043529 to the common returns inspection area" at bounding box center [172, 86] width 155 height 29
copy h2 "9434636106023303043529"
click at [185, 165] on input "text" at bounding box center [172, 166] width 155 height 18
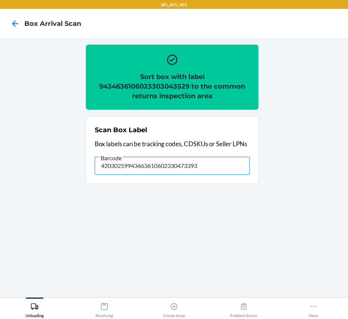
type input "420302599434636106023304733931"
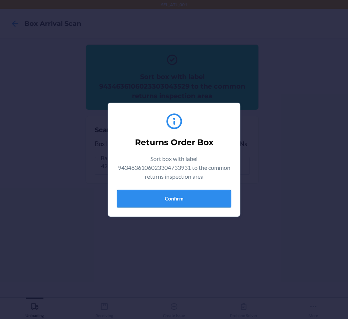
click at [184, 202] on button "Confirm" at bounding box center [174, 199] width 114 height 18
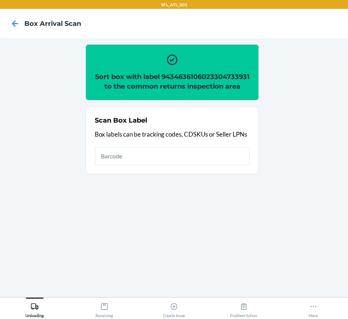
click at [138, 82] on h2 "Sort box with label 9434636106023304733931 to the common returns inspection area" at bounding box center [172, 81] width 155 height 19
copy h2 "9434636106023304733931"
click at [187, 165] on input "text" at bounding box center [172, 156] width 155 height 18
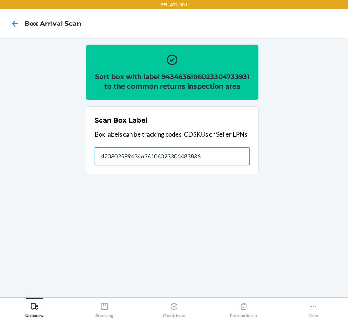
type input "420302599434636106023304483836"
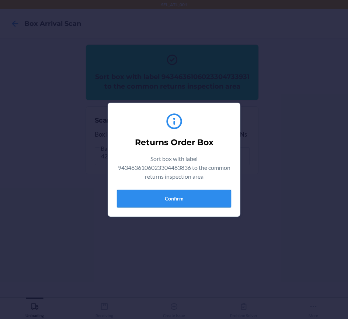
click at [183, 198] on button "Confirm" at bounding box center [174, 199] width 114 height 18
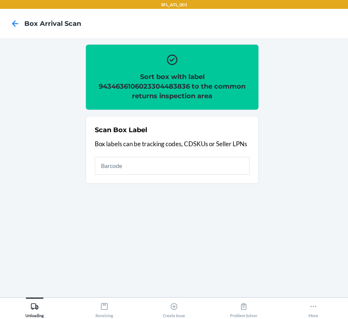
click at [152, 86] on h2 "Sort box with label 9434636106023304483836 to the common returns inspection area" at bounding box center [172, 86] width 155 height 29
copy h2 "9434636106023304483836"
click at [134, 169] on input "text" at bounding box center [172, 166] width 155 height 18
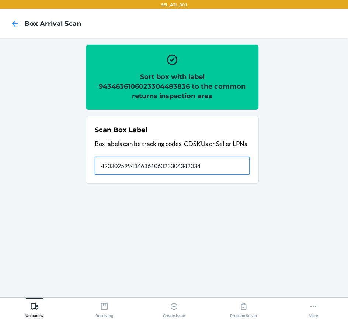
type input "420302599434636106023304342034"
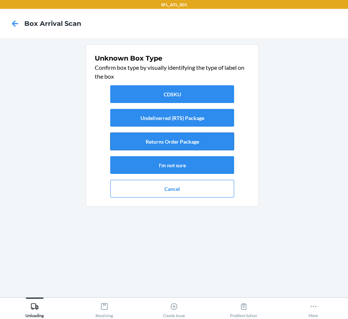
click at [160, 140] on button "Returns Order Package" at bounding box center [172, 142] width 124 height 18
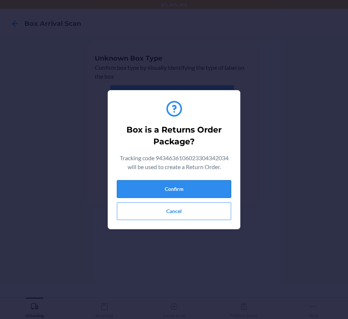
click at [184, 186] on button "Confirm" at bounding box center [174, 189] width 114 height 18
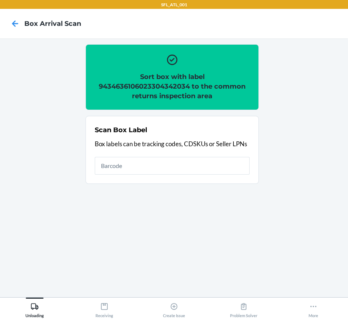
click at [131, 86] on h2 "Sort box with label 9434636106023304342034 to the common returns inspection area" at bounding box center [172, 86] width 155 height 29
drag, startPoint x: 332, startPoint y: 221, endPoint x: 126, endPoint y: 152, distance: 217.4
click at [126, 152] on div "Scan Box Label Box labels can be tracking codes, CDSKUs or Seller LPNs" at bounding box center [172, 150] width 155 height 54
click at [127, 159] on input "text" at bounding box center [172, 166] width 155 height 18
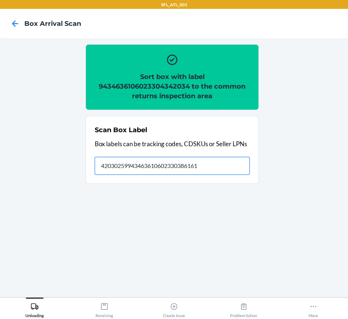
type input "420302599434636106023303861611"
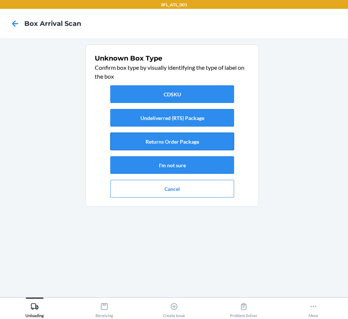
click at [152, 145] on button "Returns Order Package" at bounding box center [172, 142] width 124 height 18
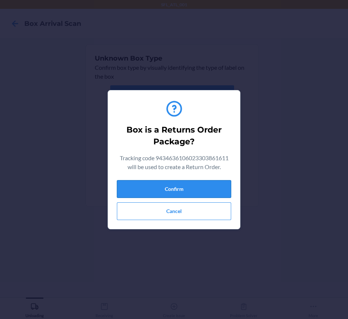
click at [189, 189] on button "Confirm" at bounding box center [174, 189] width 114 height 18
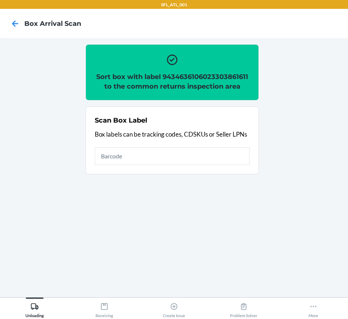
click at [194, 75] on h2 "Sort box with label 9434636106023303861611 to the common returns inspection area" at bounding box center [172, 81] width 155 height 19
click at [188, 152] on input "text" at bounding box center [172, 156] width 155 height 18
click at [214, 155] on input "text" at bounding box center [172, 156] width 155 height 18
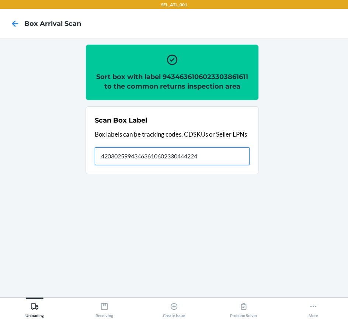
type input "420302599434636106023304442246"
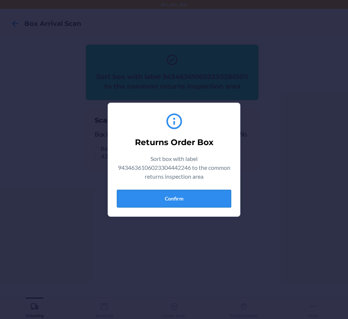
click at [206, 198] on button "Confirm" at bounding box center [174, 199] width 114 height 18
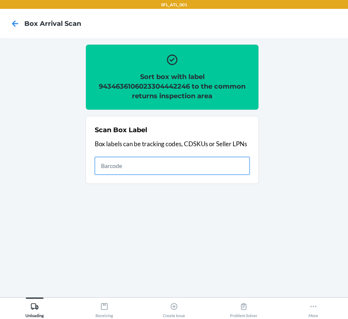
click at [209, 165] on input "text" at bounding box center [172, 166] width 155 height 18
type input "420302599434636106023304229175"
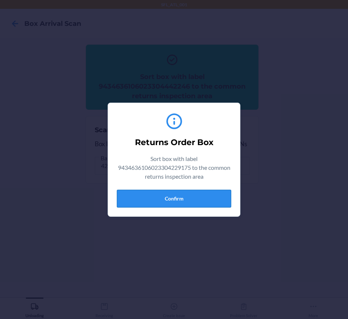
click at [172, 196] on button "Confirm" at bounding box center [174, 199] width 114 height 18
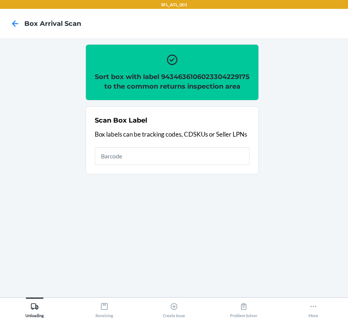
click at [154, 84] on h2 "Sort box with label 9434636106023304229175 to the common returns inspection area" at bounding box center [172, 81] width 155 height 19
click at [234, 165] on input "text" at bounding box center [172, 156] width 155 height 18
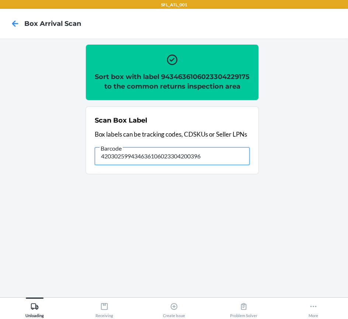
type input "420302599434636106023304200396"
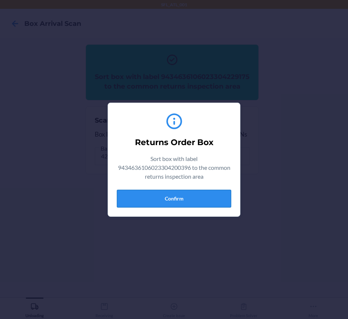
click at [169, 197] on button "Confirm" at bounding box center [174, 199] width 114 height 18
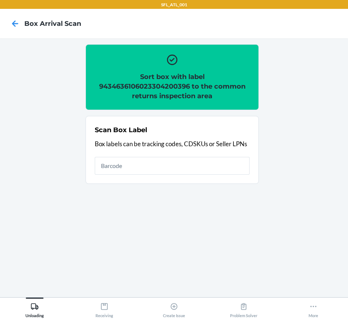
click at [139, 86] on h2 "Sort box with label 9434636106023304200396 to the common returns inspection area" at bounding box center [172, 86] width 155 height 29
click at [176, 161] on input "text" at bounding box center [172, 166] width 155 height 18
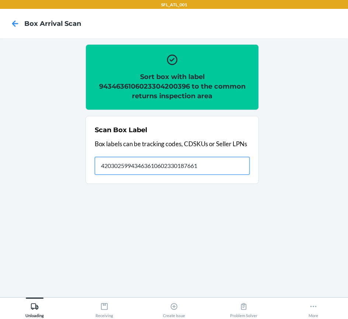
type input "420302599434636106023301876617"
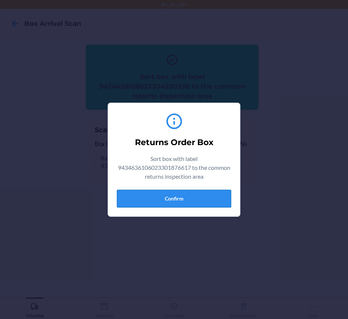
click at [179, 202] on button "Confirm" at bounding box center [174, 199] width 114 height 18
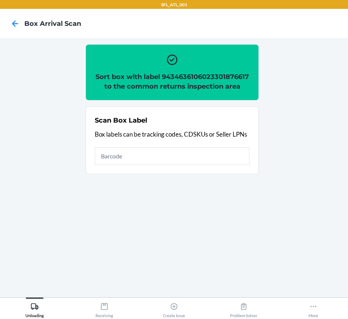
click at [161, 83] on h2 "Sort box with label 9434636106023301876617 to the common returns inspection area" at bounding box center [172, 81] width 155 height 19
click at [208, 165] on input "text" at bounding box center [172, 156] width 155 height 18
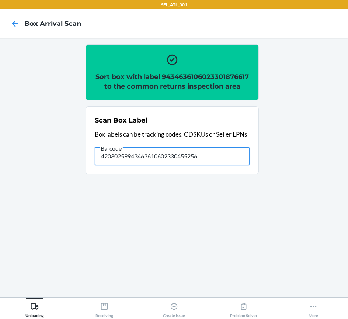
type input "420302599434636106023304552563"
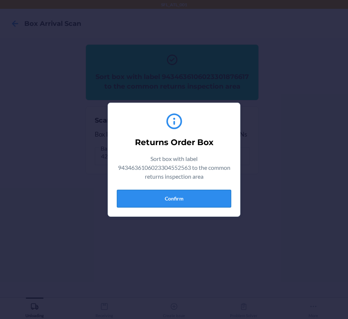
click at [191, 203] on button "Confirm" at bounding box center [174, 199] width 114 height 18
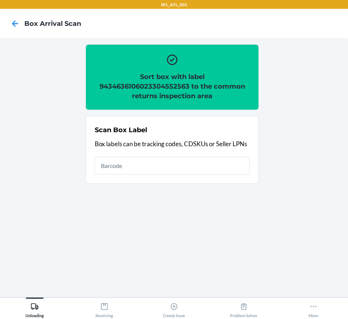
click at [159, 84] on h2 "Sort box with label 9434636106023304552563 to the common returns inspection area" at bounding box center [172, 86] width 155 height 29
click at [159, 86] on h2 "Sort box with label 9434636106023304552563 to the common returns inspection area" at bounding box center [172, 86] width 155 height 29
click at [186, 170] on input "text" at bounding box center [172, 166] width 155 height 18
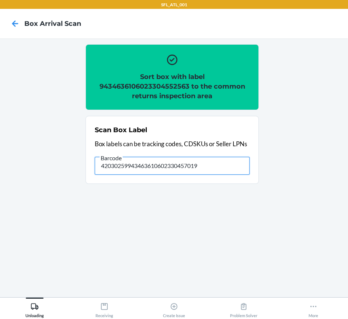
type input "420302599434636106023304570192"
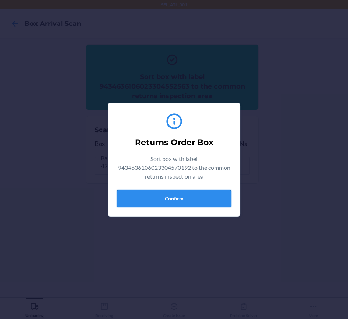
click at [180, 199] on button "Confirm" at bounding box center [174, 199] width 114 height 18
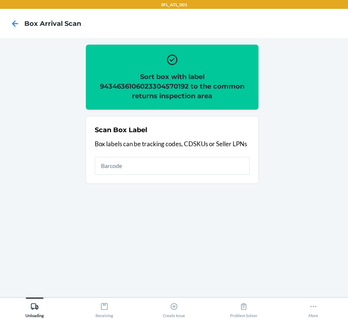
click at [169, 85] on h2 "Sort box with label 9434636106023304570192 to the common returns inspection area" at bounding box center [172, 86] width 155 height 29
click at [172, 163] on input "text" at bounding box center [172, 166] width 155 height 18
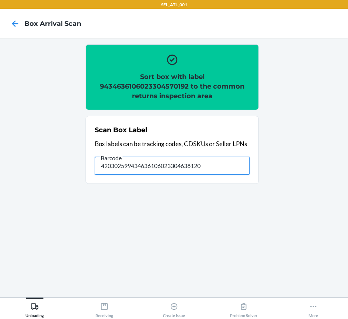
type input "420302599434636106023304638120"
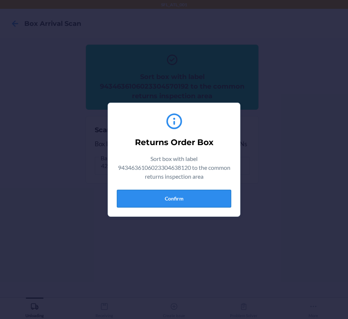
click at [161, 193] on button "Confirm" at bounding box center [174, 199] width 114 height 18
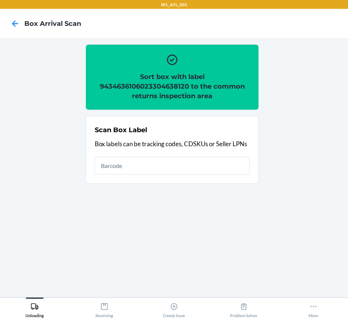
click at [182, 85] on h2 "Sort box with label 9434636106023304638120 to the common returns inspection area" at bounding box center [172, 86] width 155 height 29
click at [221, 164] on input "text" at bounding box center [172, 166] width 155 height 18
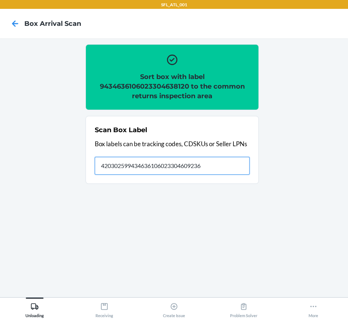
type input "420302599434636106023304609236"
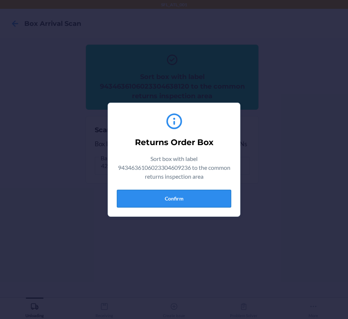
click at [203, 194] on button "Confirm" at bounding box center [174, 199] width 114 height 18
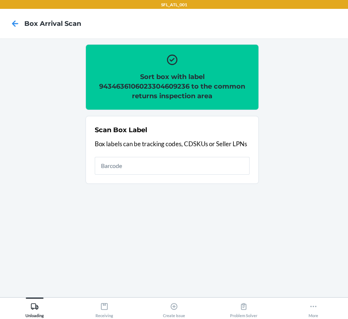
click at [162, 85] on h2 "Sort box with label 9434636106023304609236 to the common returns inspection area" at bounding box center [172, 86] width 155 height 29
click at [249, 170] on input "text" at bounding box center [172, 166] width 155 height 18
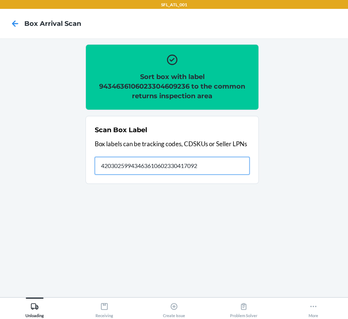
type input "420302599434636106023304170927"
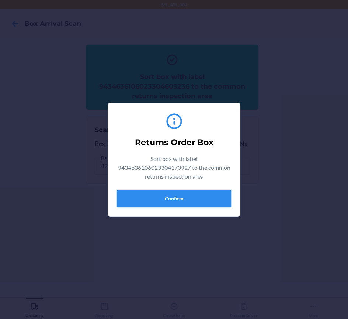
click at [183, 192] on button "Confirm" at bounding box center [174, 199] width 114 height 18
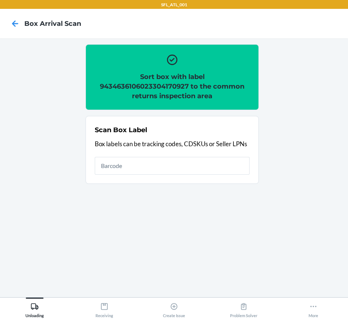
click at [158, 86] on h2 "Sort box with label 9434636106023304170927 to the common returns inspection area" at bounding box center [172, 86] width 155 height 29
click at [230, 168] on input "text" at bounding box center [172, 166] width 155 height 18
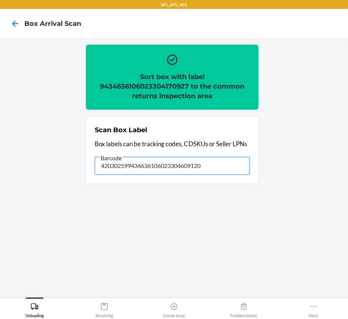
type input "420302599434636106023304609120"
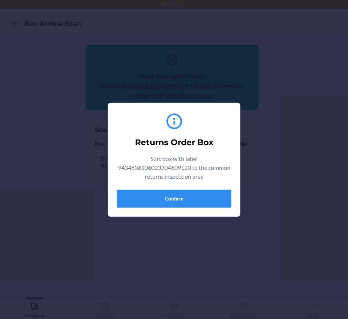
click at [186, 190] on button "Confirm" at bounding box center [174, 199] width 114 height 18
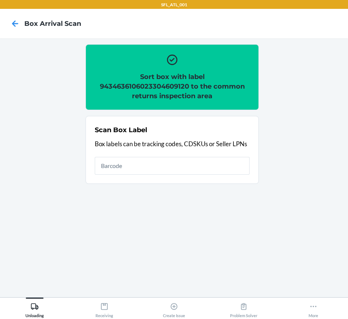
click at [170, 88] on h2 "Sort box with label 9434636106023304609120 to the common returns inspection area" at bounding box center [172, 86] width 155 height 29
click at [195, 165] on input "text" at bounding box center [172, 166] width 155 height 18
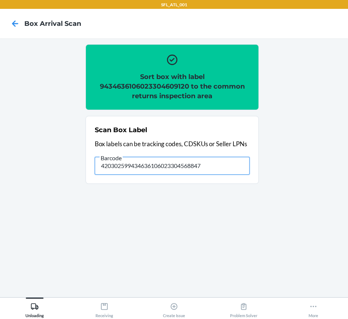
type input "420302599434636106023304568847"
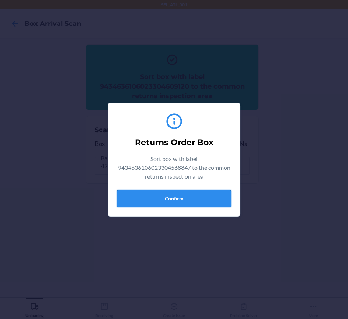
click at [186, 205] on button "Confirm" at bounding box center [174, 199] width 114 height 18
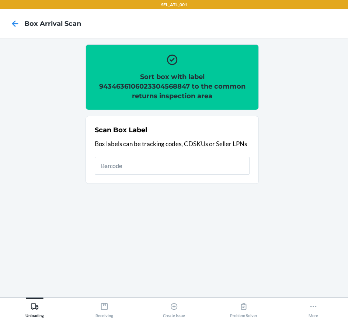
click at [146, 84] on h2 "Sort box with label 9434636106023304568847 to the common returns inspection area" at bounding box center [172, 86] width 155 height 29
click at [192, 165] on input "text" at bounding box center [172, 166] width 155 height 18
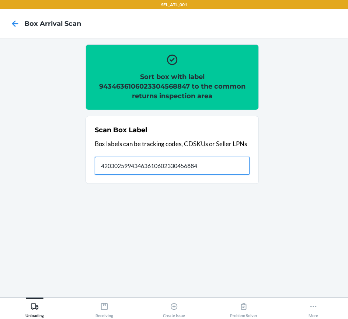
type input "420302599434636106023304568847"
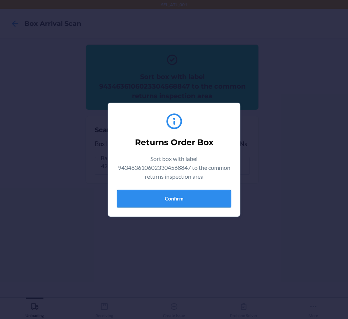
click at [175, 197] on button "Confirm" at bounding box center [174, 199] width 114 height 18
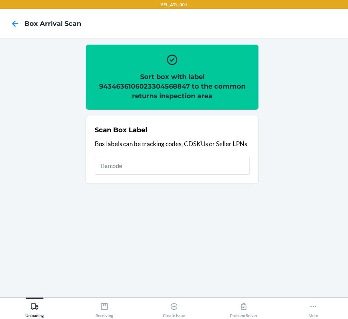
click at [166, 86] on h2 "Sort box with label 9434636106023304568847 to the common returns inspection area" at bounding box center [172, 86] width 155 height 29
click at [158, 163] on input "text" at bounding box center [172, 166] width 155 height 18
click at [168, 164] on input "text" at bounding box center [172, 166] width 155 height 18
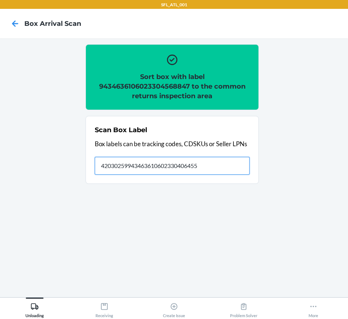
type input "420302599434636106023304064554"
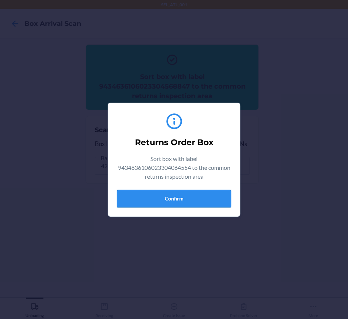
click at [179, 193] on button "Confirm" at bounding box center [174, 199] width 114 height 18
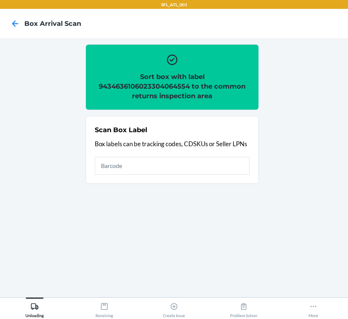
drag, startPoint x: 346, startPoint y: 276, endPoint x: 158, endPoint y: 83, distance: 269.4
click at [158, 83] on h2 "Sort box with label 9434636106023304064554 to the common returns inspection area" at bounding box center [172, 86] width 155 height 29
